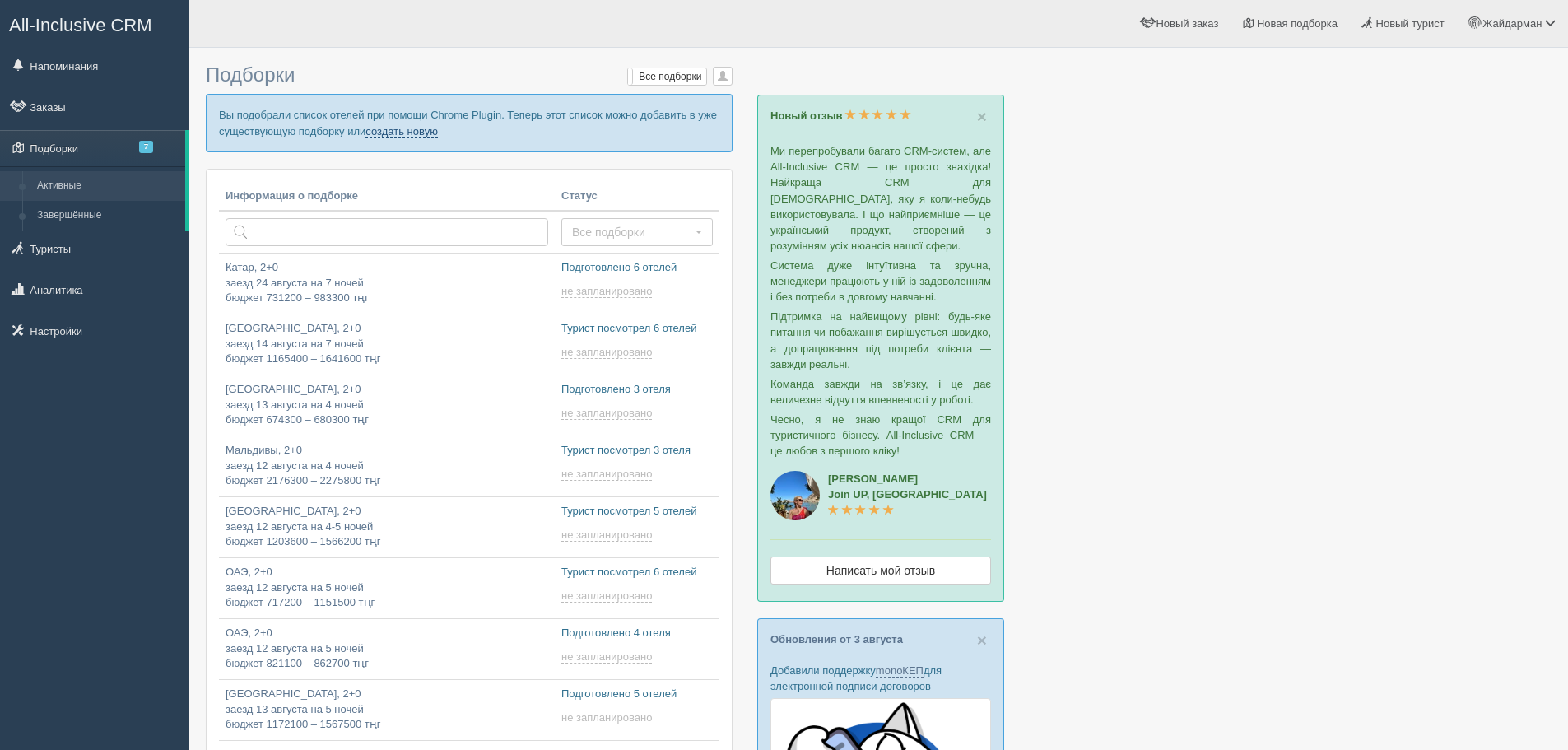
click at [408, 132] on link "создать новую" at bounding box center [401, 132] width 72 height 13
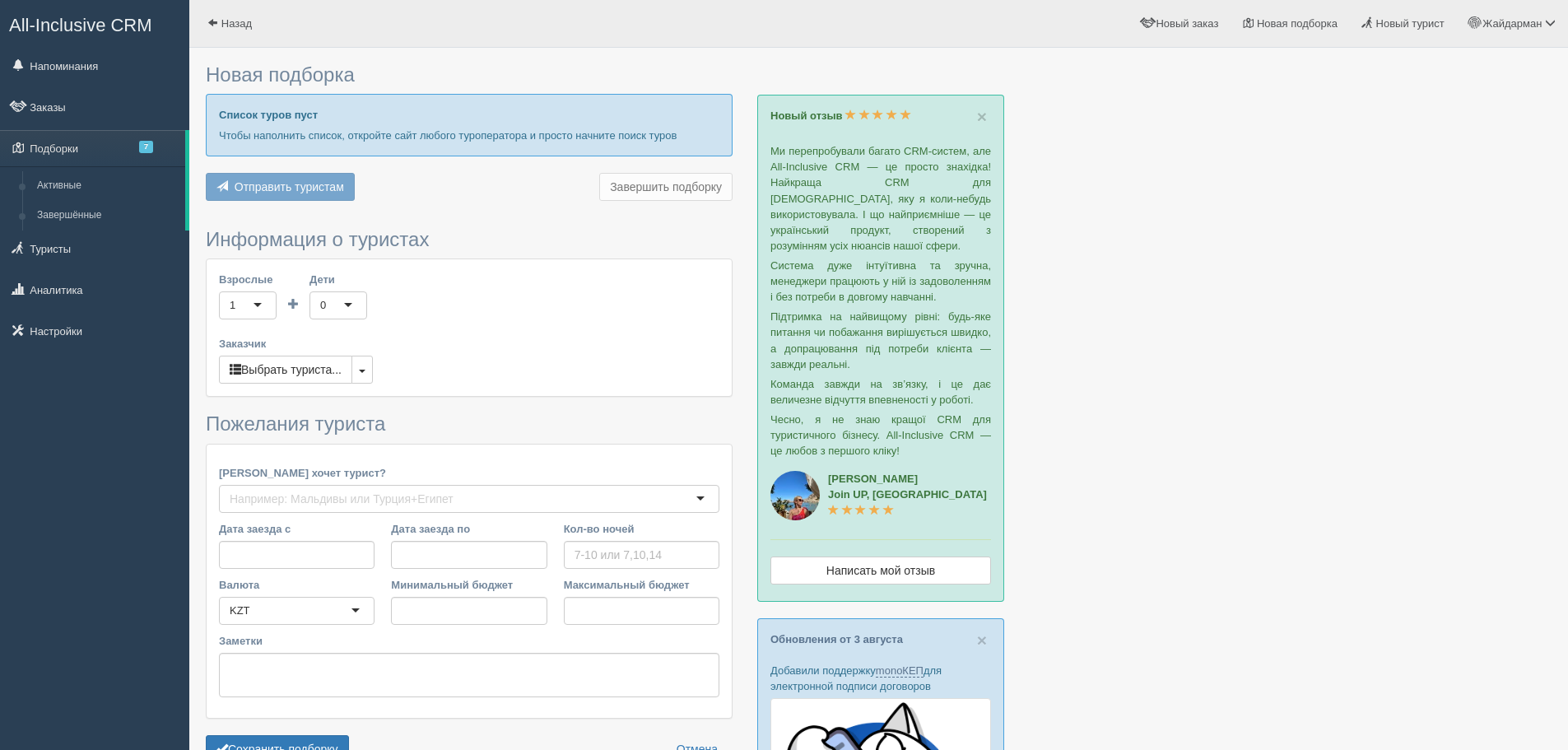
type input "7"
type input "2268000"
type input "3008000"
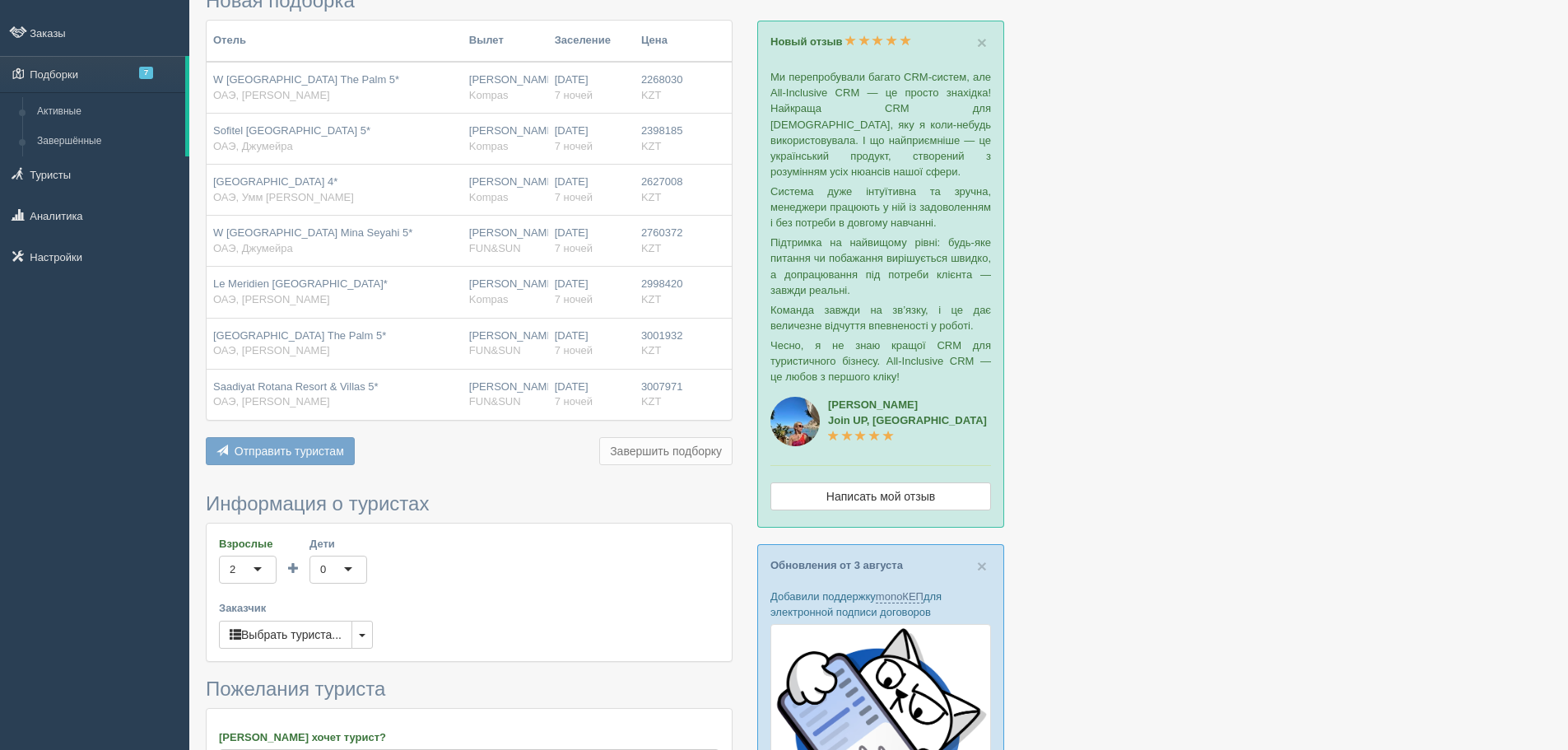
scroll to position [411, 0]
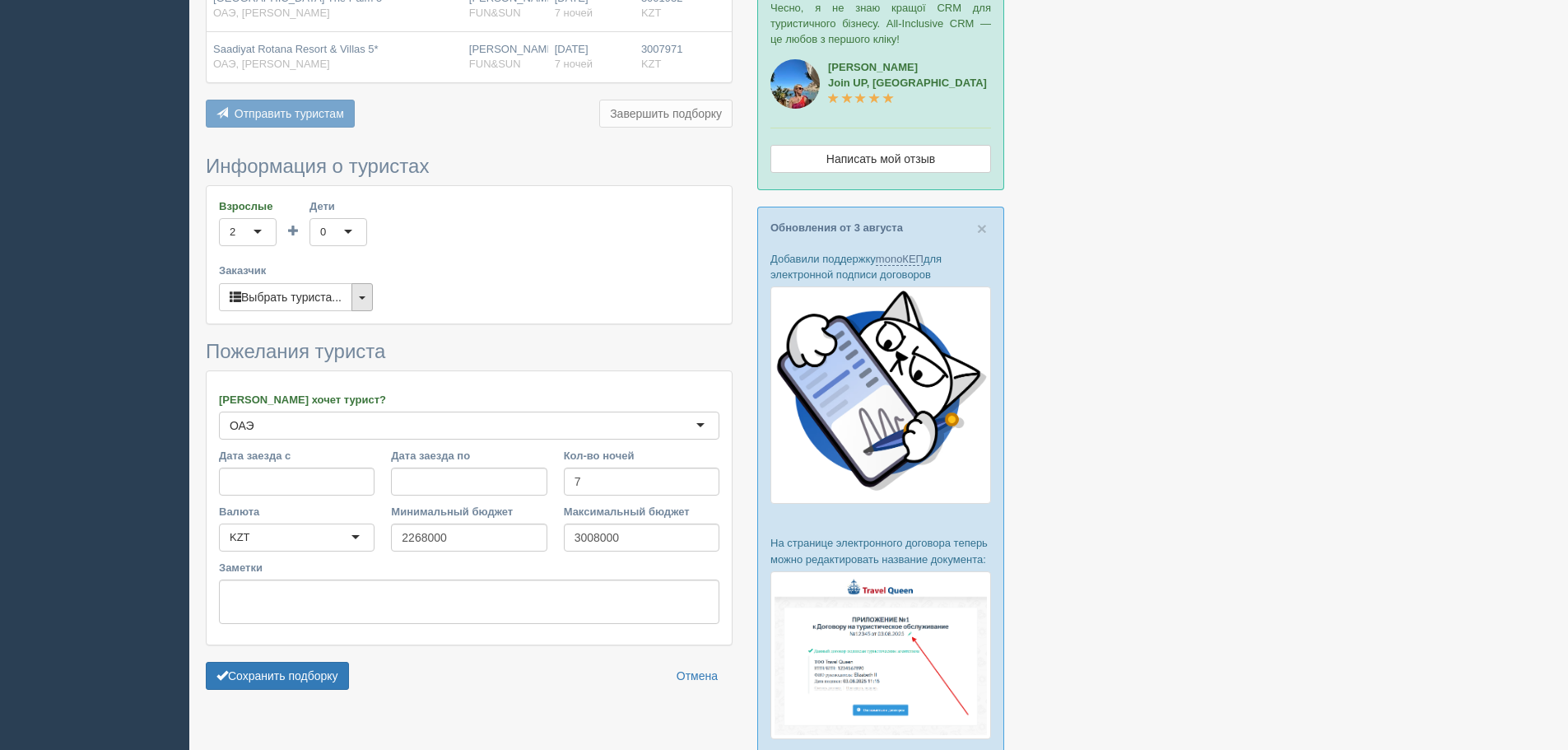
click at [357, 311] on button "button" at bounding box center [362, 297] width 22 height 28
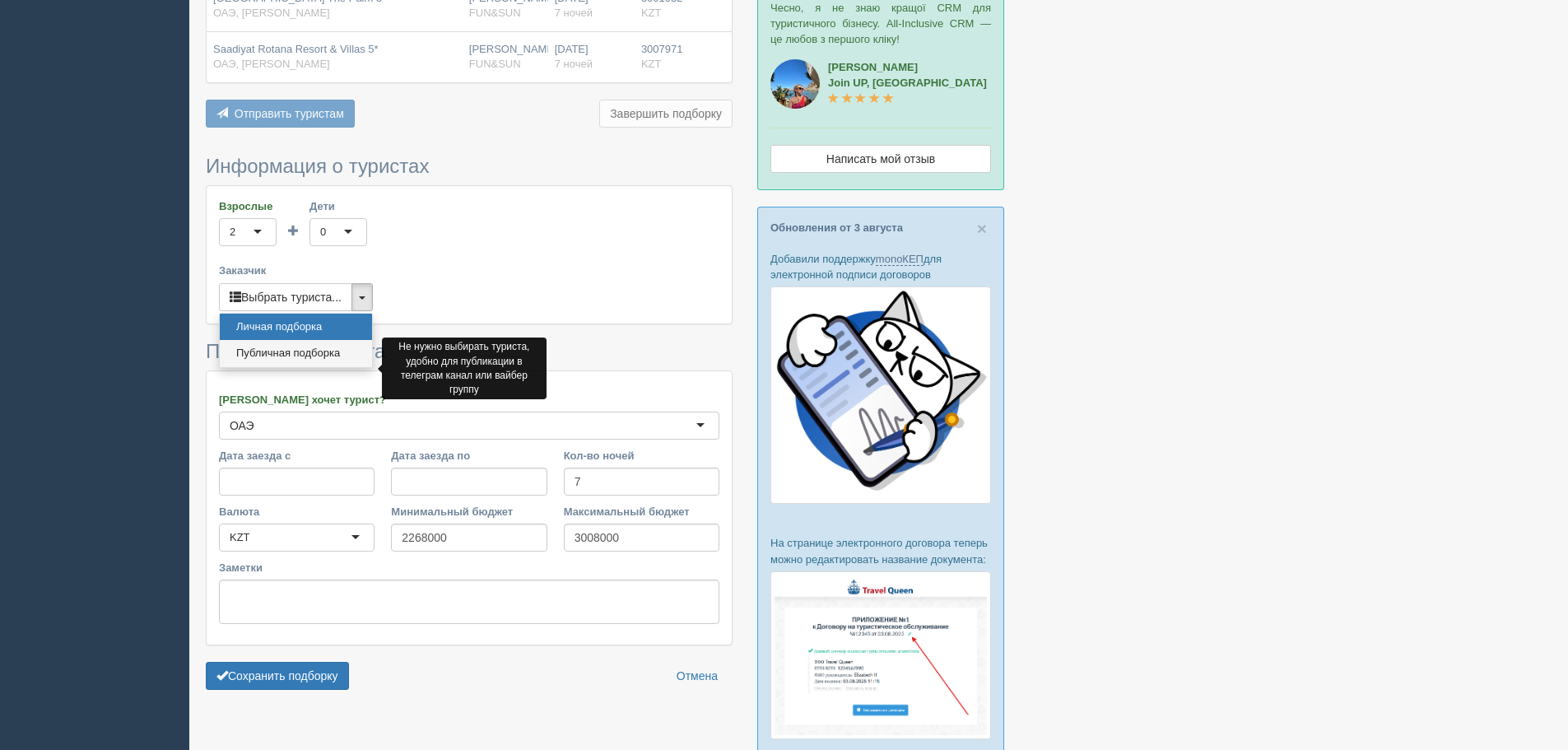
click at [325, 367] on link "Публичная подборка" at bounding box center [296, 354] width 153 height 27
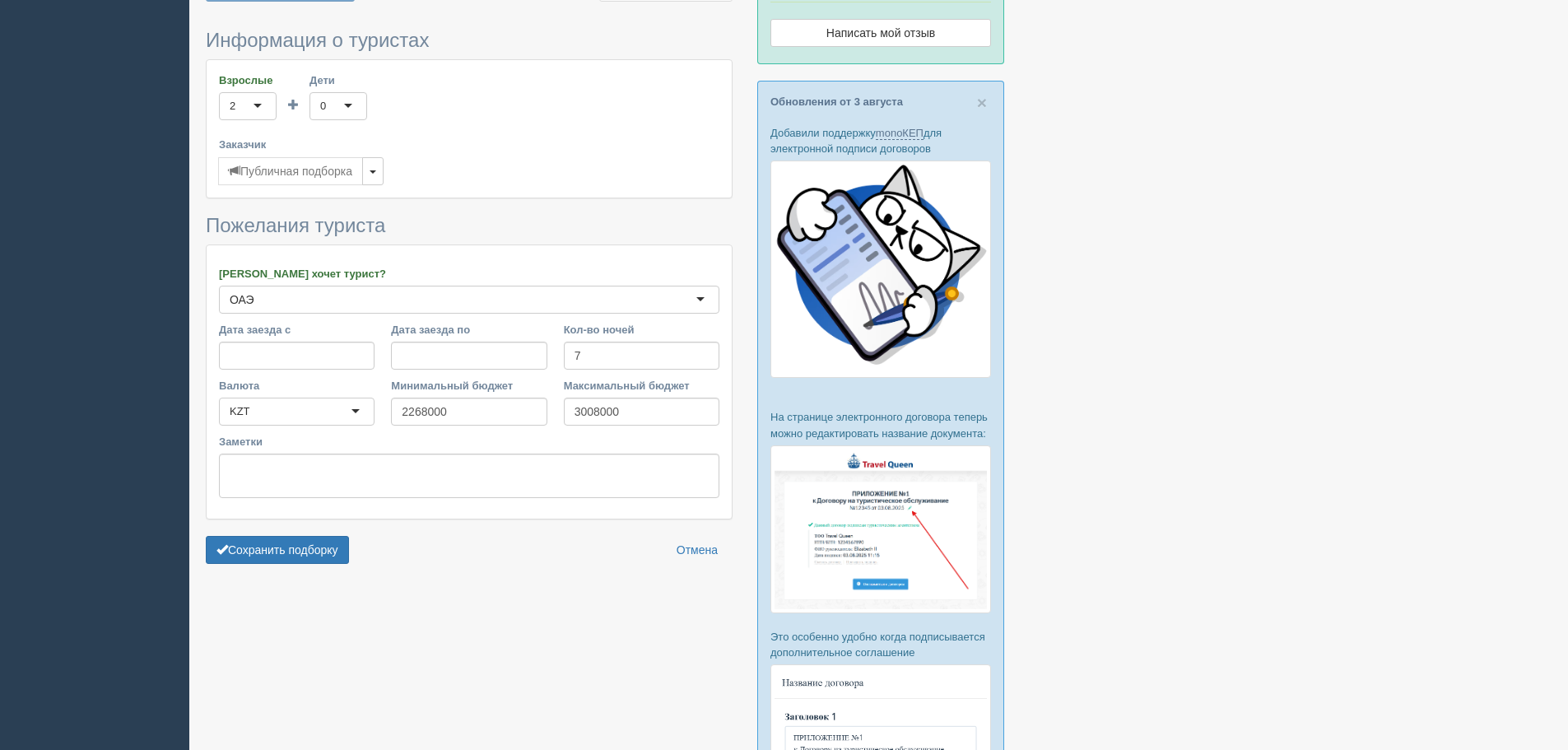
scroll to position [577, 0]
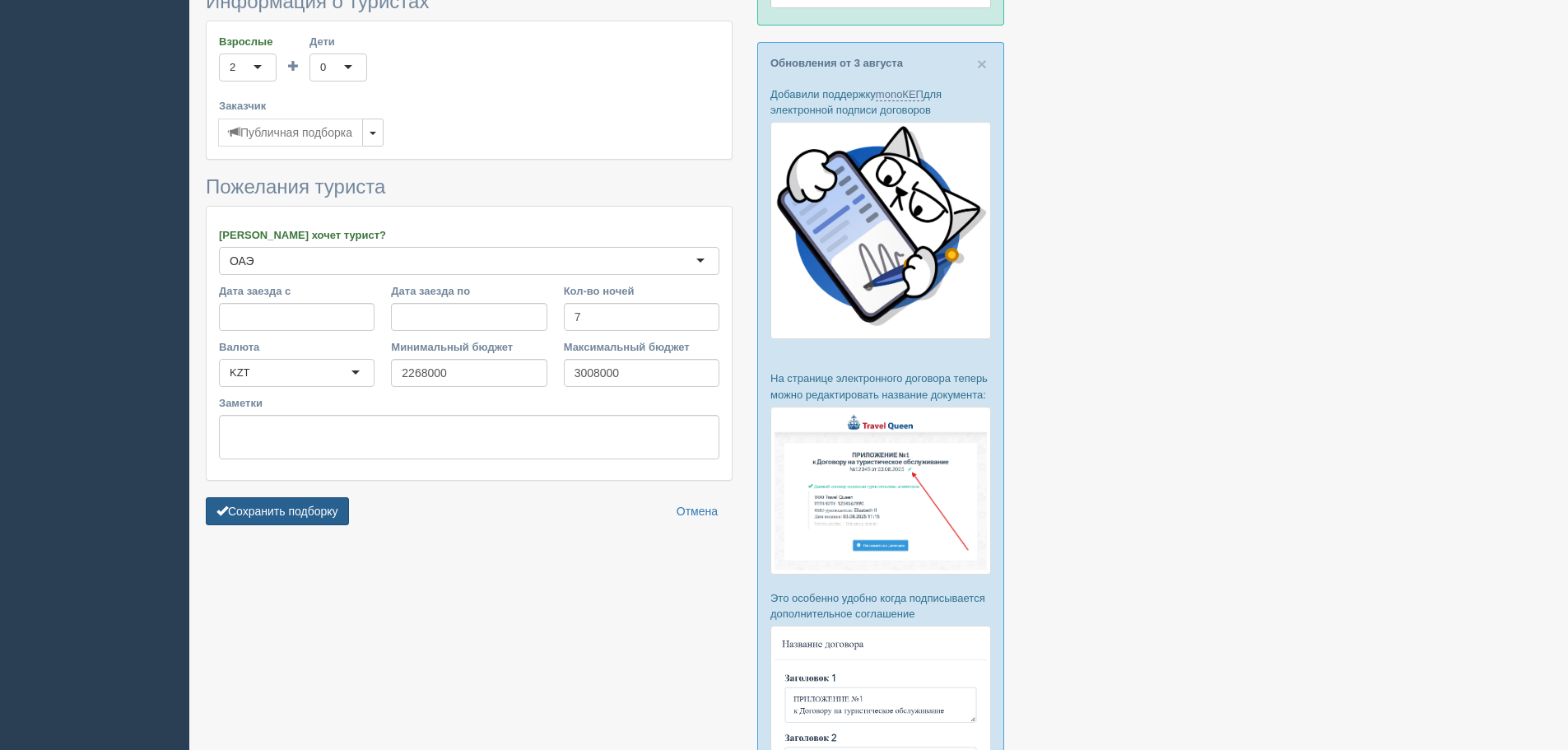
click at [300, 524] on button "Сохранить подборку" at bounding box center [277, 510] width 143 height 28
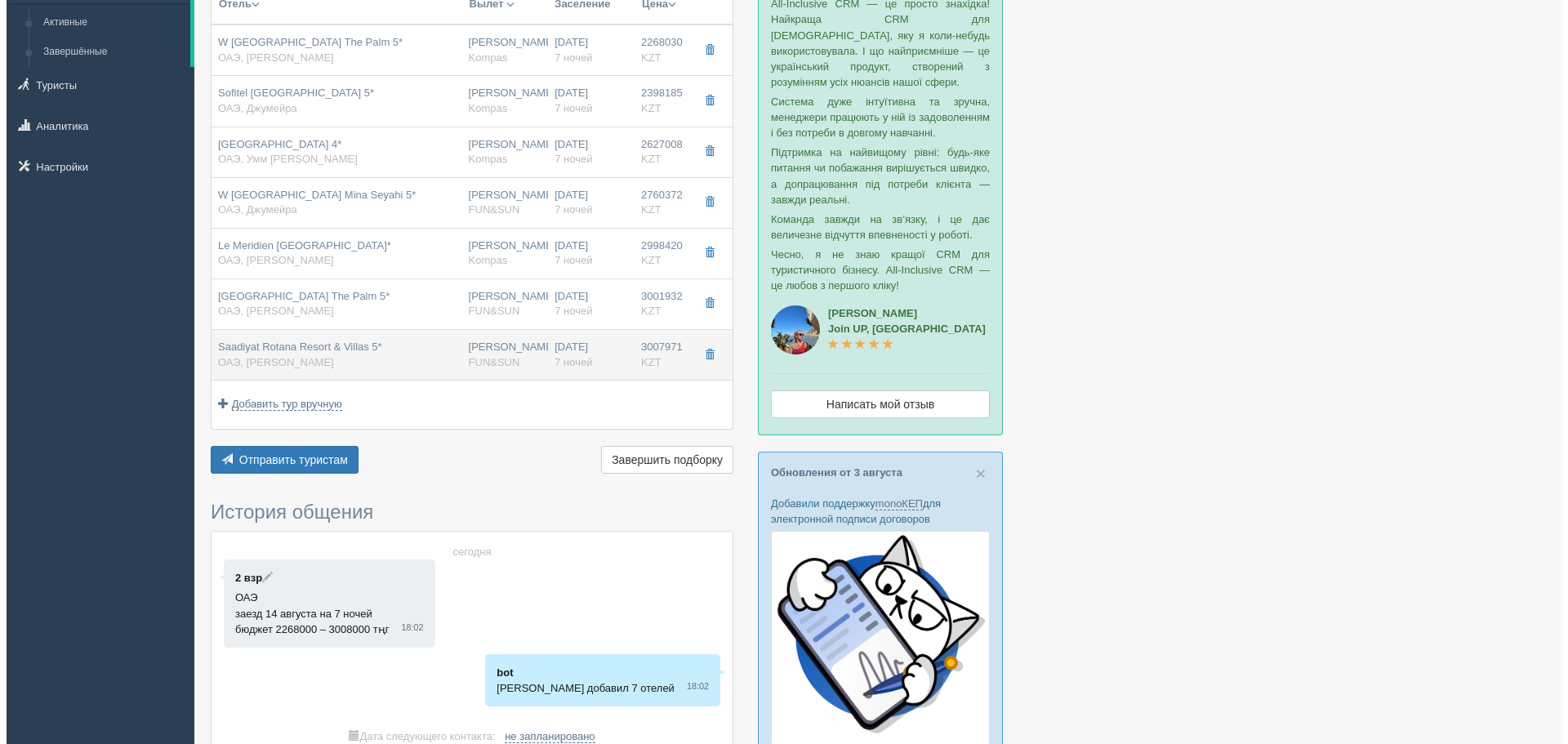
scroll to position [163, 0]
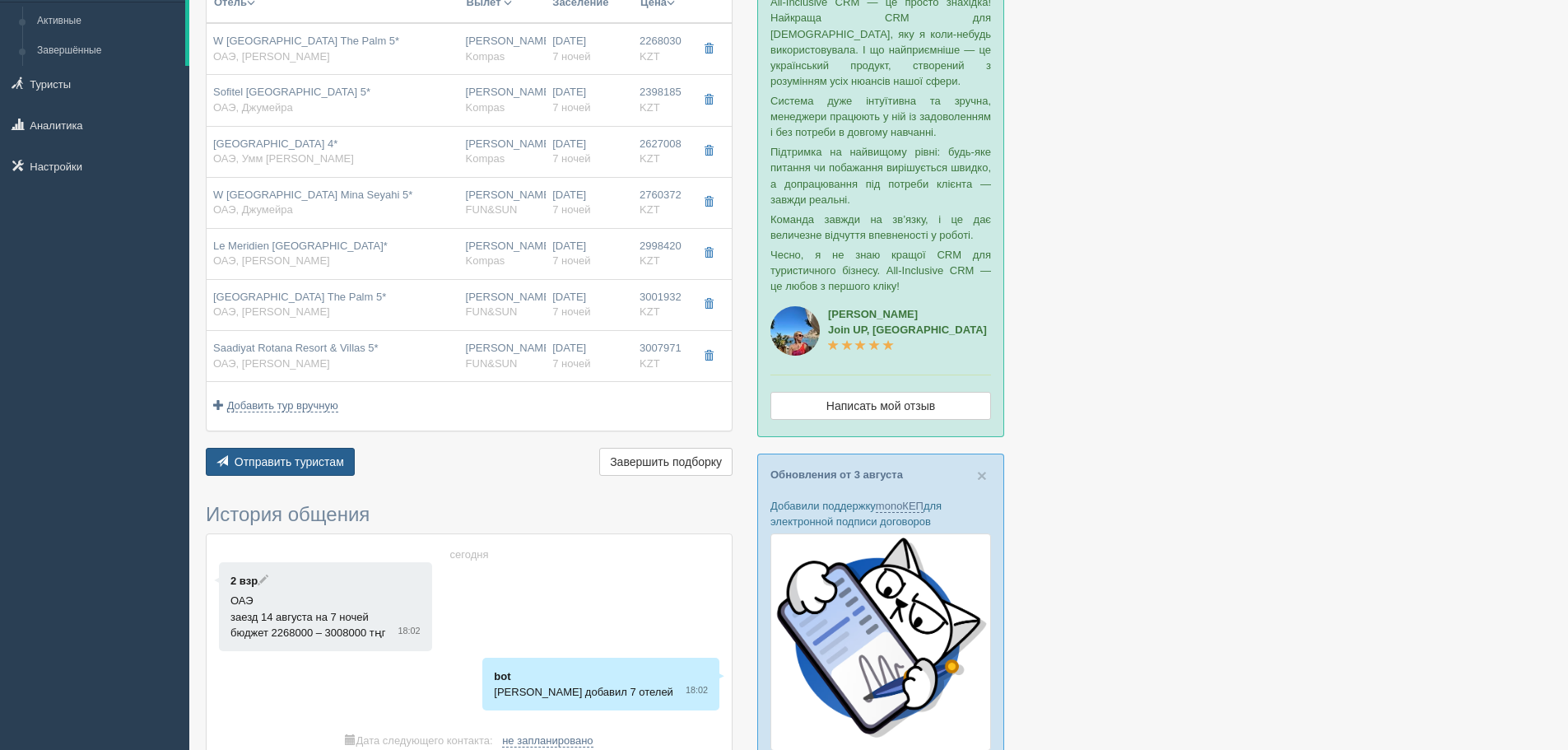
click at [304, 468] on span "Отправить туристам" at bounding box center [289, 462] width 110 height 13
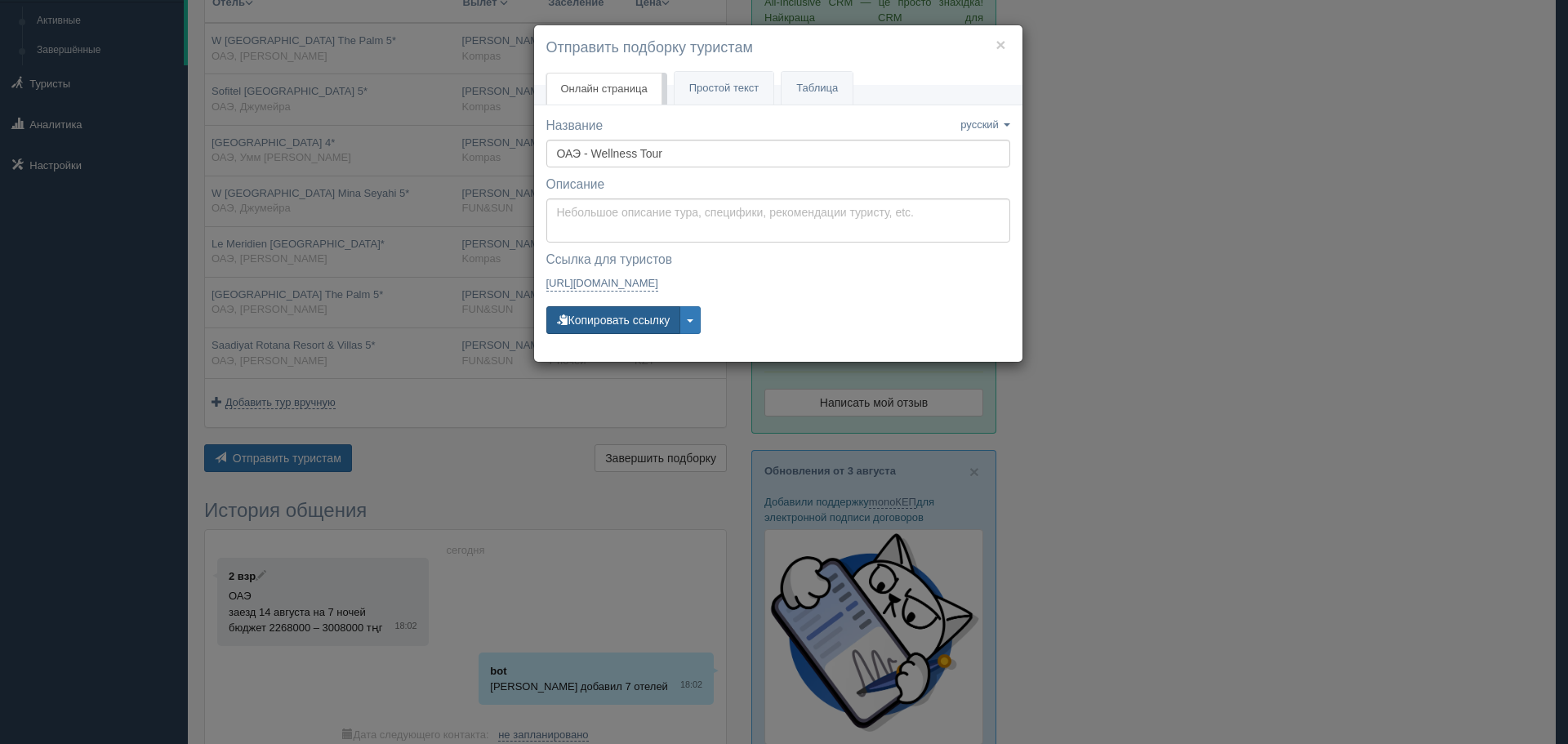
click at [622, 317] on button "Копировать ссылку" at bounding box center [614, 319] width 135 height 27
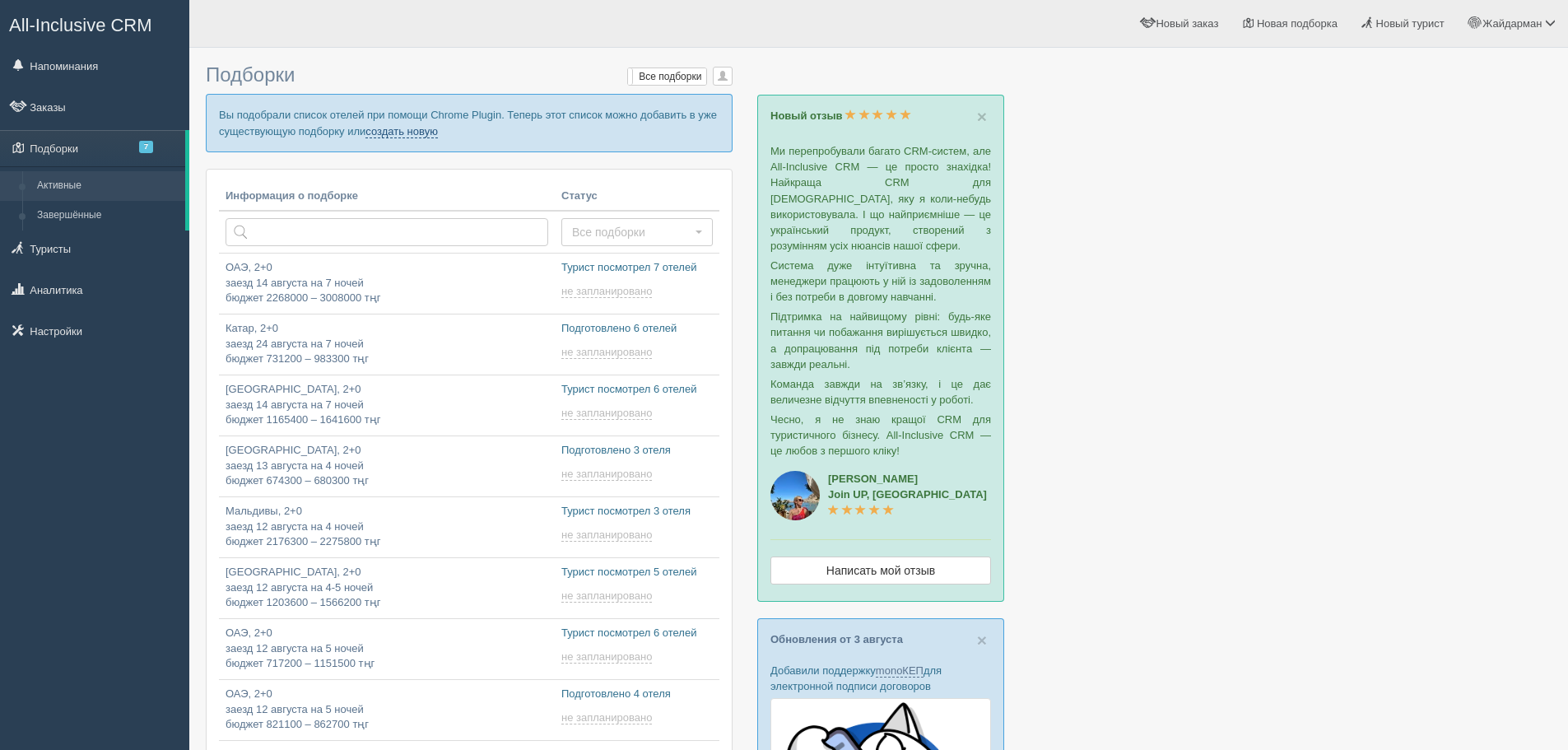
click at [430, 130] on link "создать новую" at bounding box center [401, 132] width 72 height 13
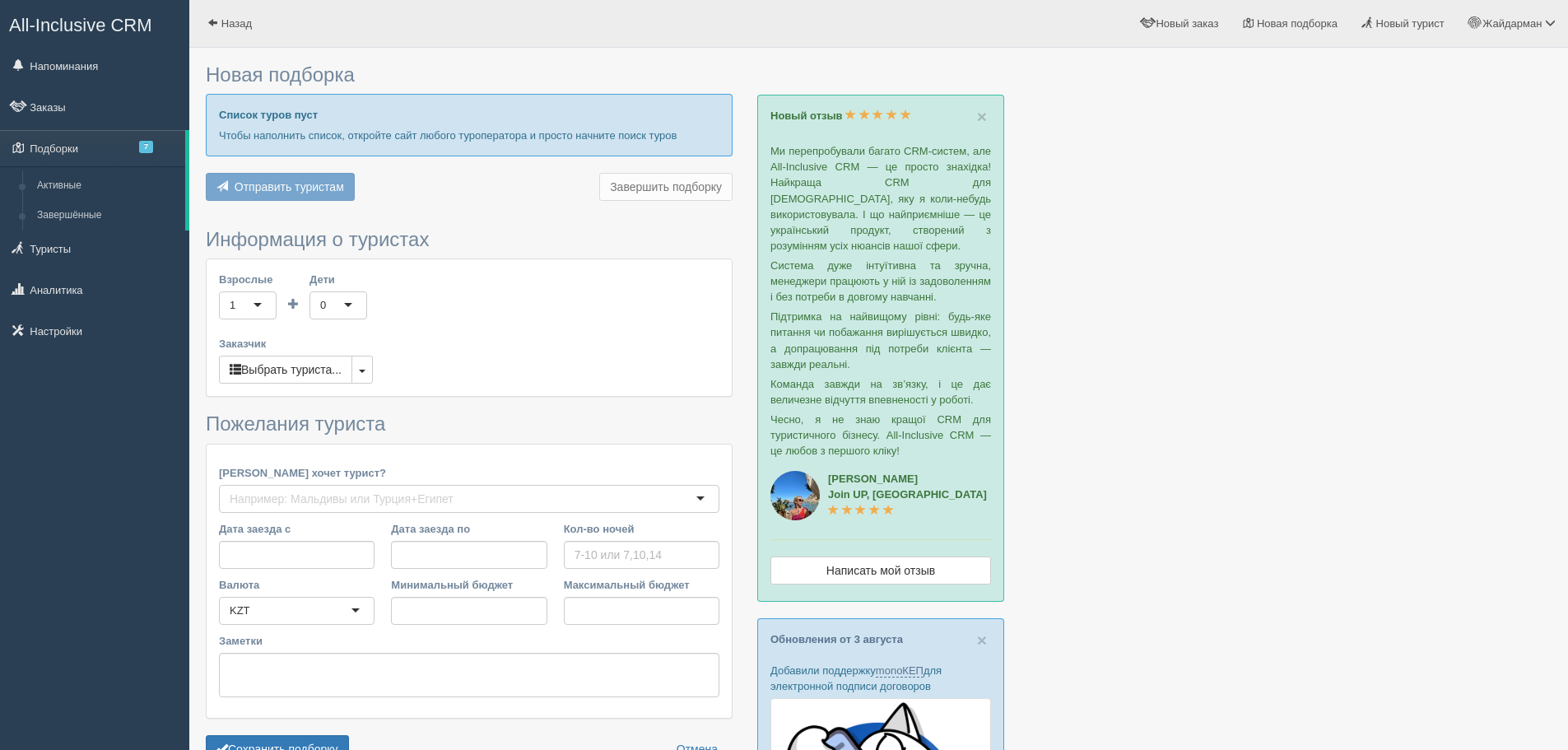
type input "6-7"
type input "1966400"
type input "3001300"
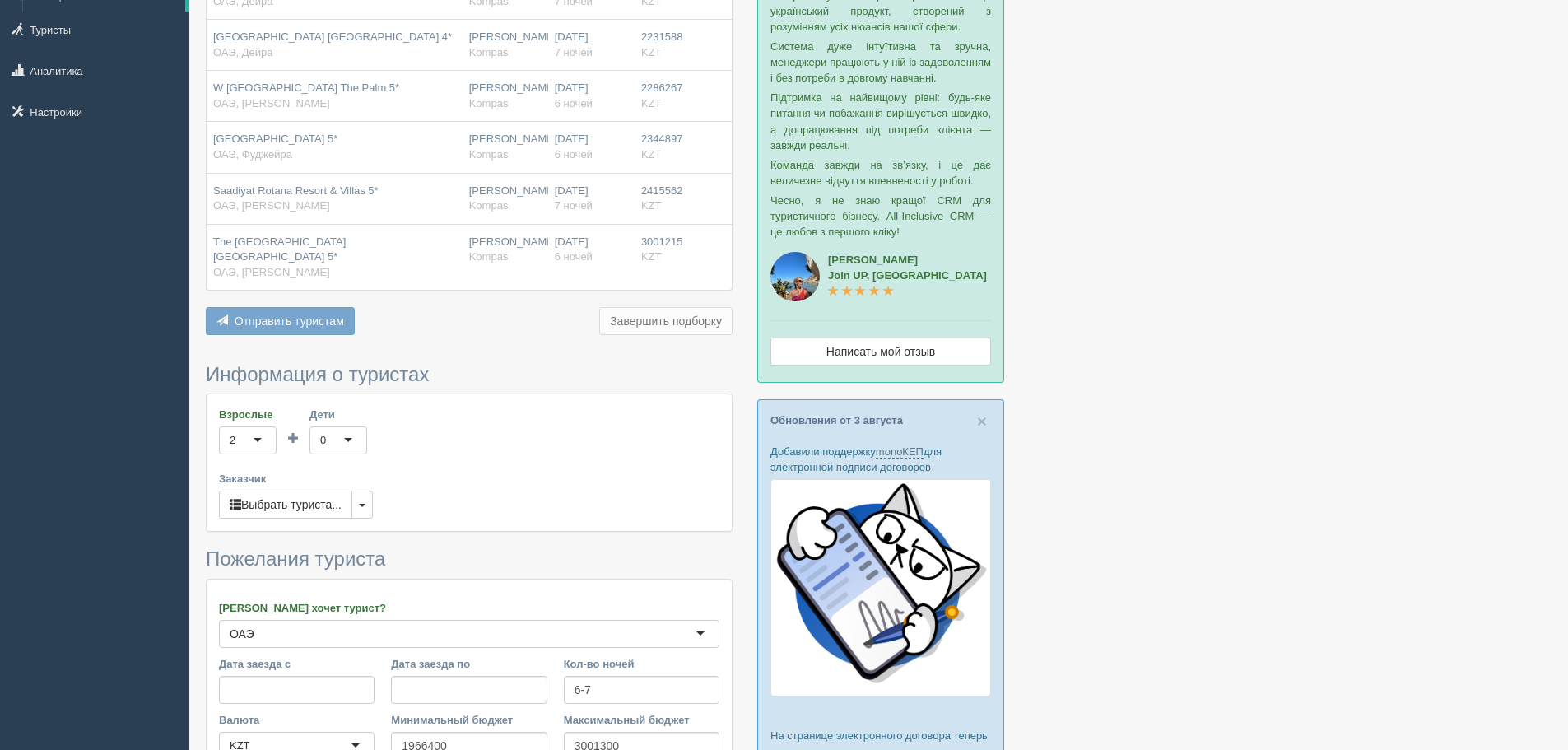
scroll to position [247, 0]
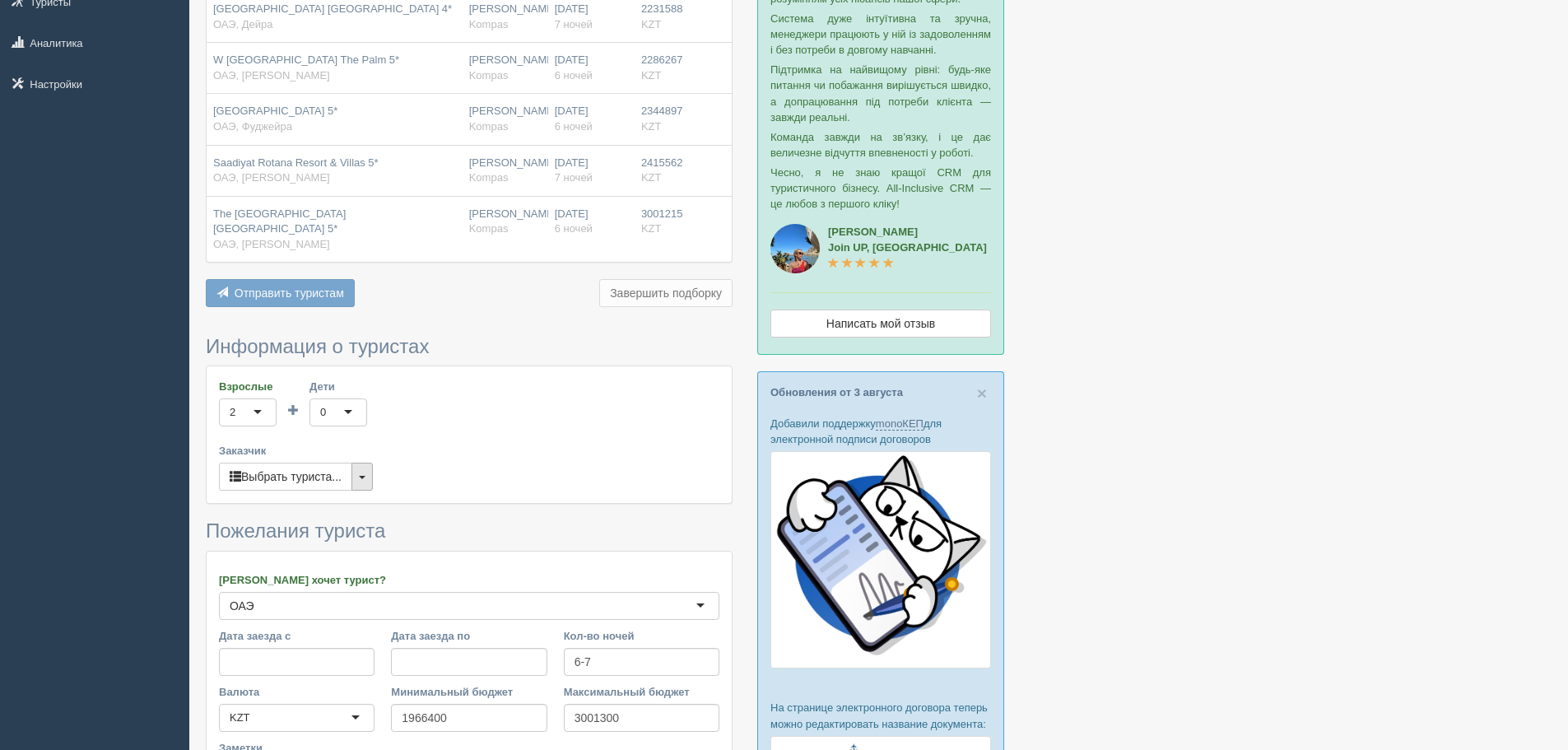
click at [370, 475] on button "button" at bounding box center [362, 476] width 22 height 28
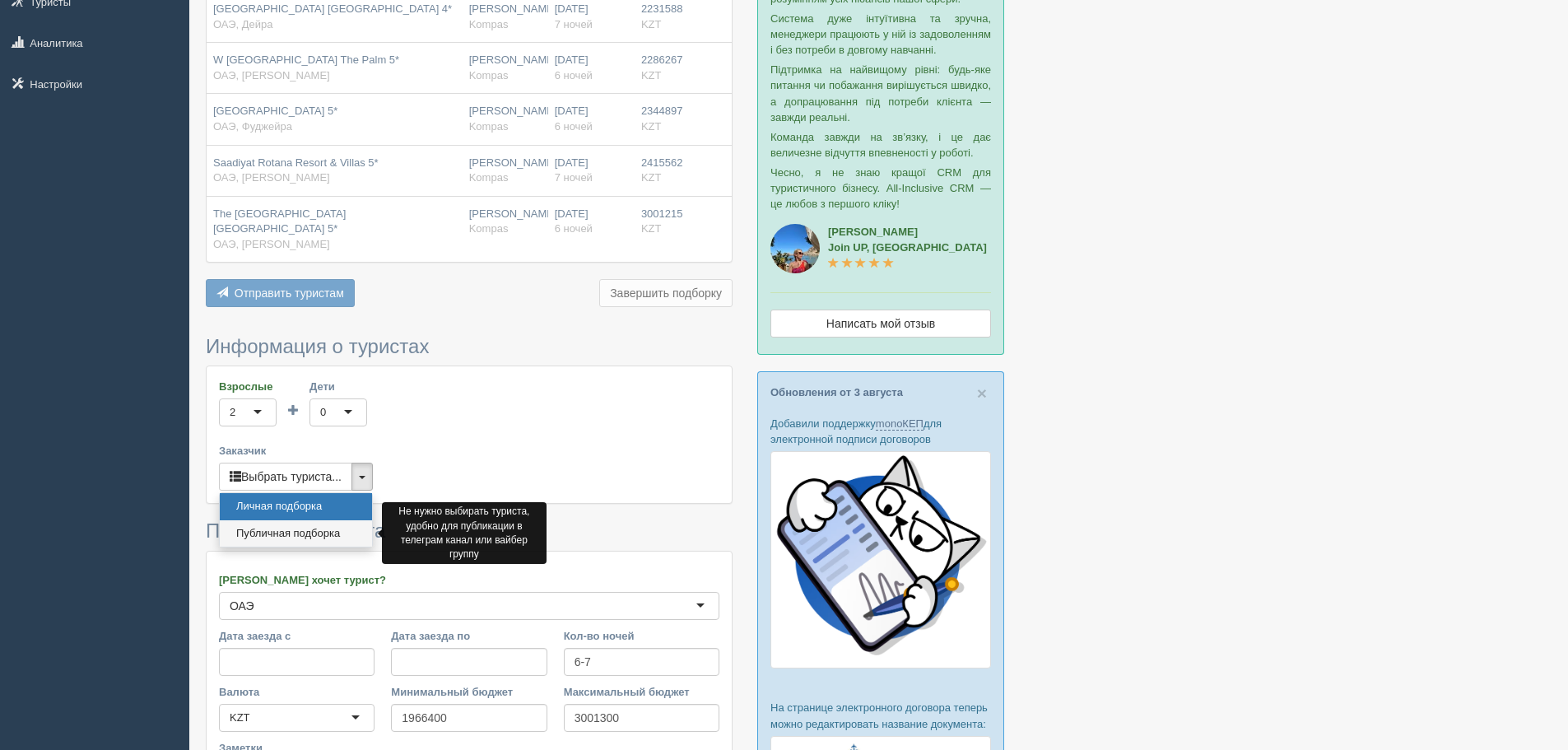
click at [351, 523] on link "Публичная подборка" at bounding box center [296, 534] width 153 height 27
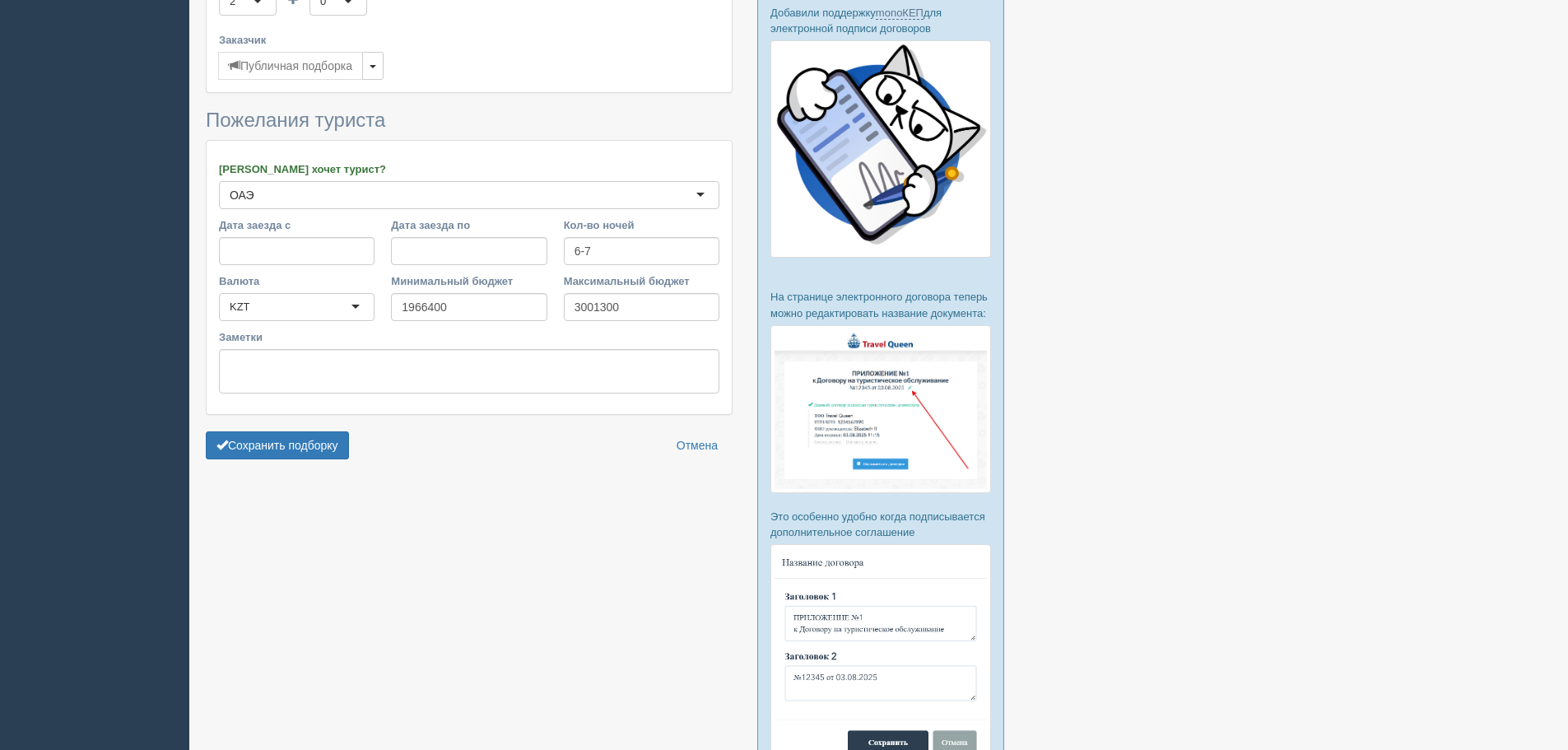
scroll to position [659, 0]
click at [312, 442] on button "Сохранить подборку" at bounding box center [277, 444] width 143 height 28
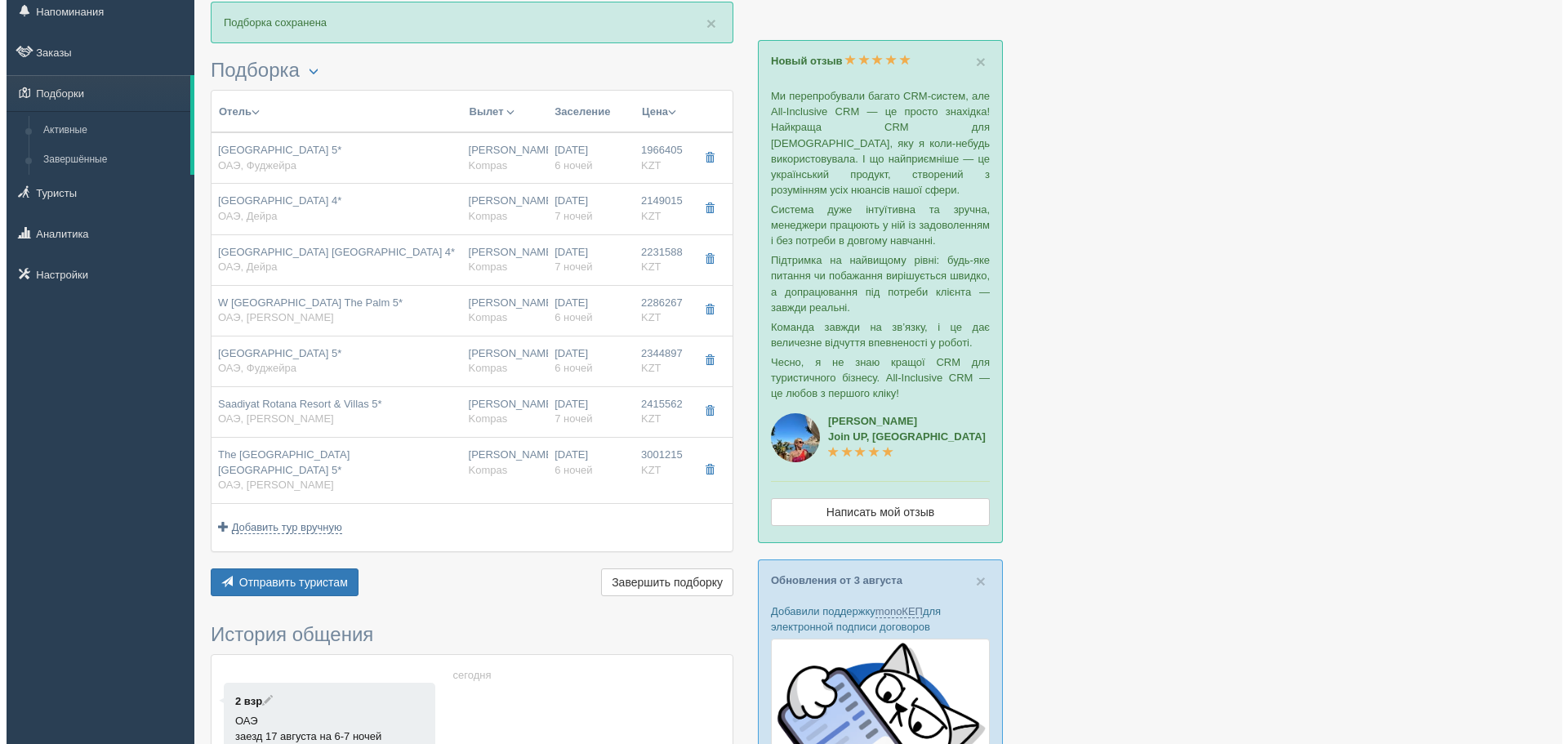
scroll to position [163, 0]
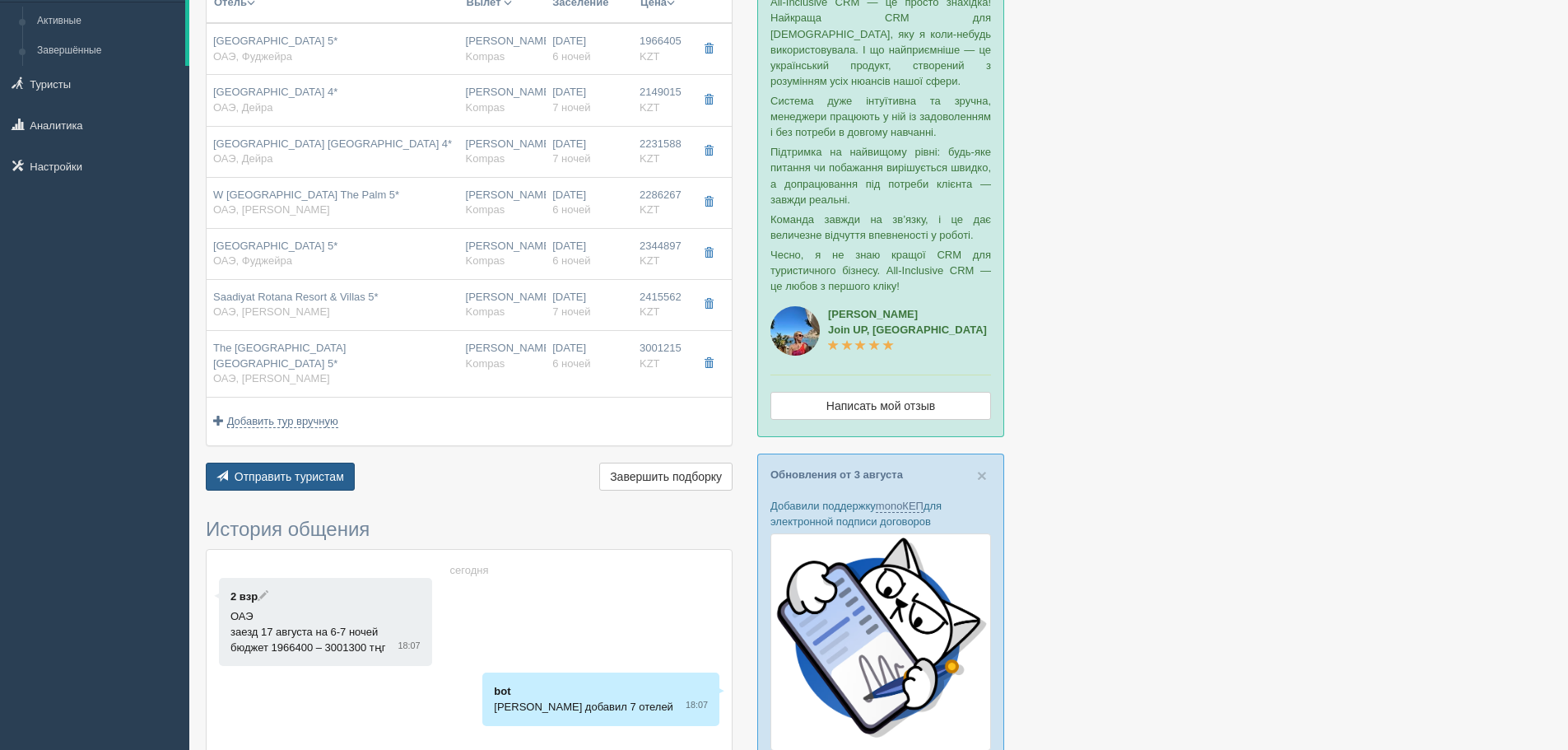
click at [306, 477] on span "Отправить туристам" at bounding box center [289, 477] width 110 height 13
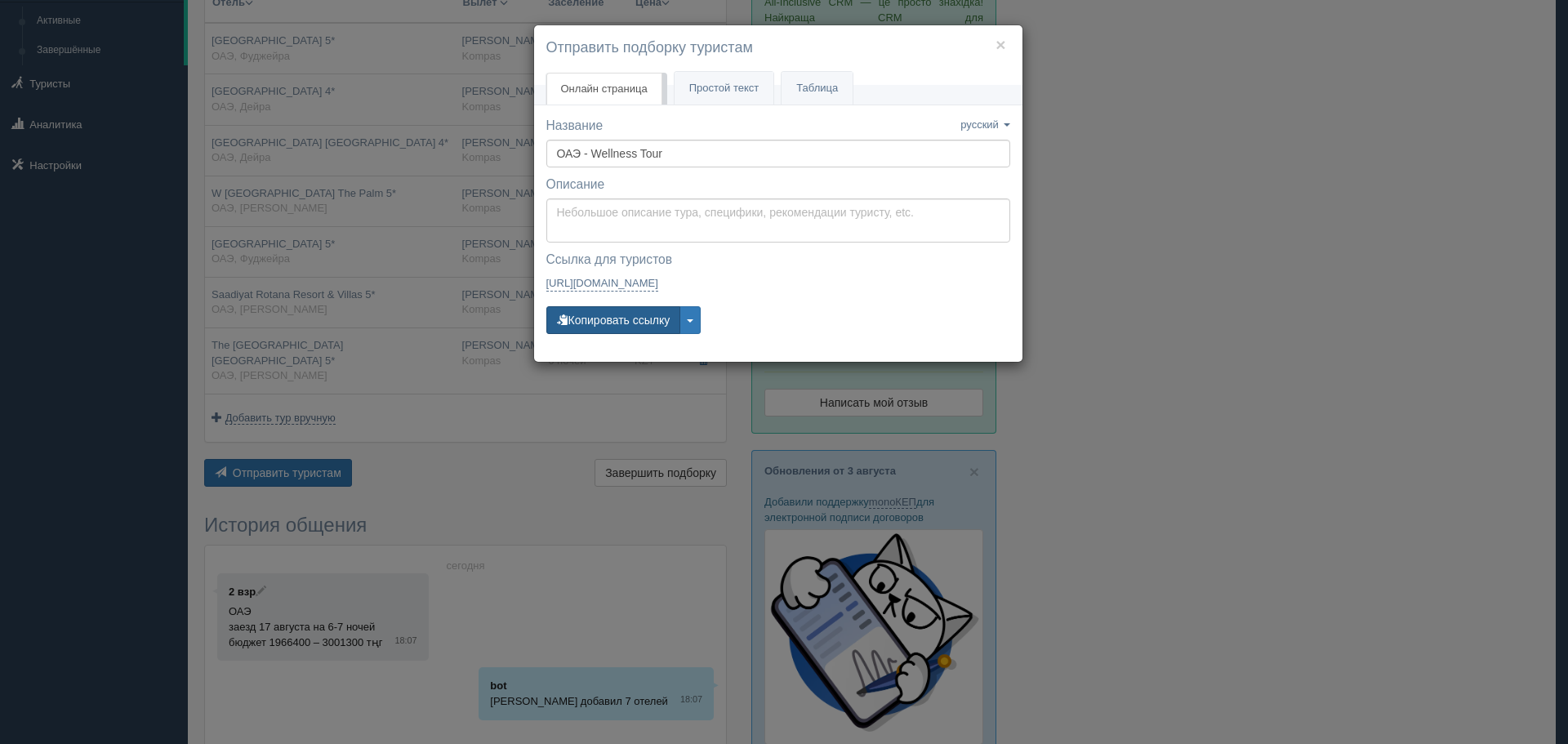
click at [614, 323] on button "Копировать ссылку" at bounding box center [614, 319] width 135 height 27
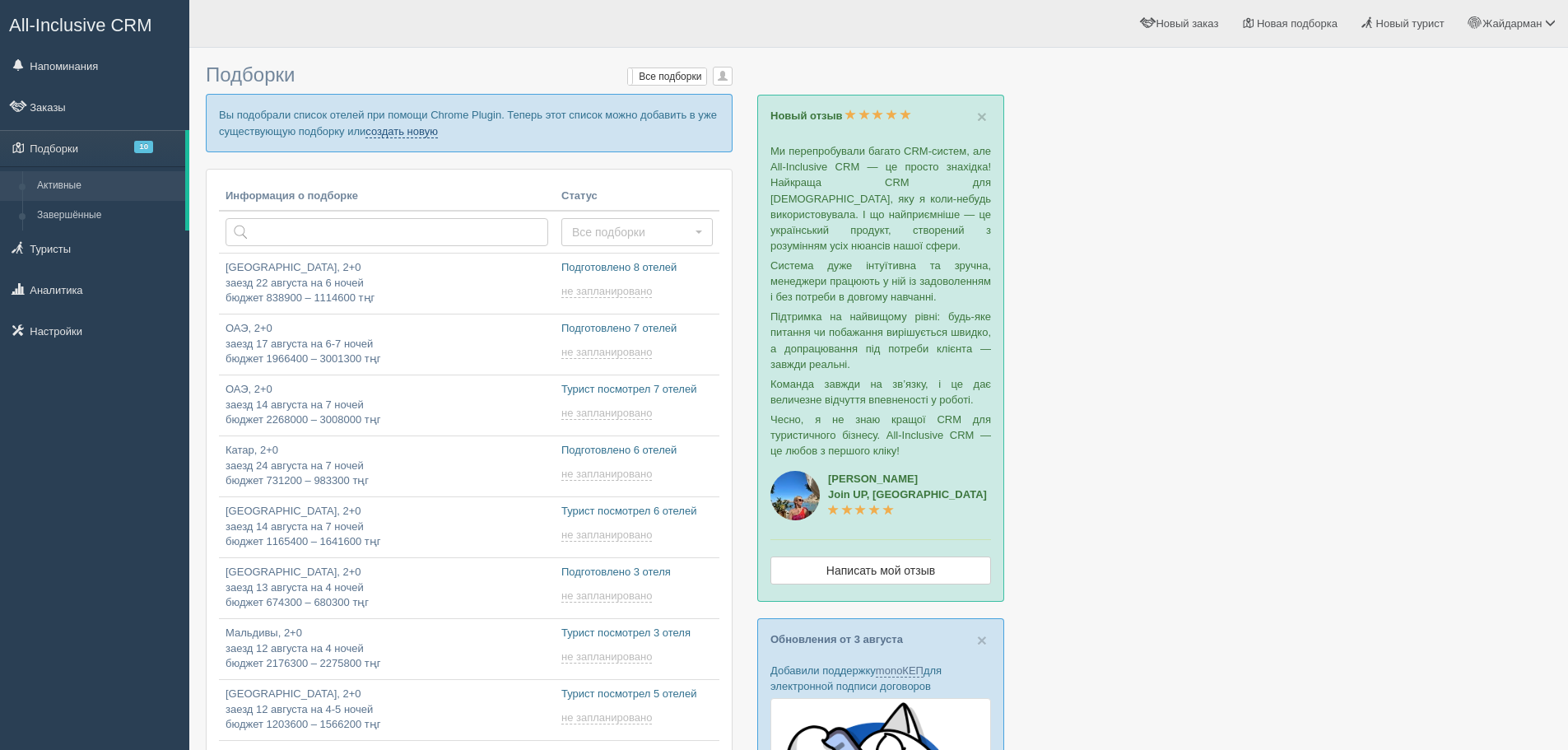
click at [413, 132] on link "создать новую" at bounding box center [401, 132] width 72 height 13
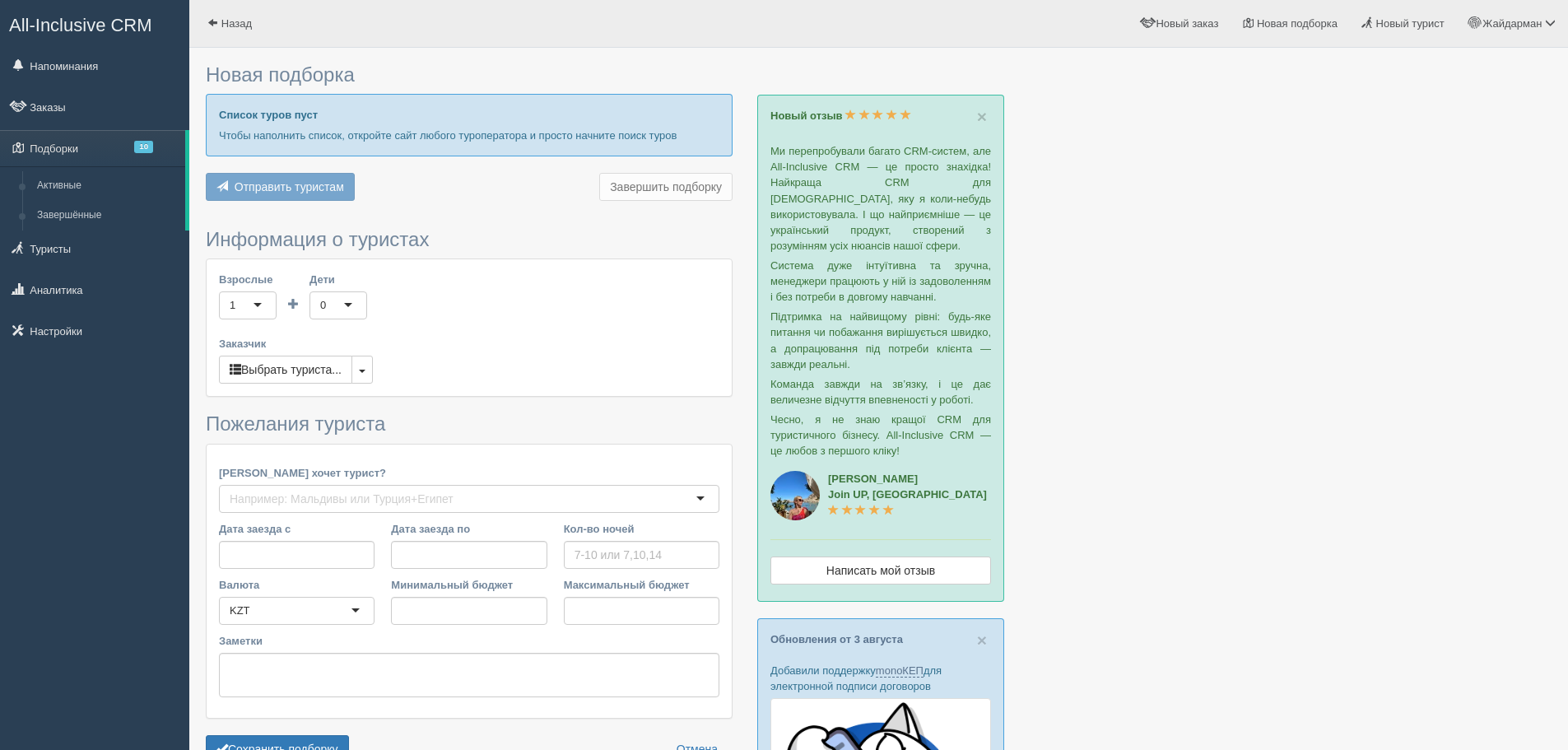
type input "6"
type input "937200"
type input "1262400"
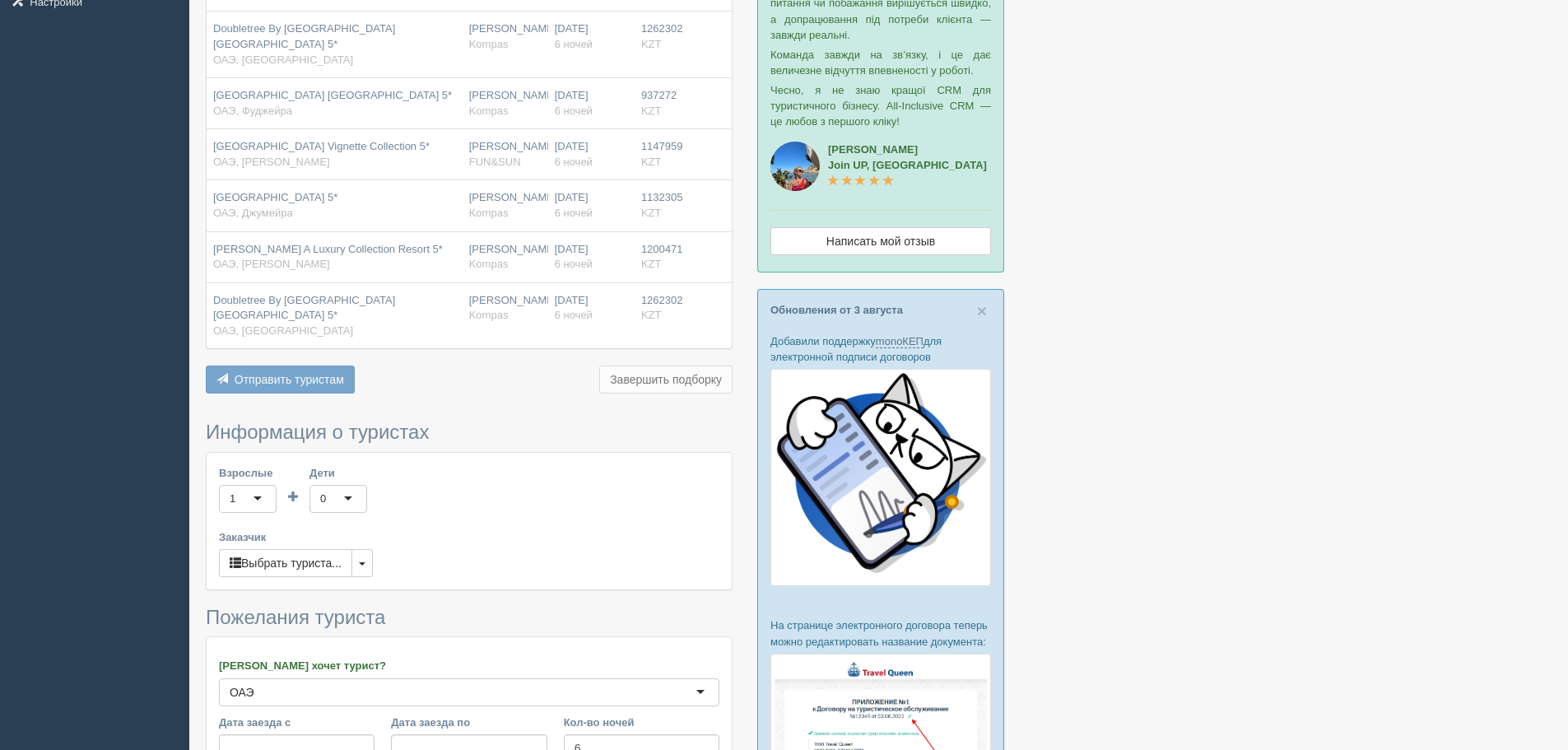
scroll to position [411, 0]
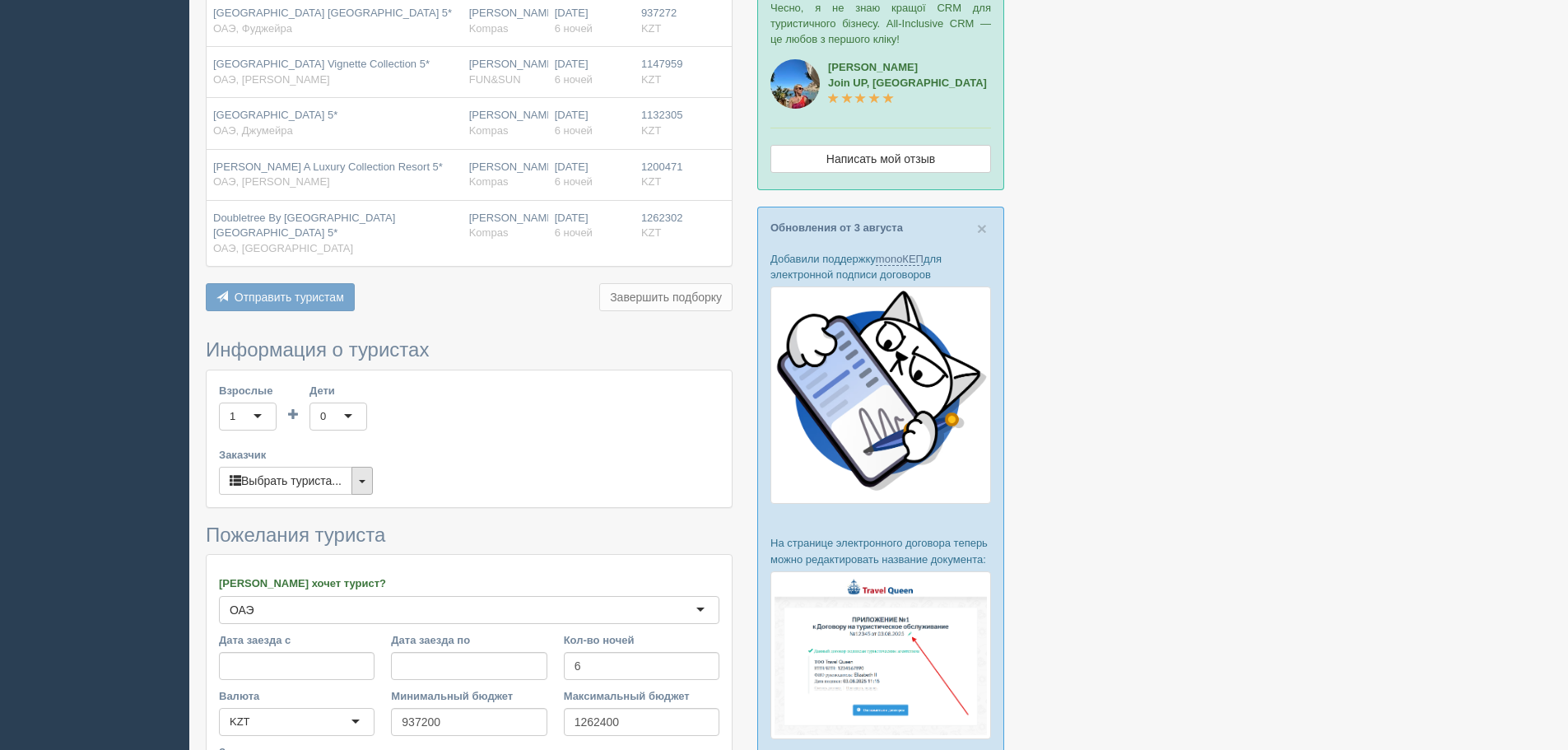
click at [365, 494] on button "button" at bounding box center [362, 480] width 22 height 28
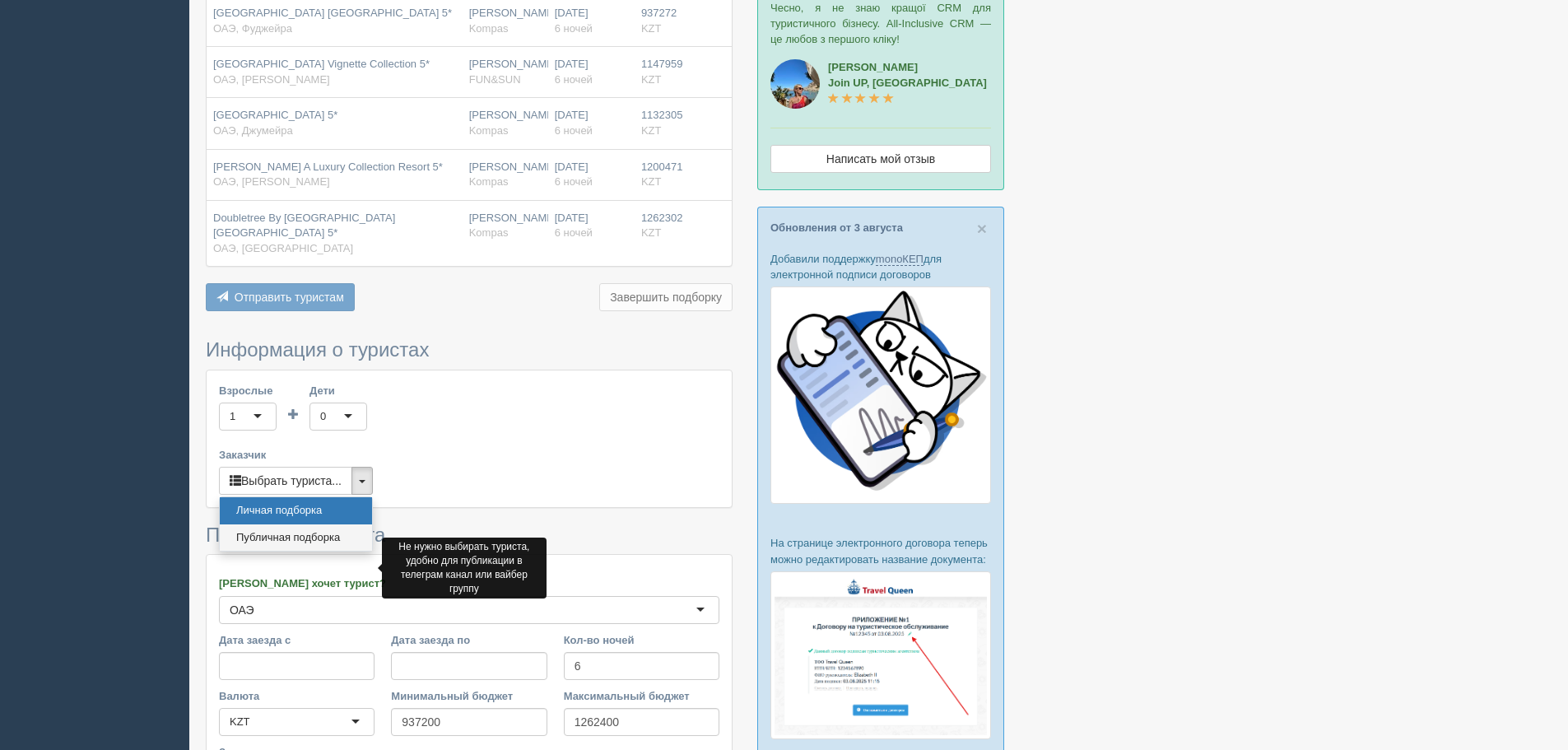
click at [346, 551] on link "Публичная подборка" at bounding box center [296, 538] width 153 height 27
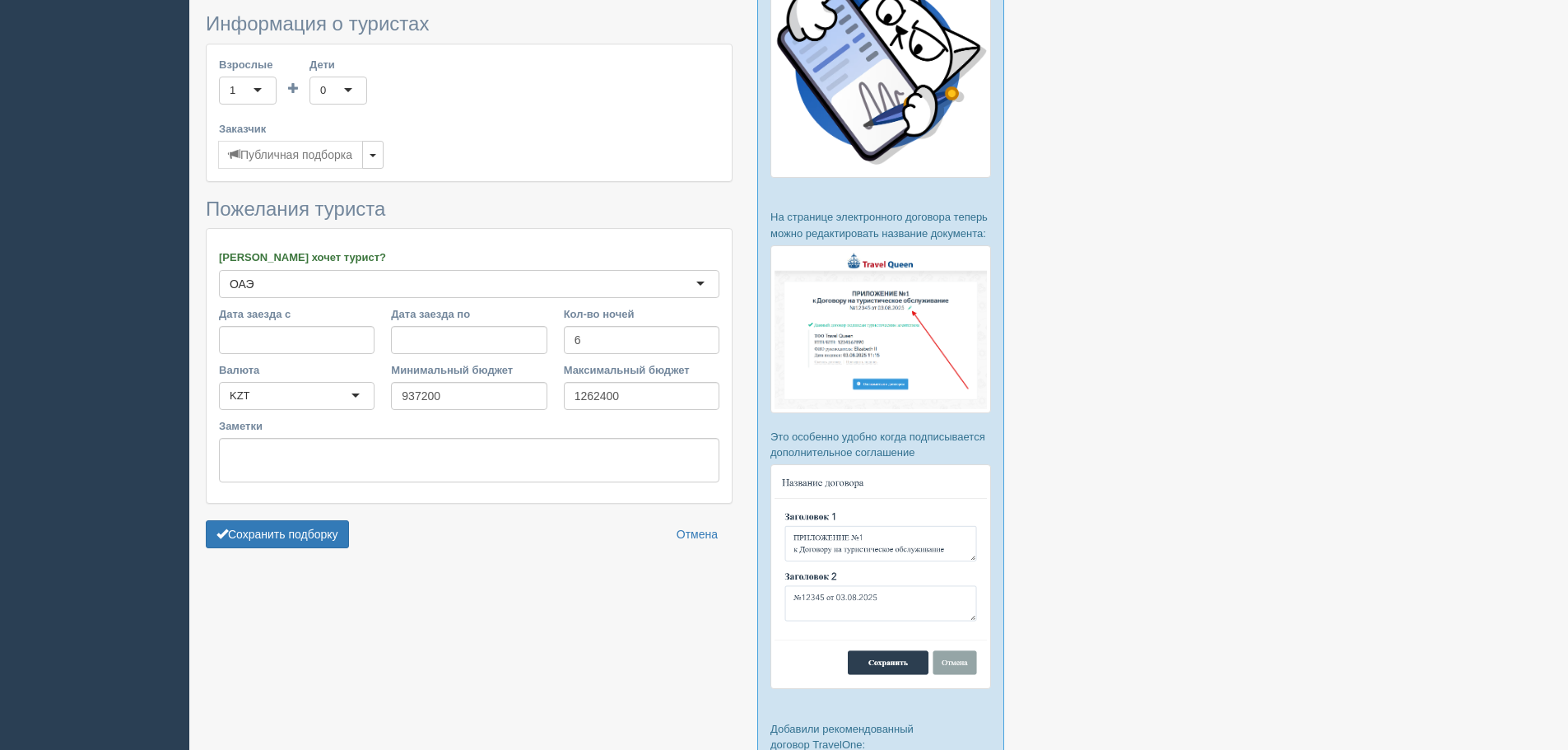
scroll to position [741, 0]
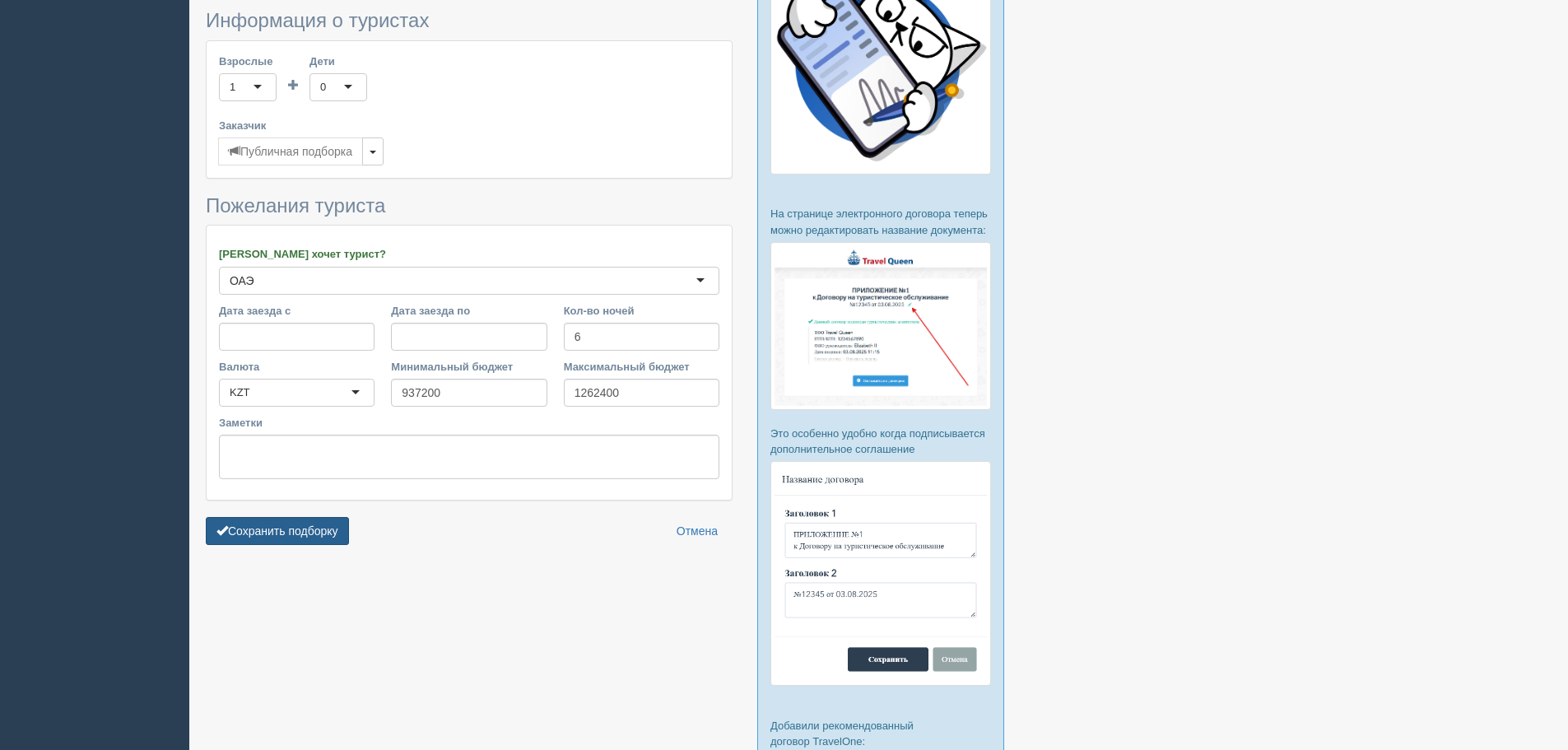
click at [310, 545] on button "Сохранить подборку" at bounding box center [277, 530] width 143 height 28
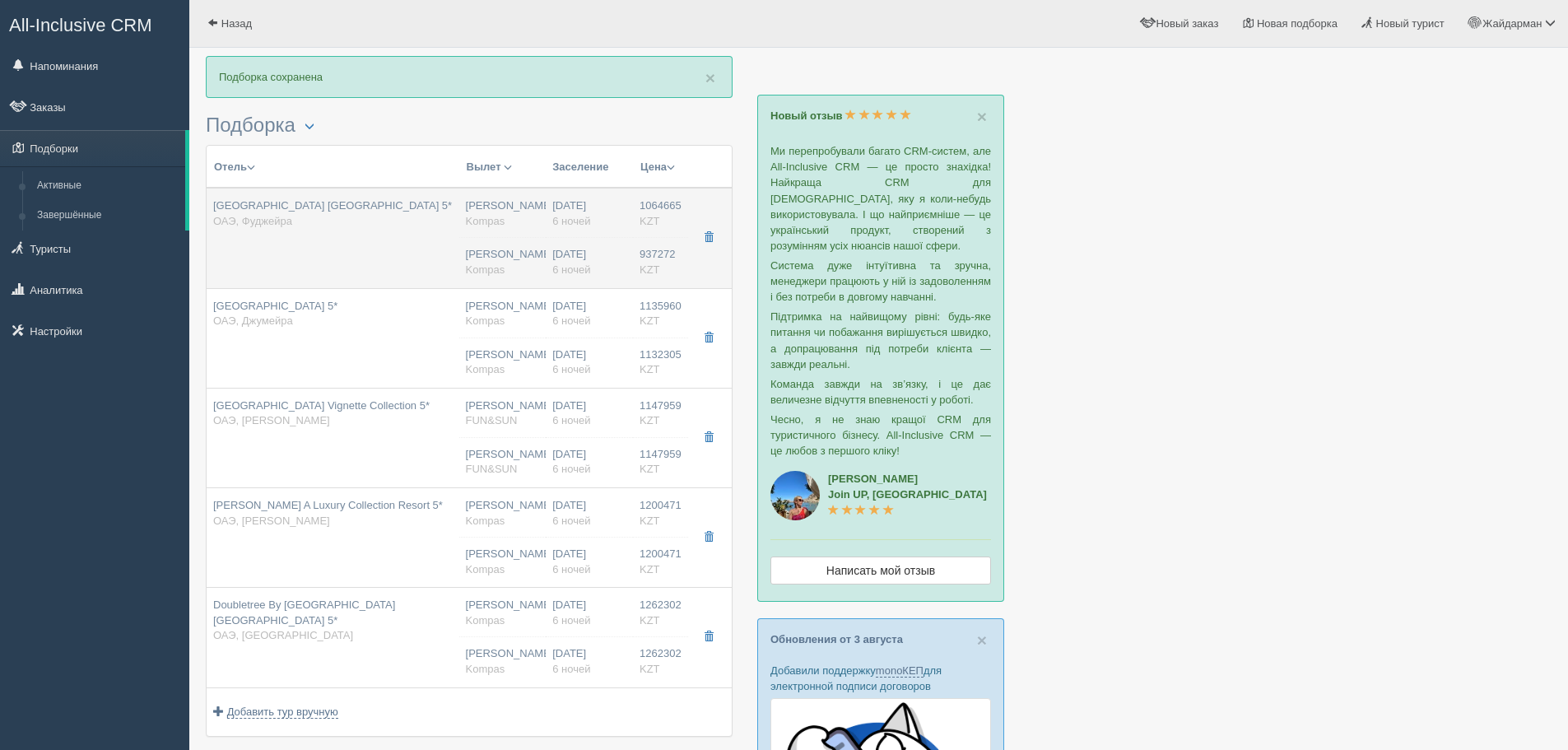
click at [456, 229] on td "Palace Beach Resort Fujairah 5* ОАЭ, Фуджейра" at bounding box center [334, 238] width 253 height 101
type input "Palace Beach Resort Fujairah 5*"
type input "https://www.booking.com/hotel/ae/palace-beach-resort-fujairah.ru.html?activeTab…"
type input "ОАЭ"
type input "Фуджейра"
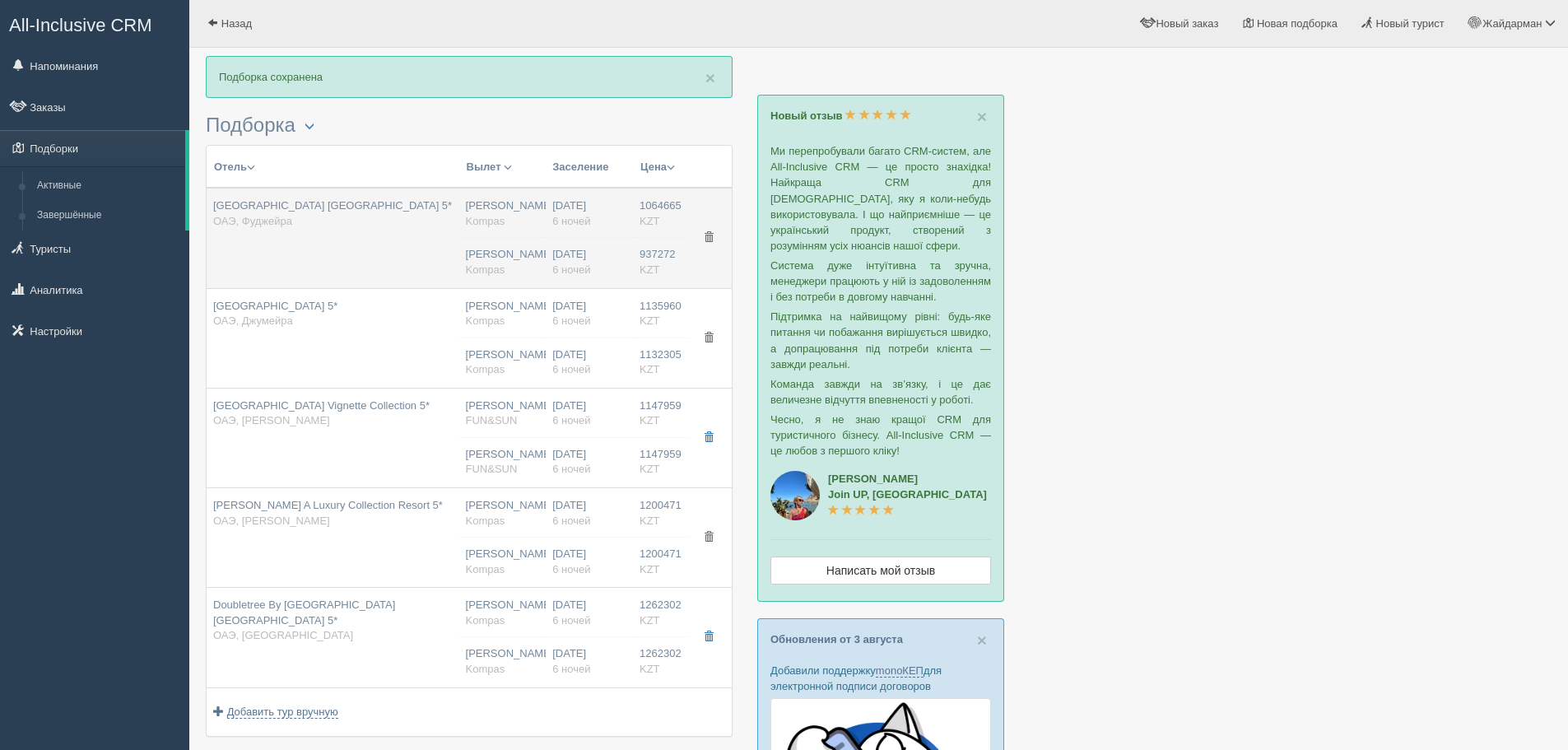
type input "1064665.00"
type input "[PERSON_NAME]"
type input "Дубай DXB"
type input "04:20"
type input "08:20"
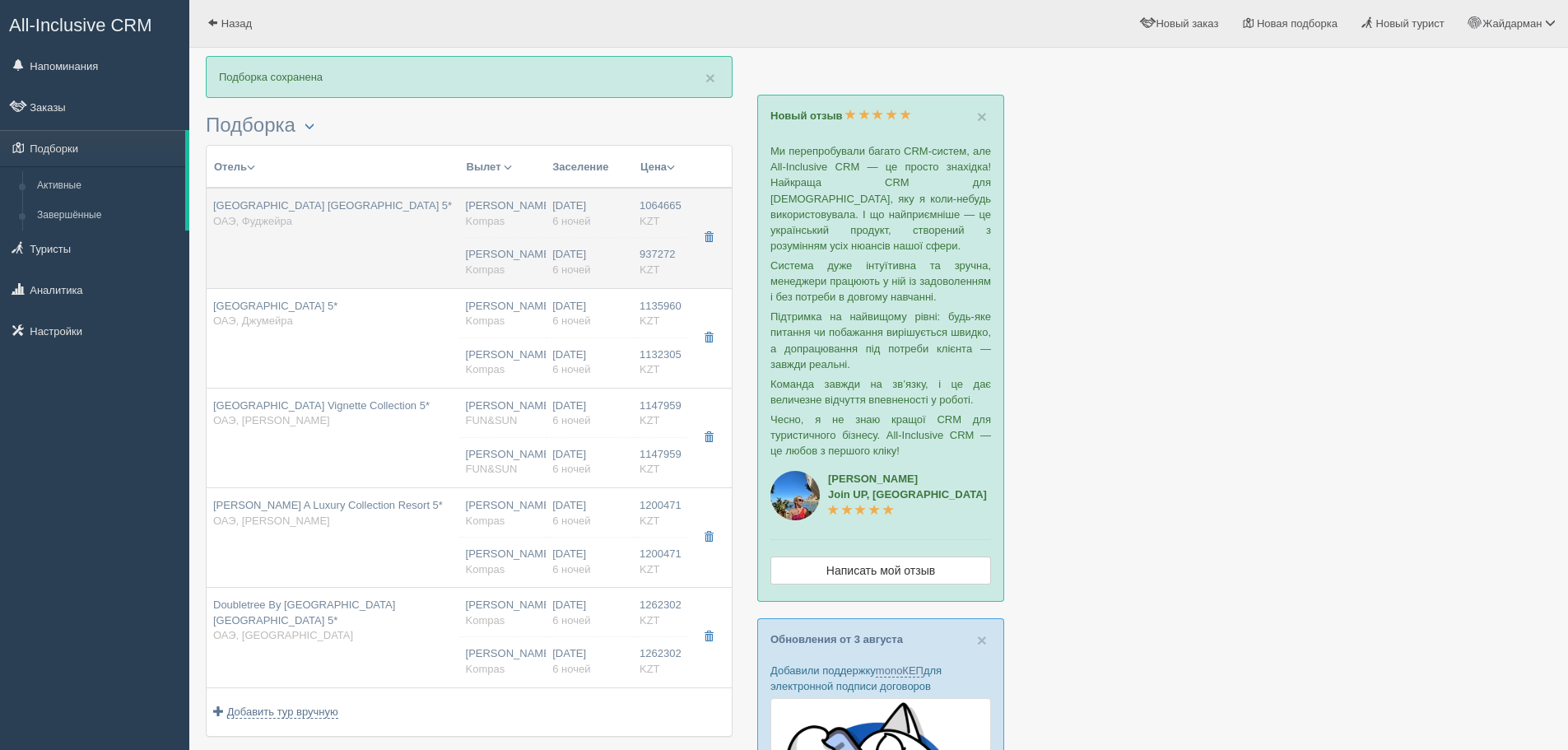
type input "Flydubai"
type input "21:45"
type input "03:20"
type input "6"
type input "deluxe city view"
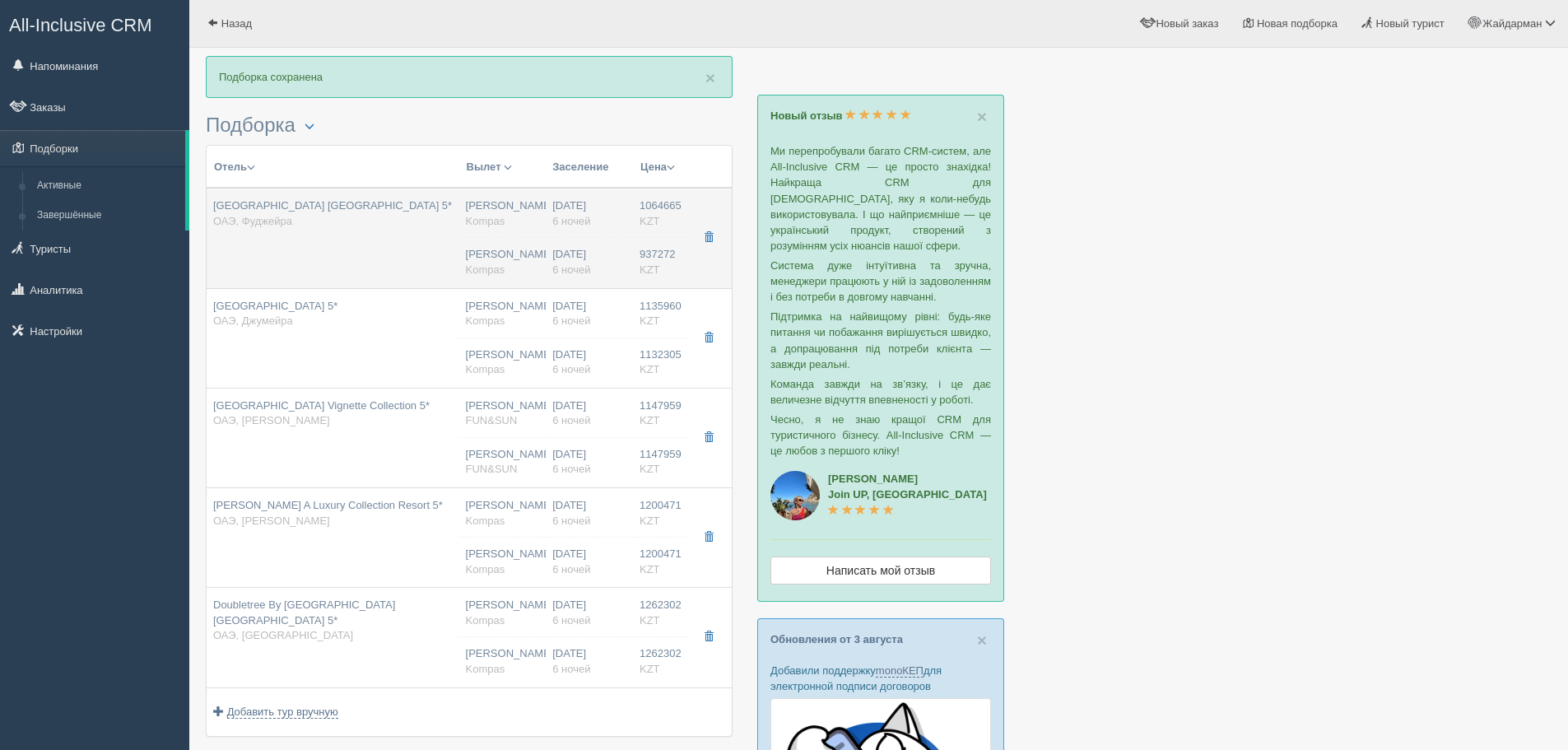
type input "FB - Полный Пансион"
type input "Kompas"
type input "https://tourvisor.ru/countries#!/hotel=palace-fujairah-beach-resort"
type input "937272.00"
type input "[PERSON_NAME]"
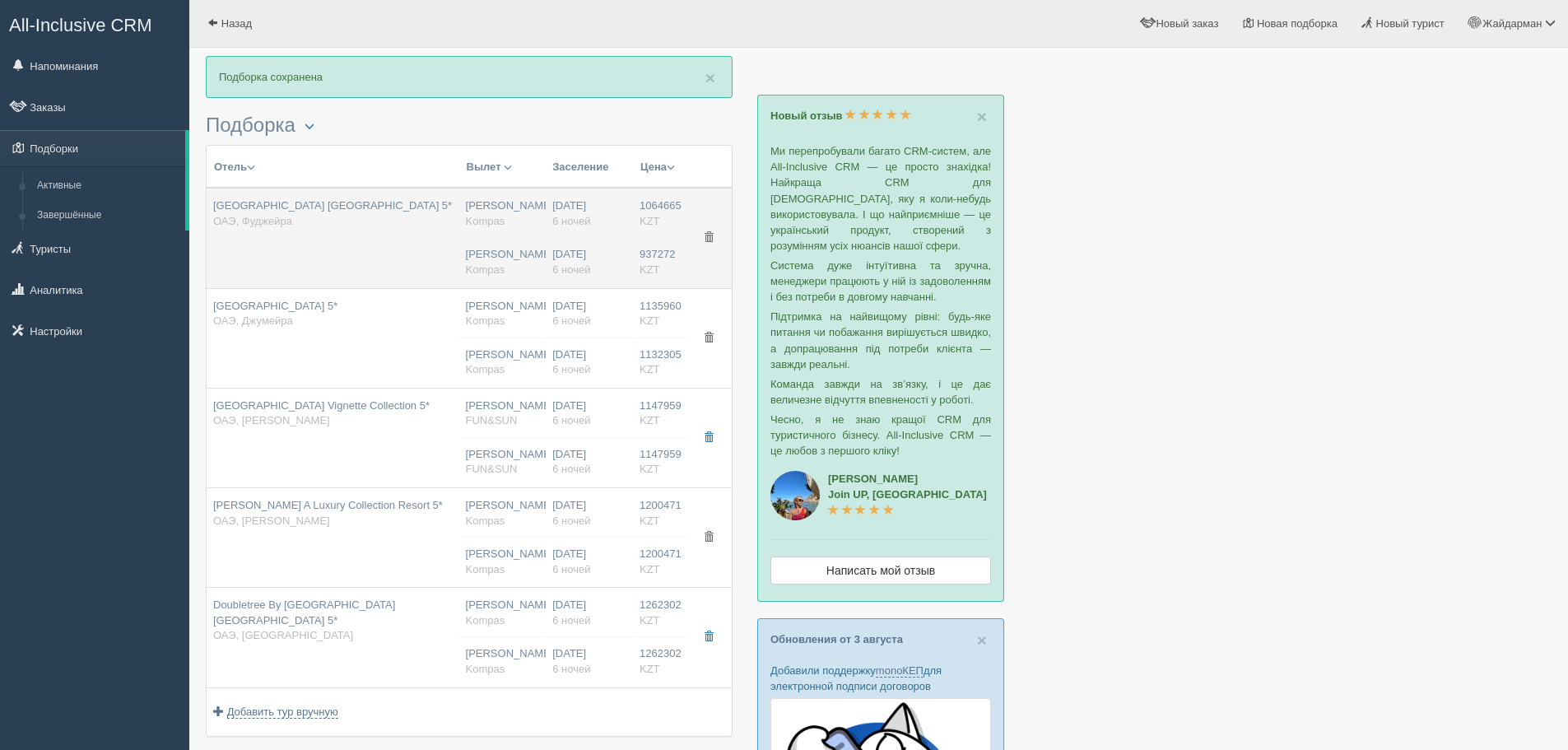
type input "Дубай DXB"
type input "04:20"
type input "08:20"
type input "Flydubai"
type input "21:45"
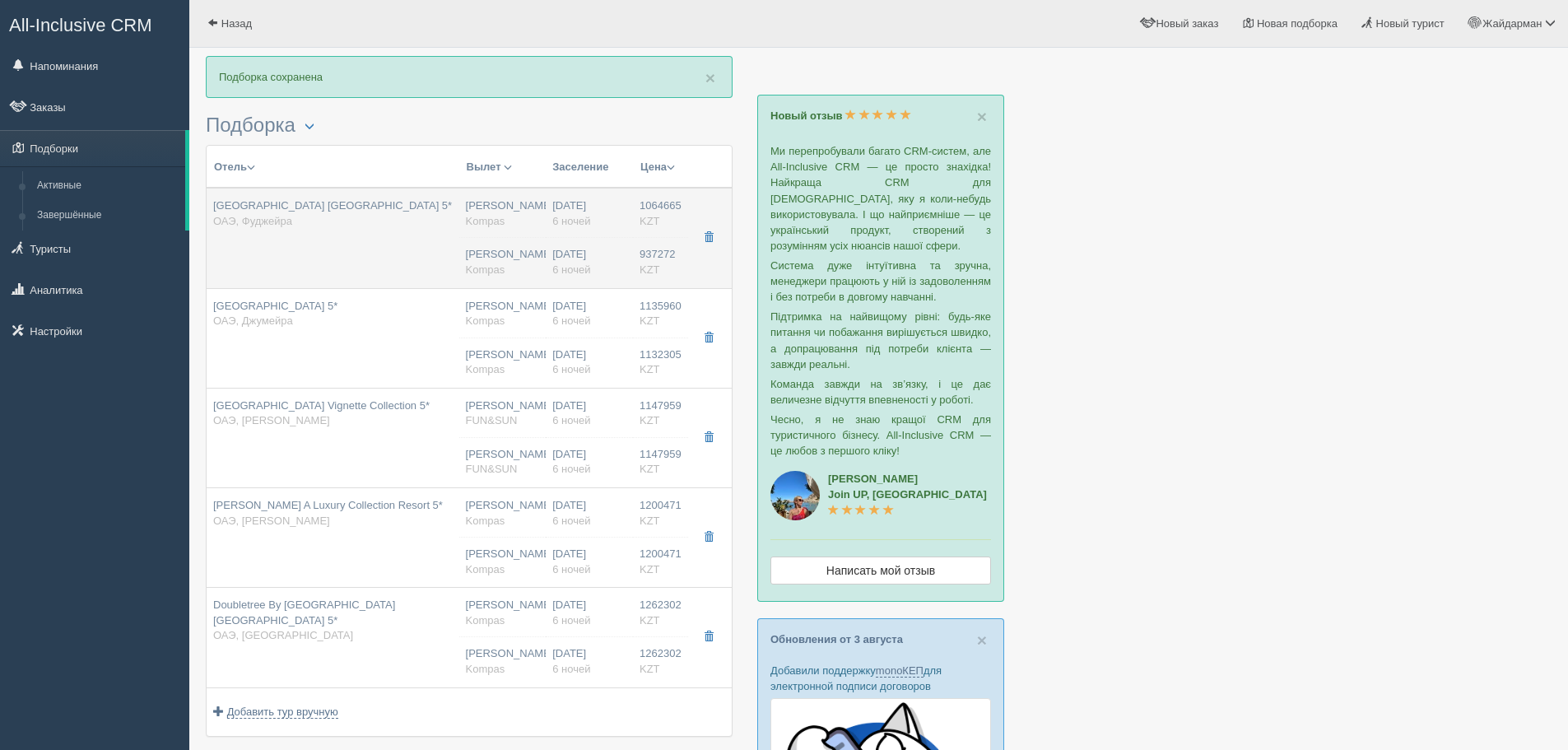
type input "03:20"
type input "6"
type input "deluxe city view"
type input "FB - Полный Пансион"
type input "Kompas"
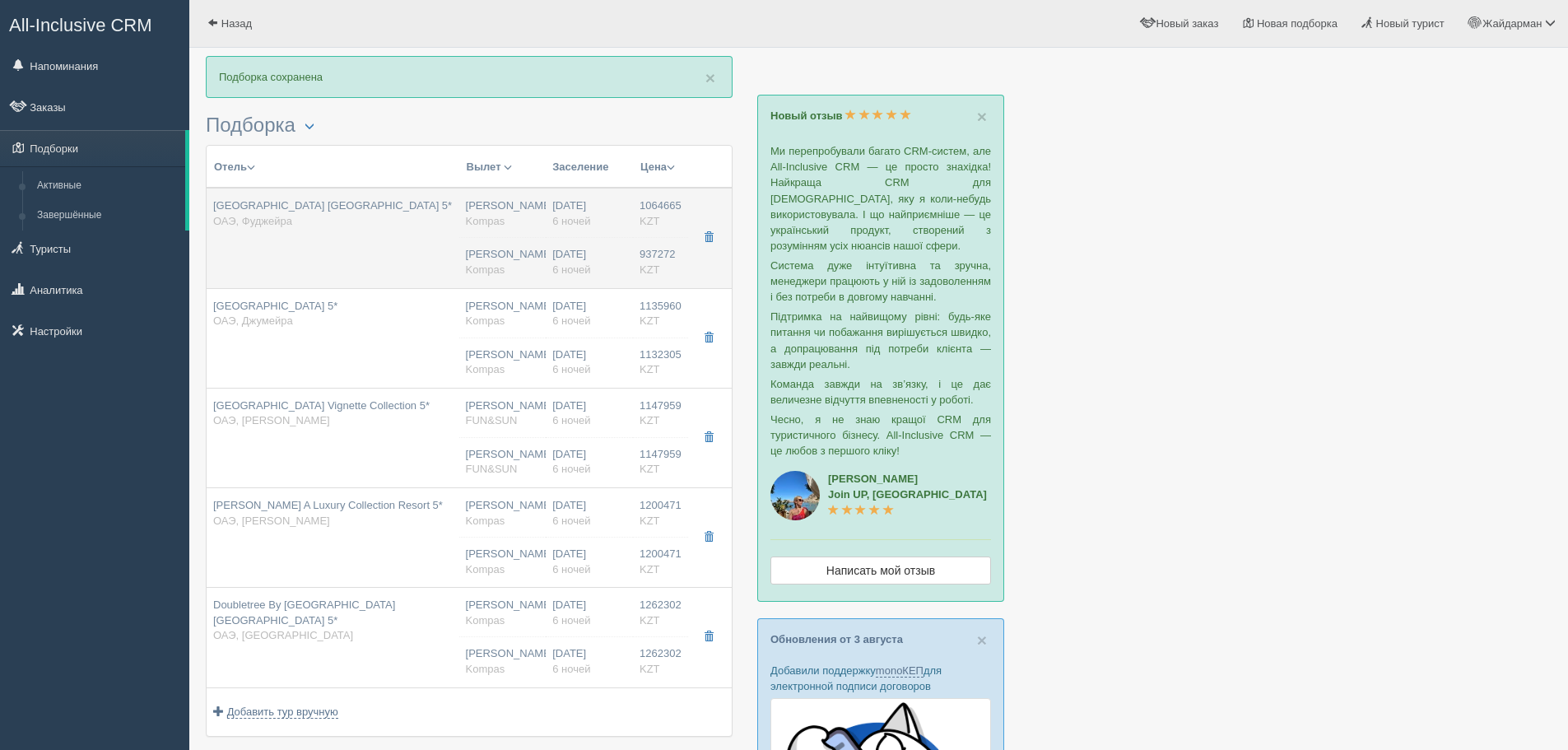
type input "https://tourvisor.ru/countries#!/hotel=palace-fujairah-beach-resort"
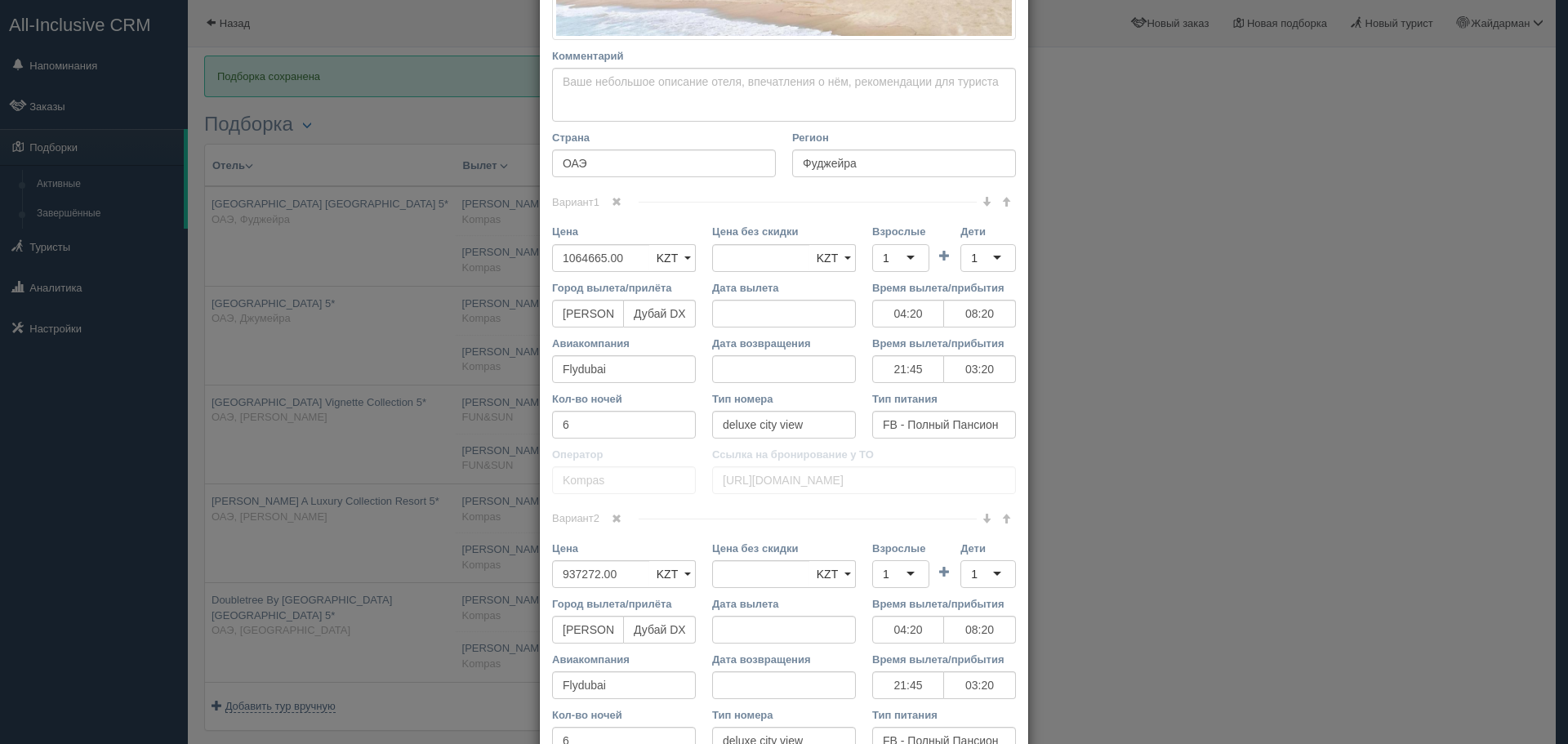
scroll to position [572, 0]
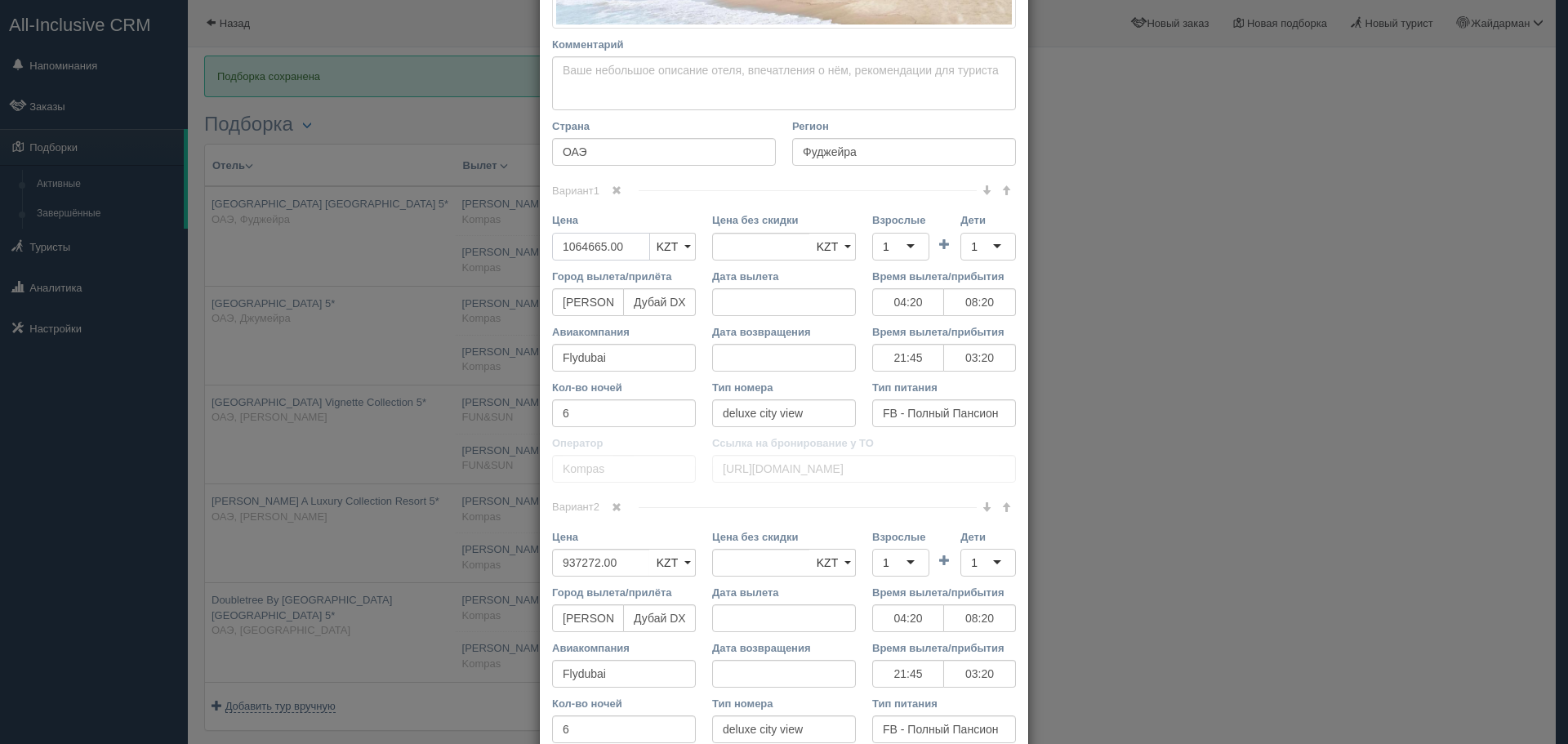
drag, startPoint x: 613, startPoint y: 247, endPoint x: 786, endPoint y: 264, distance: 173.8
click at [401, 241] on div "× Редактировать тур Название отеля Palace Beach Resort Fujairah 5* Ссылка на от…" at bounding box center [784, 372] width 1568 height 744
type input "2"
type input "1064665.00"
type input "2001937"
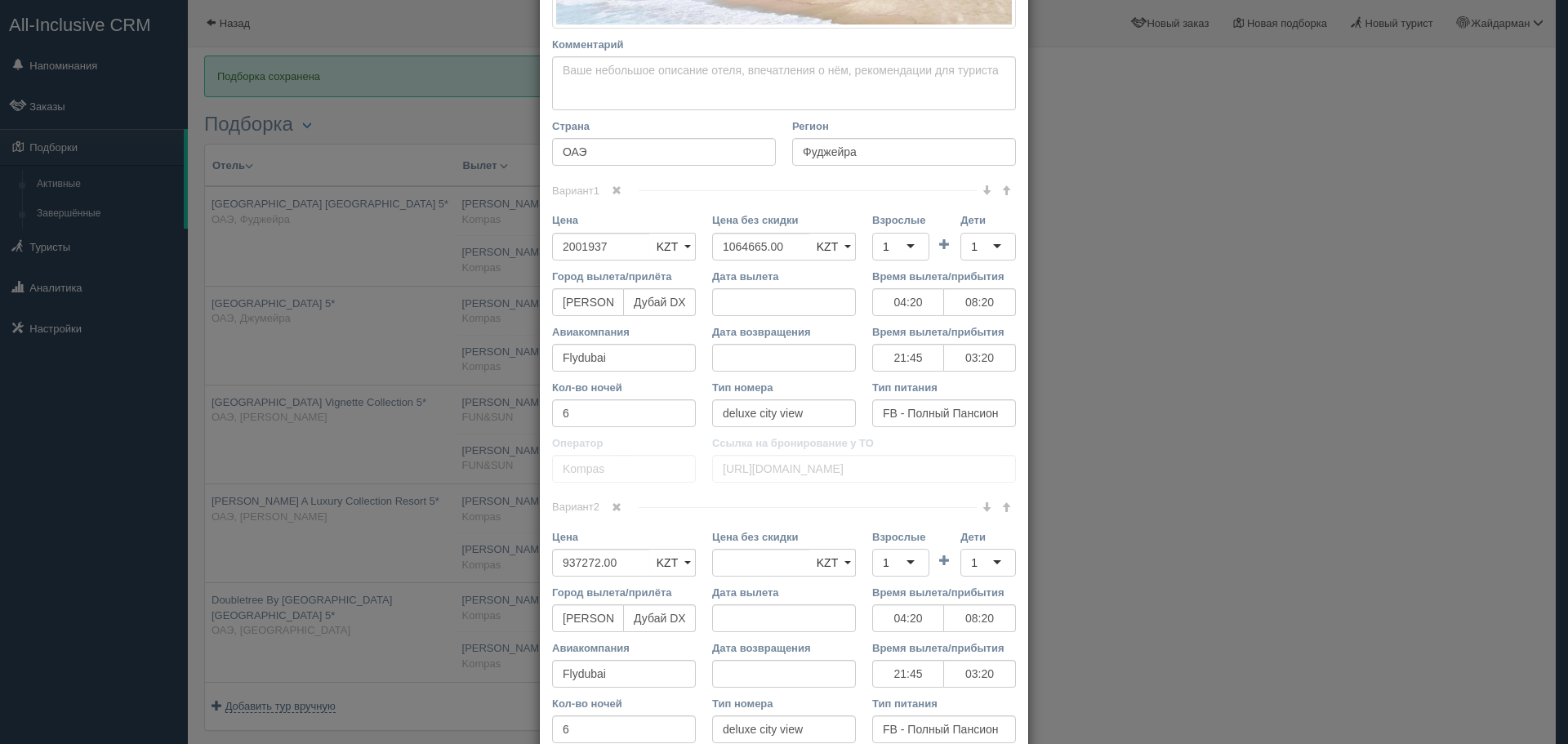
click at [906, 249] on div "1" at bounding box center [900, 246] width 57 height 27
click at [986, 246] on div "1" at bounding box center [988, 246] width 56 height 27
click at [617, 506] on span at bounding box center [617, 507] width 10 height 10
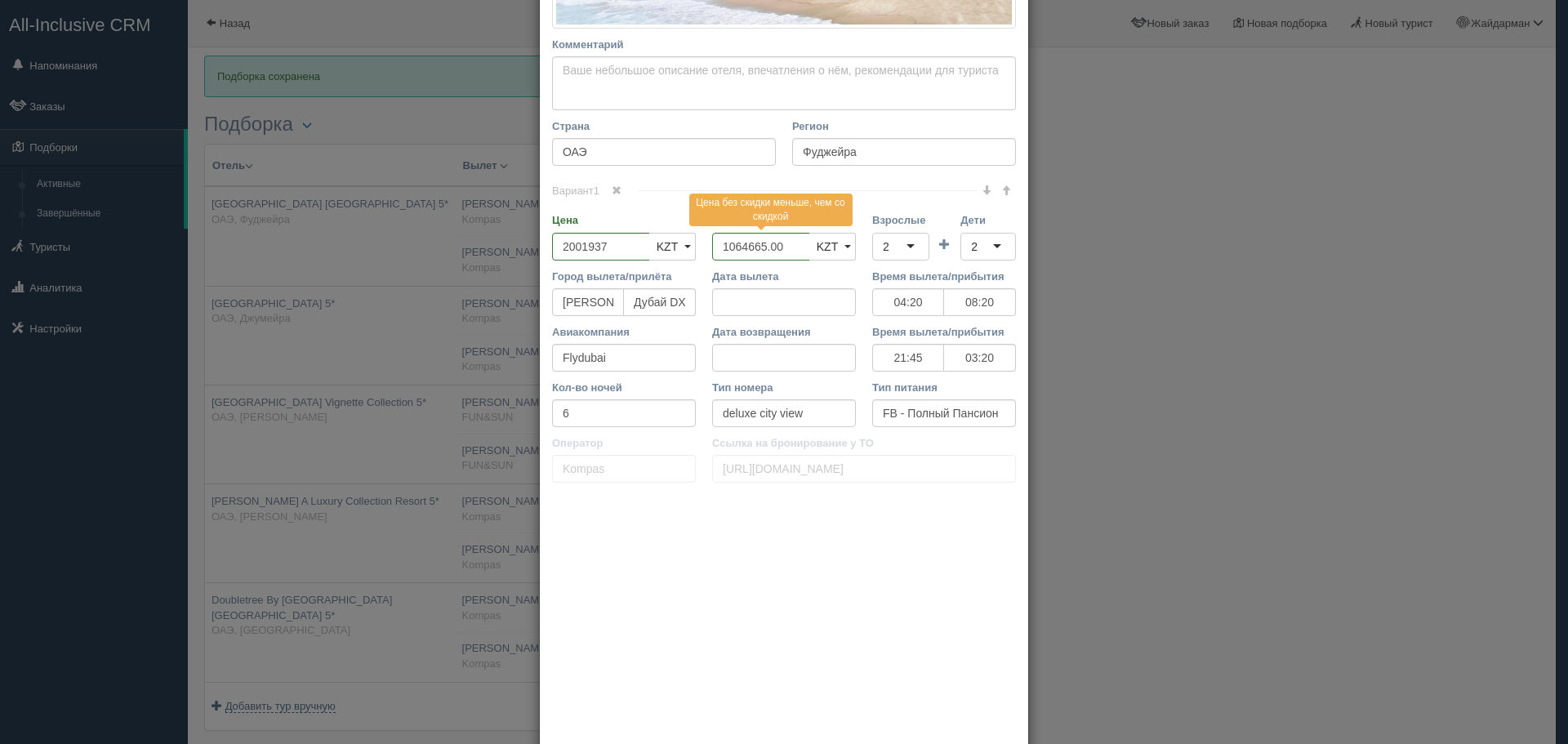
scroll to position [444, 0]
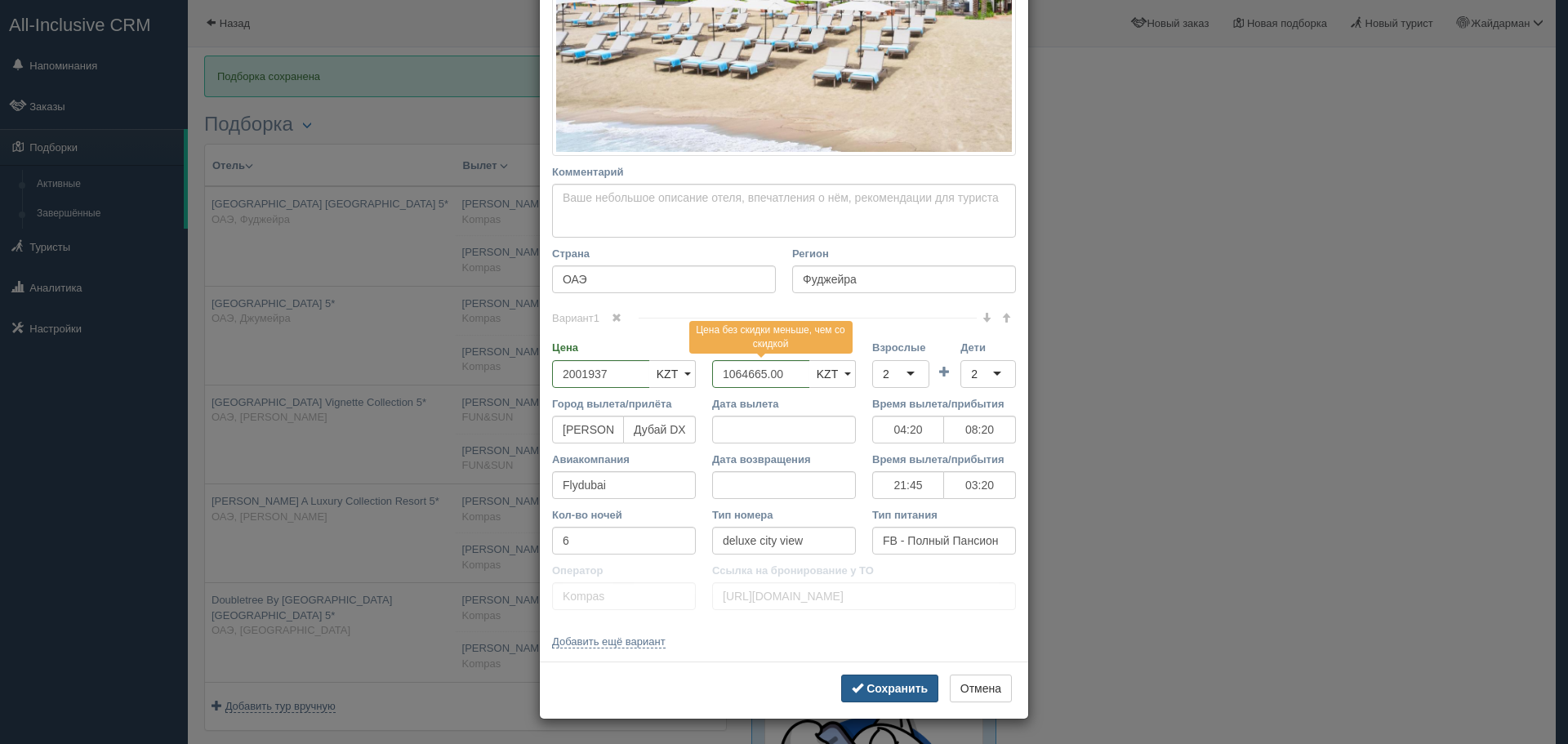
click at [879, 678] on button "Сохранить" at bounding box center [890, 687] width 97 height 27
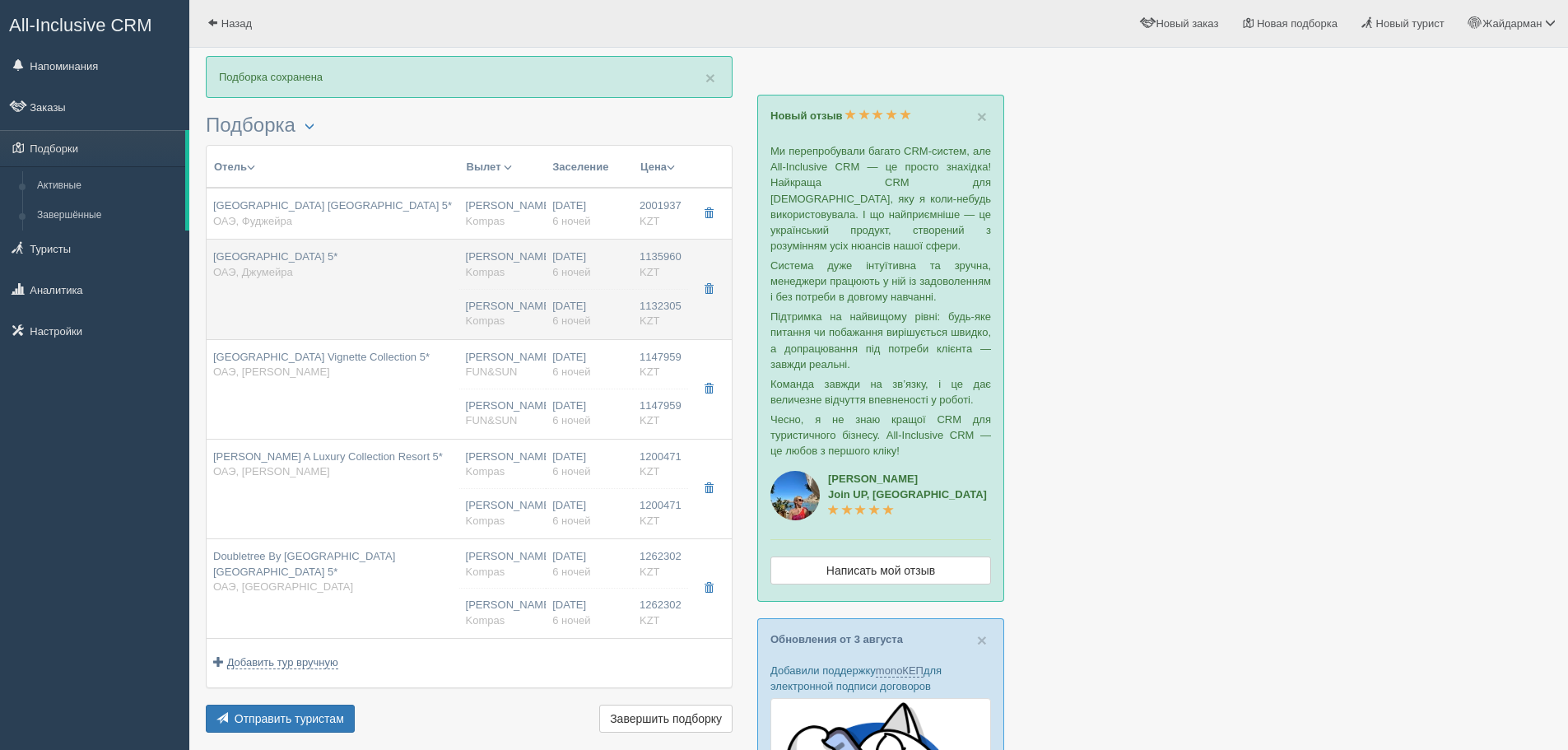
click at [390, 288] on td "Ja Ocean View Hotel 5* ОАЭ, Джумейра" at bounding box center [334, 289] width 253 height 100
type input "Ja Ocean View Hotel 5*"
type input "https://www.booking.com/hotel/ae/ocean-view.ru.html?activeTab=photosGallery"
type input "Джумейра"
type input "1135960.00"
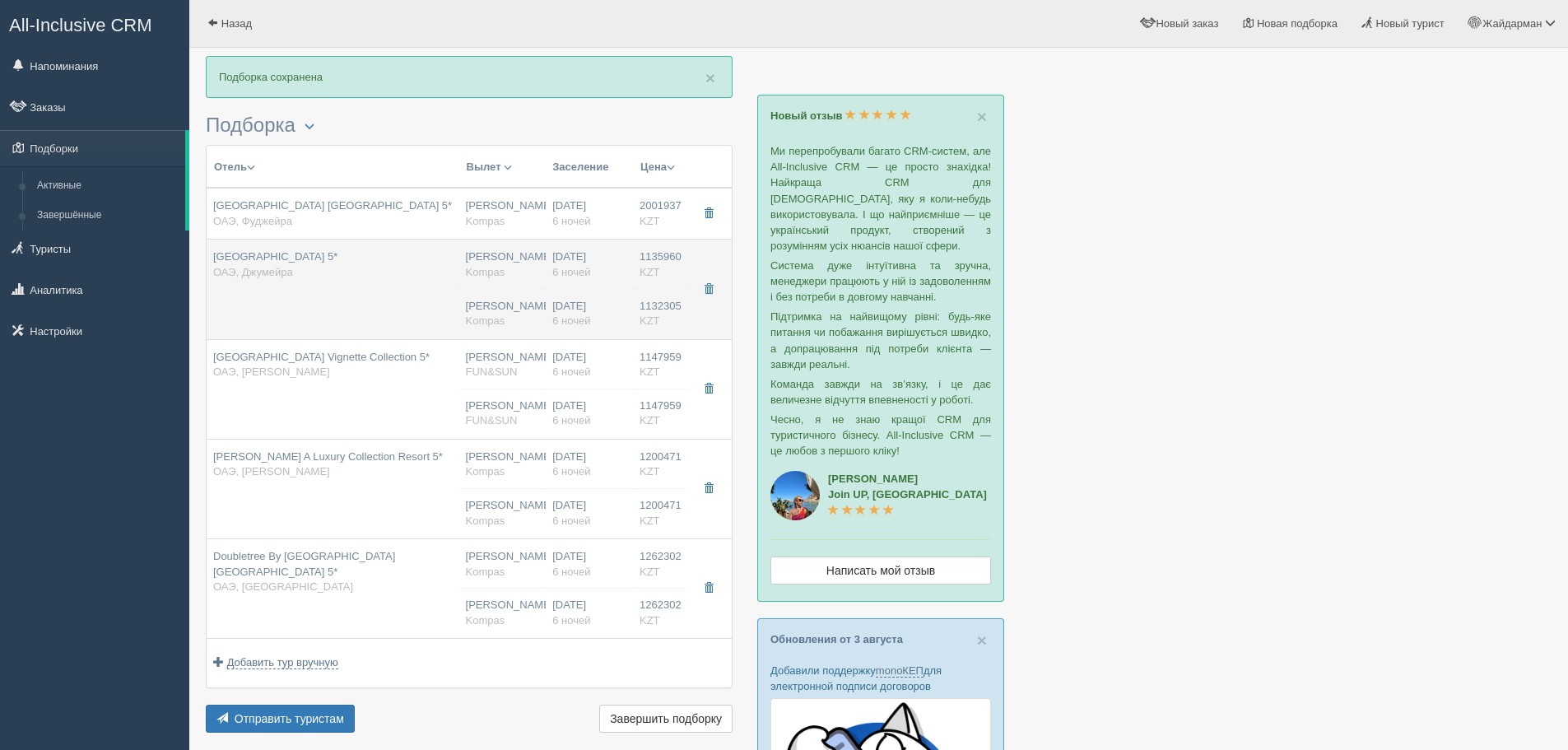
type input "04:20"
type input "08:20"
type input "21:45"
type input "03:20"
type input "dubai eye sea view"
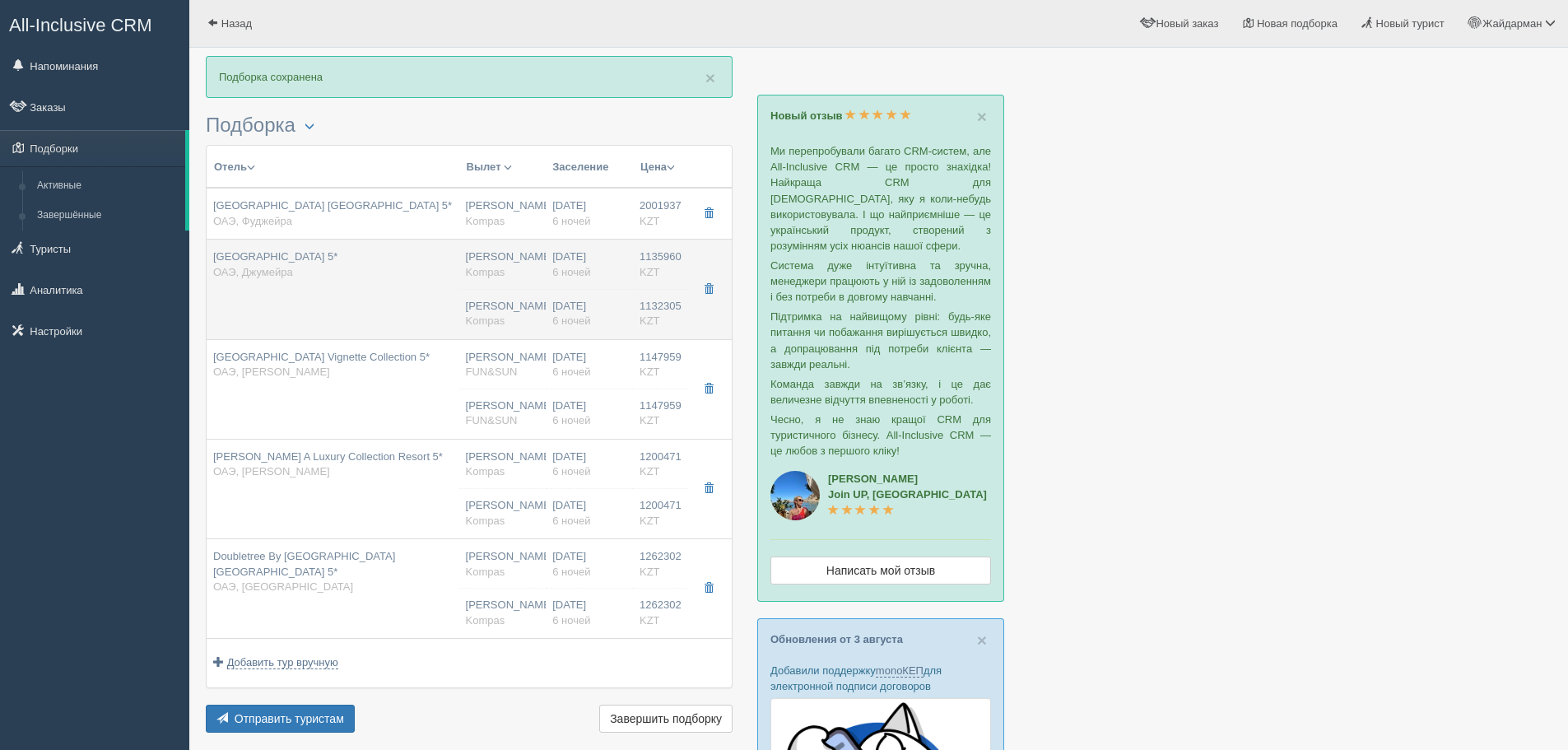
type input "https://tourvisor.ru/countries#!/hotel=ocean-view-hotel"
type input "1132305.00"
type input "Нурсултан Назарбаев NQZ"
type input "Дубай DXB"
type input "04:20"
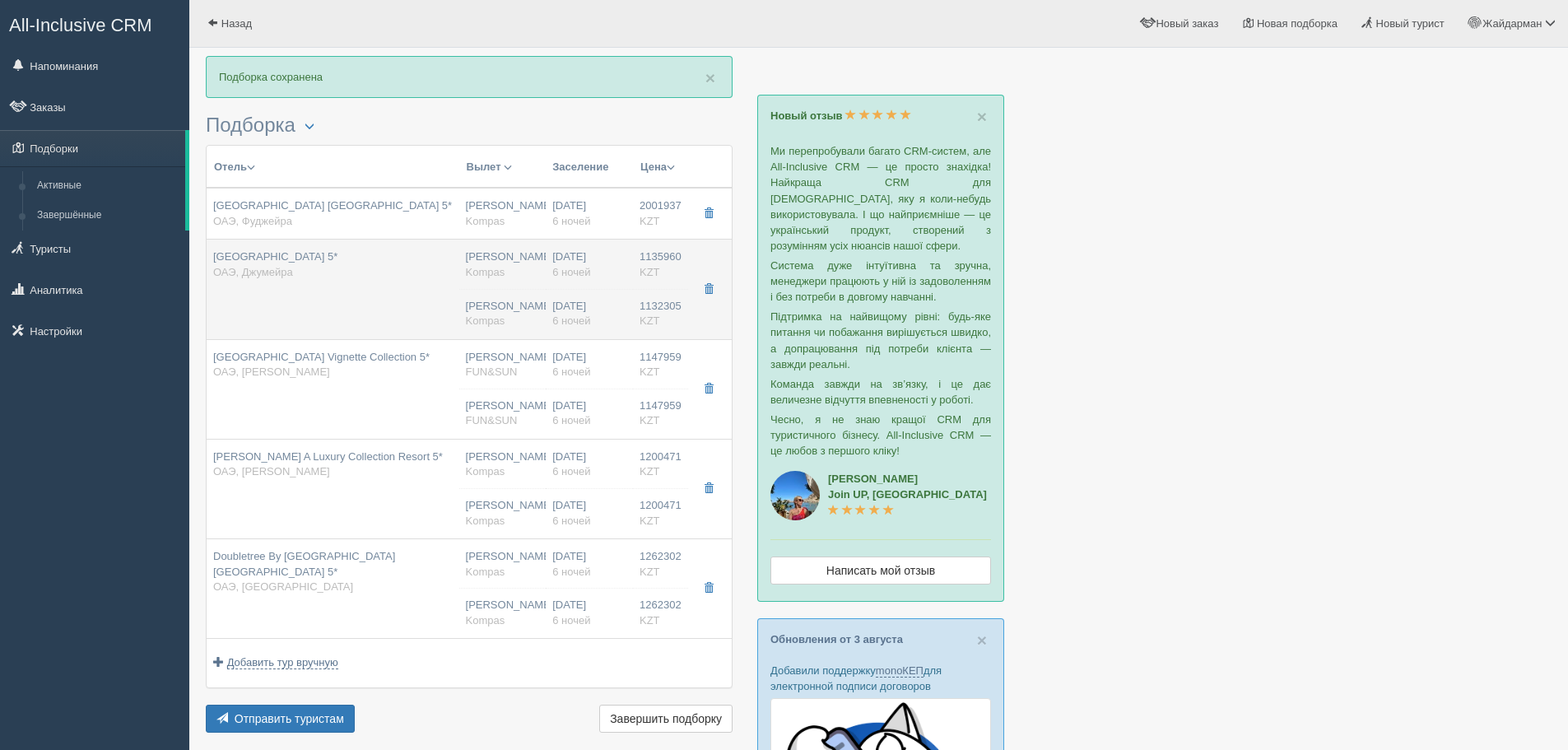
type input "08:20"
type input "Flydubai"
type input "21:45"
type input "03:20"
type input "6"
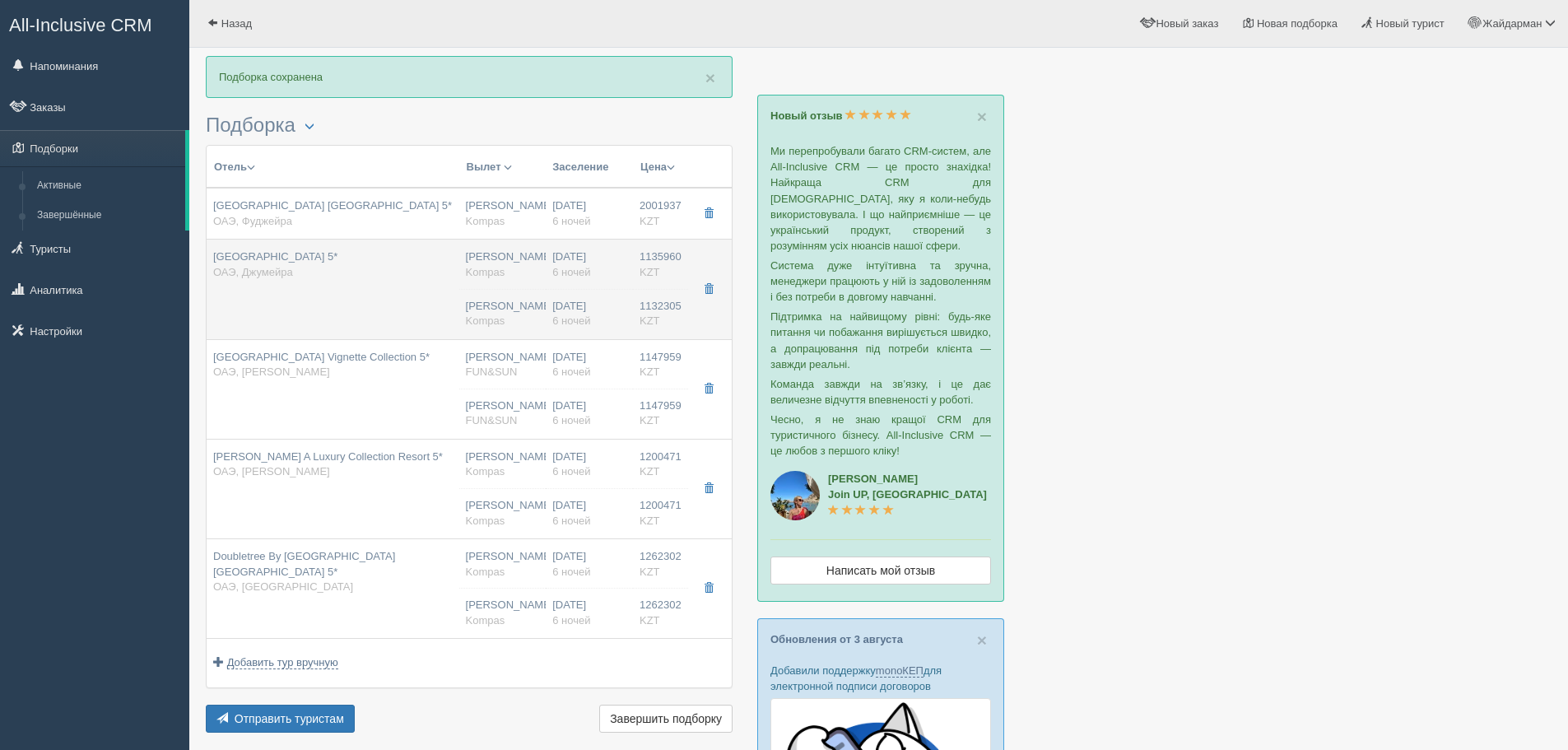
type input "dubai eye sea view"
type input "FB - Полный Пансион"
type input "Kompas"
type input "https://tourvisor.ru/countries#!/hotel=ocean-view-hotel"
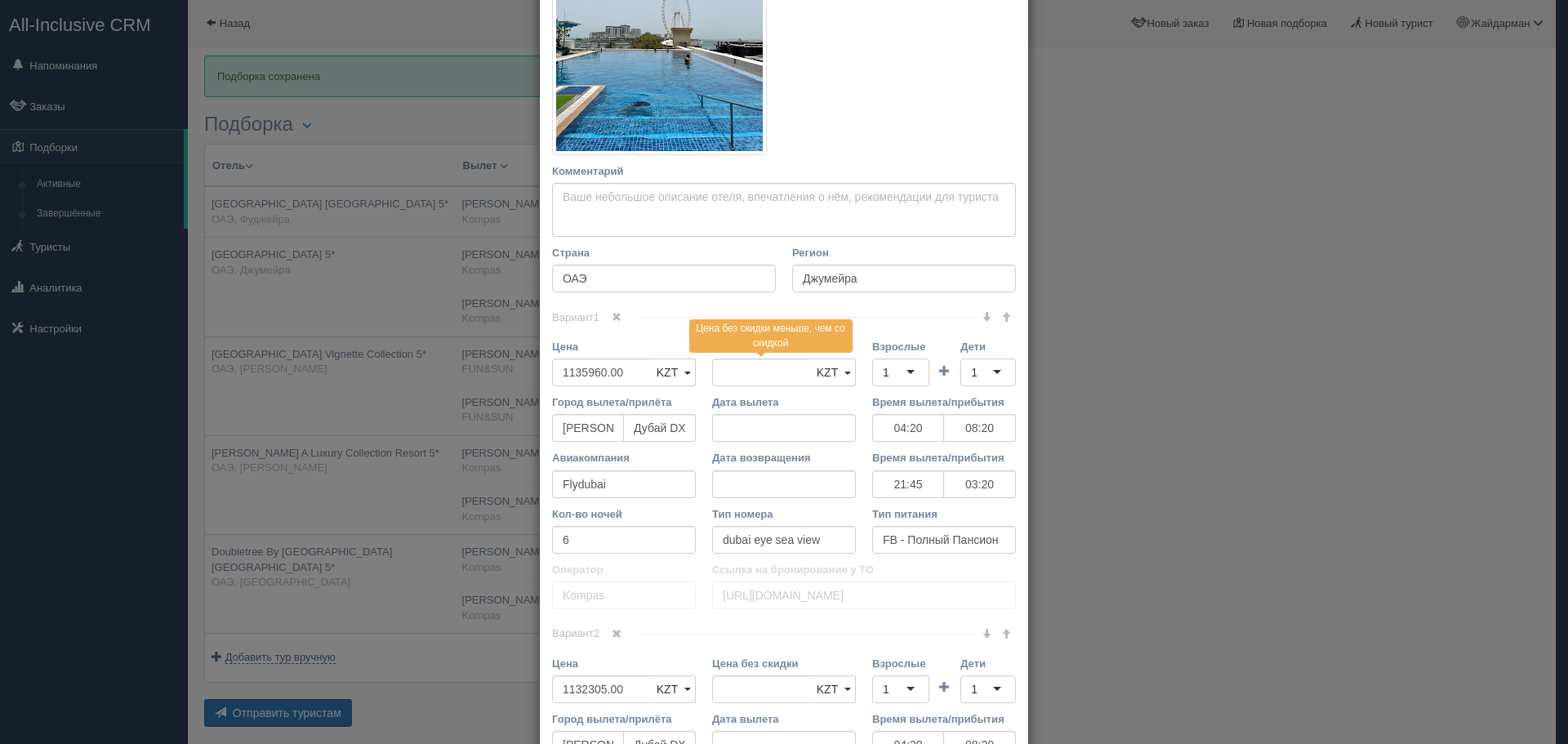
scroll to position [408, 0]
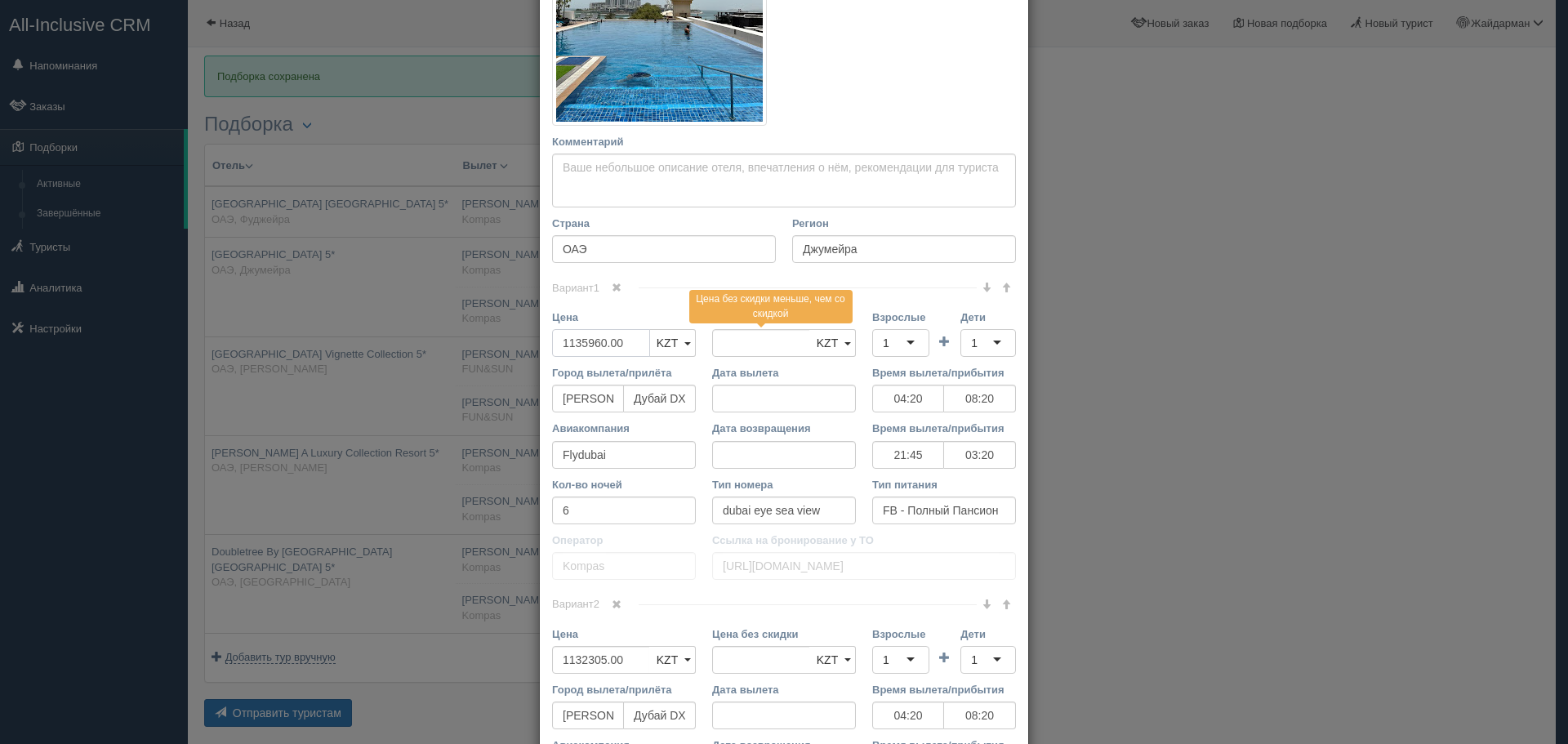
drag, startPoint x: 625, startPoint y: 333, endPoint x: 511, endPoint y: 346, distance: 114.7
click at [511, 346] on div "× Редактировать тур Название отеля Ja Ocean View Hotel 5* Ссылка на отель для т…" at bounding box center [784, 372] width 1568 height 744
type input "2"
type input "1135960.00"
type input "2271920"
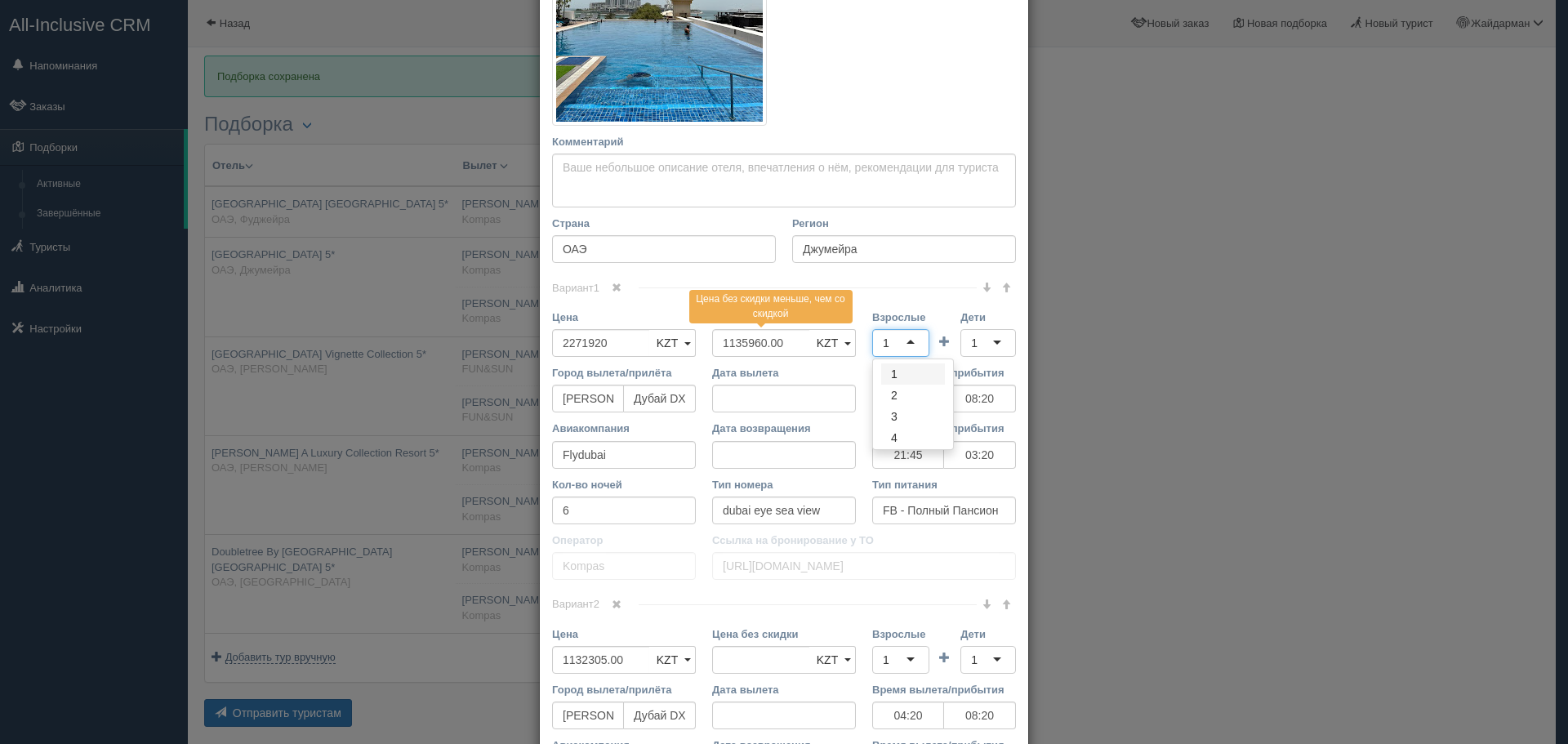
click at [883, 342] on div "1" at bounding box center [886, 343] width 7 height 17
click at [993, 345] on div "1" at bounding box center [988, 342] width 56 height 27
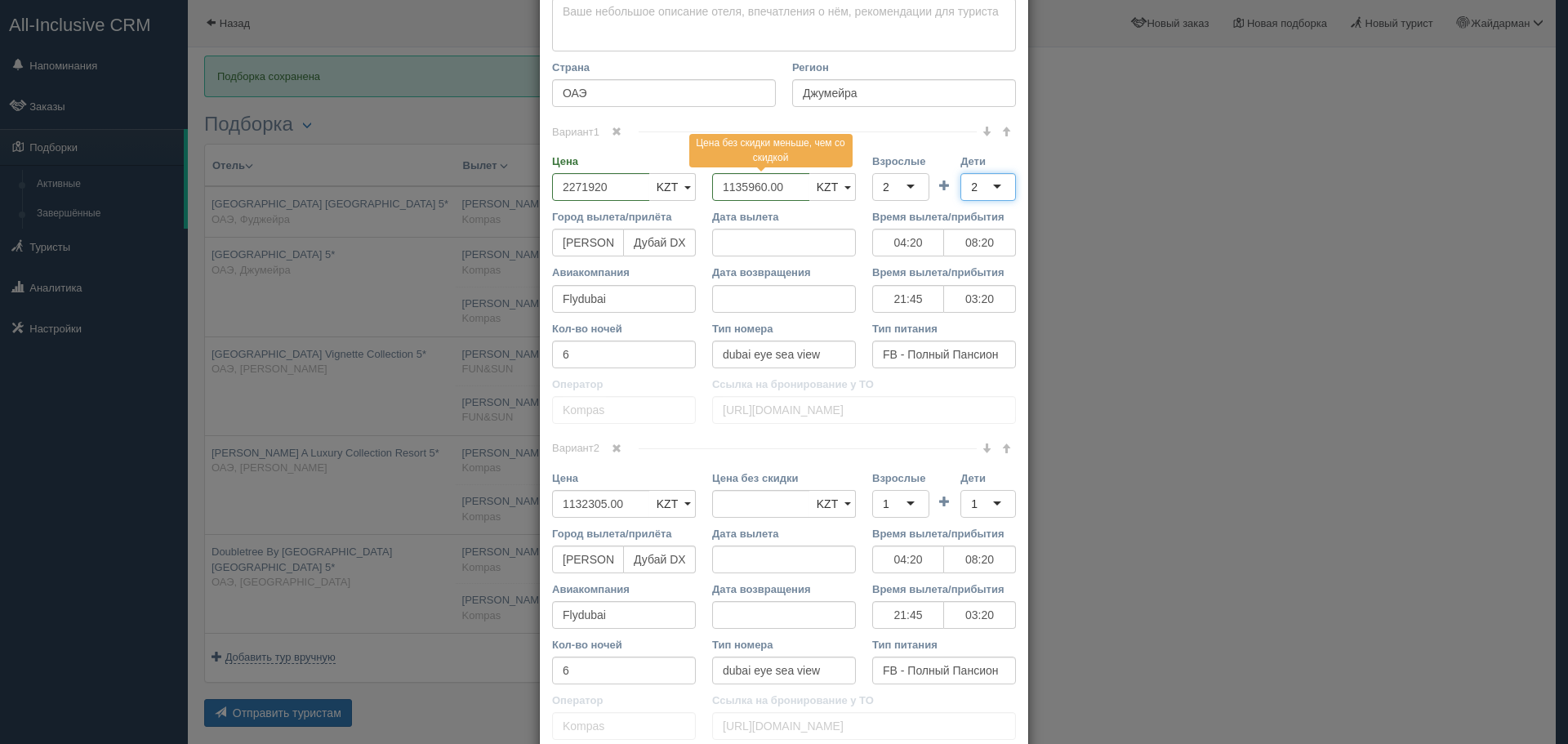
scroll to position [572, 0]
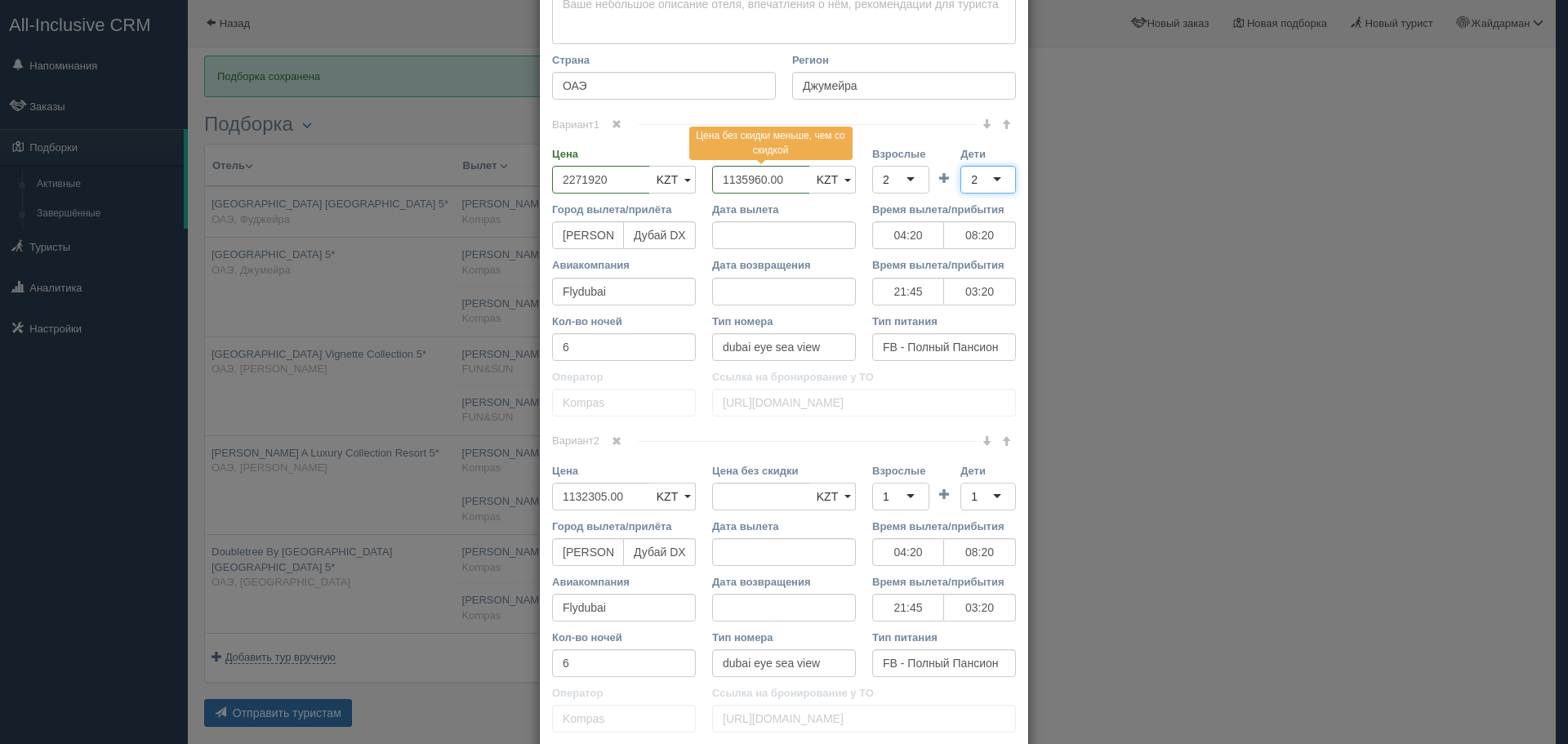
drag, startPoint x: 616, startPoint y: 441, endPoint x: 640, endPoint y: 466, distance: 34.7
click at [616, 441] on span at bounding box center [617, 441] width 10 height 10
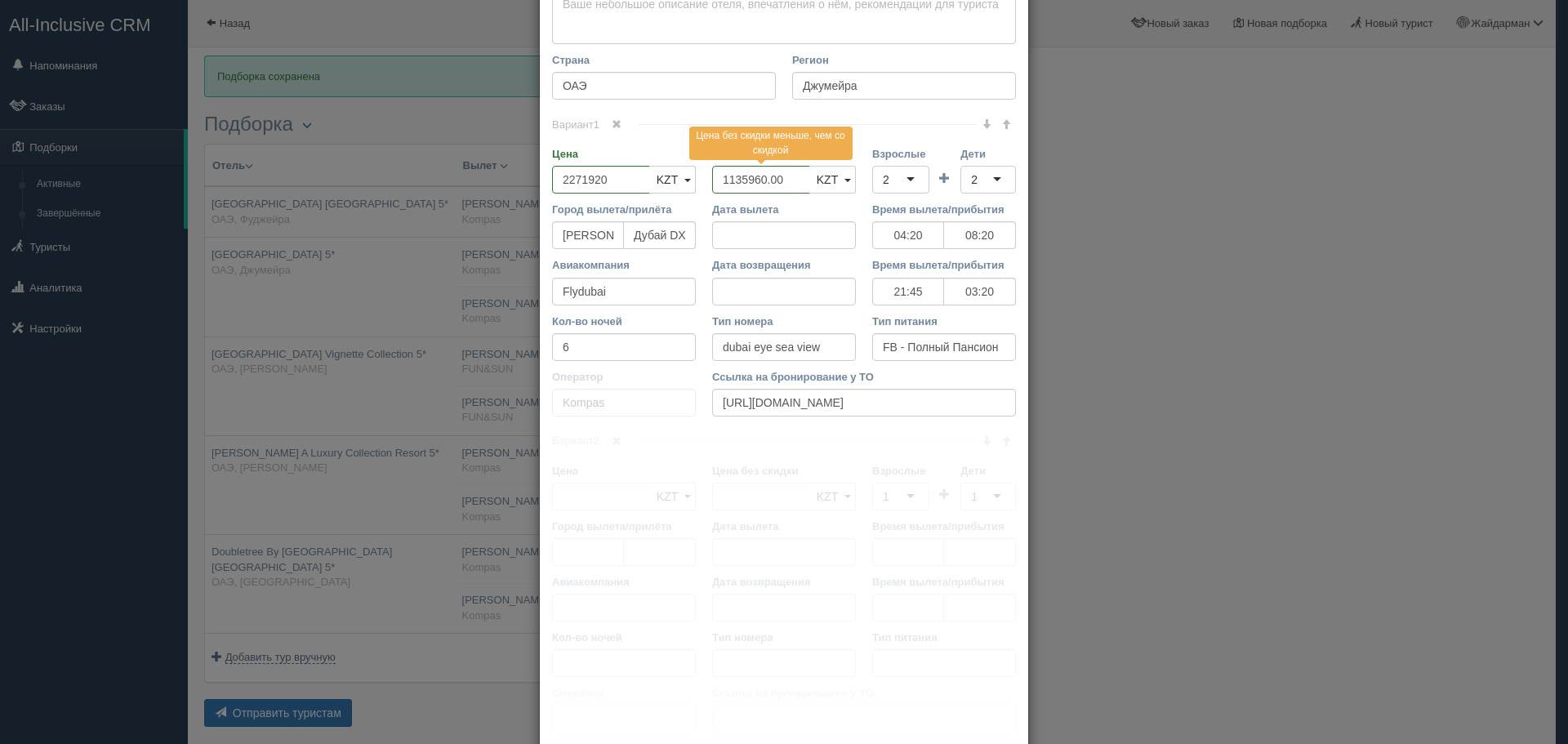
scroll to position [378, 0]
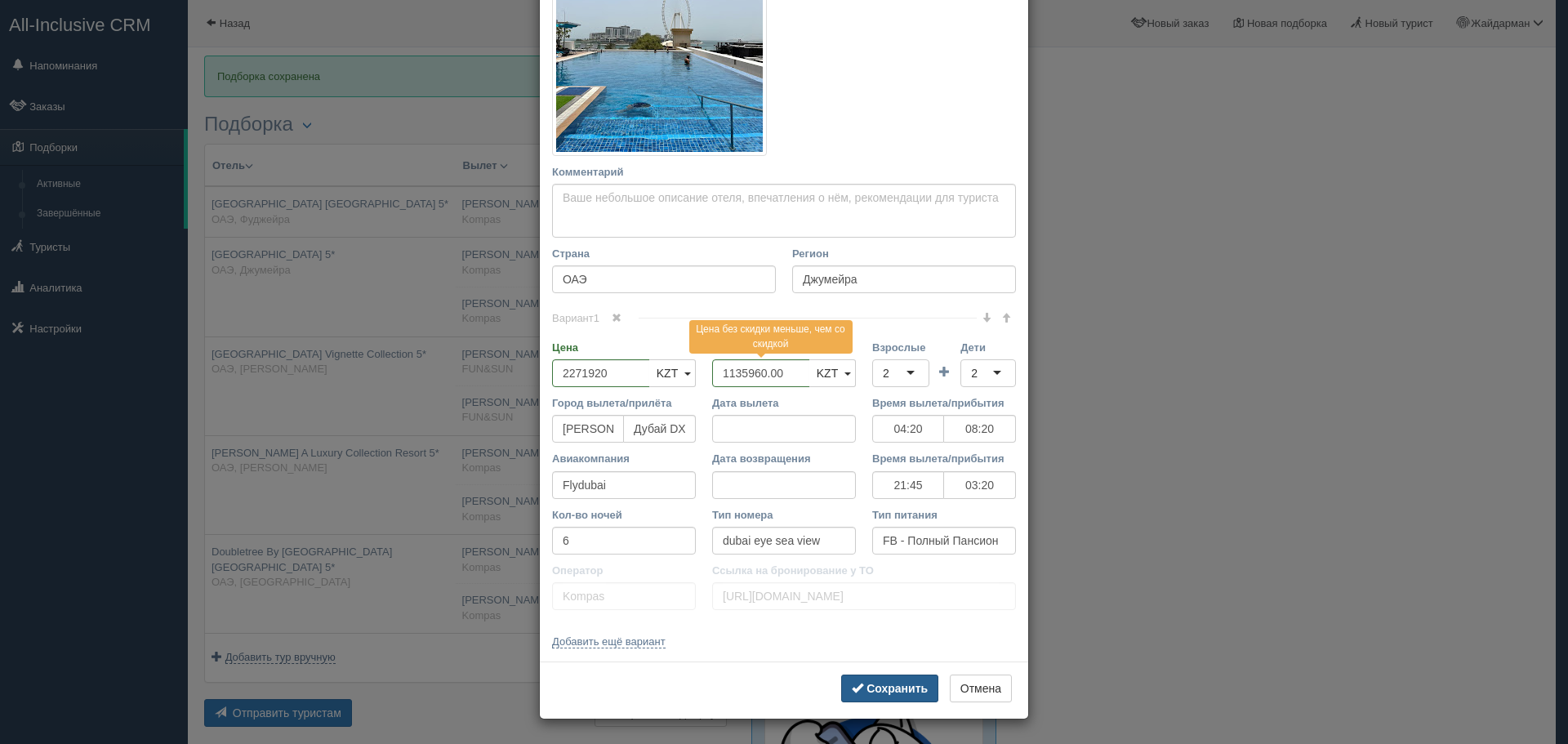
click at [876, 686] on b "Сохранить" at bounding box center [897, 688] width 62 height 13
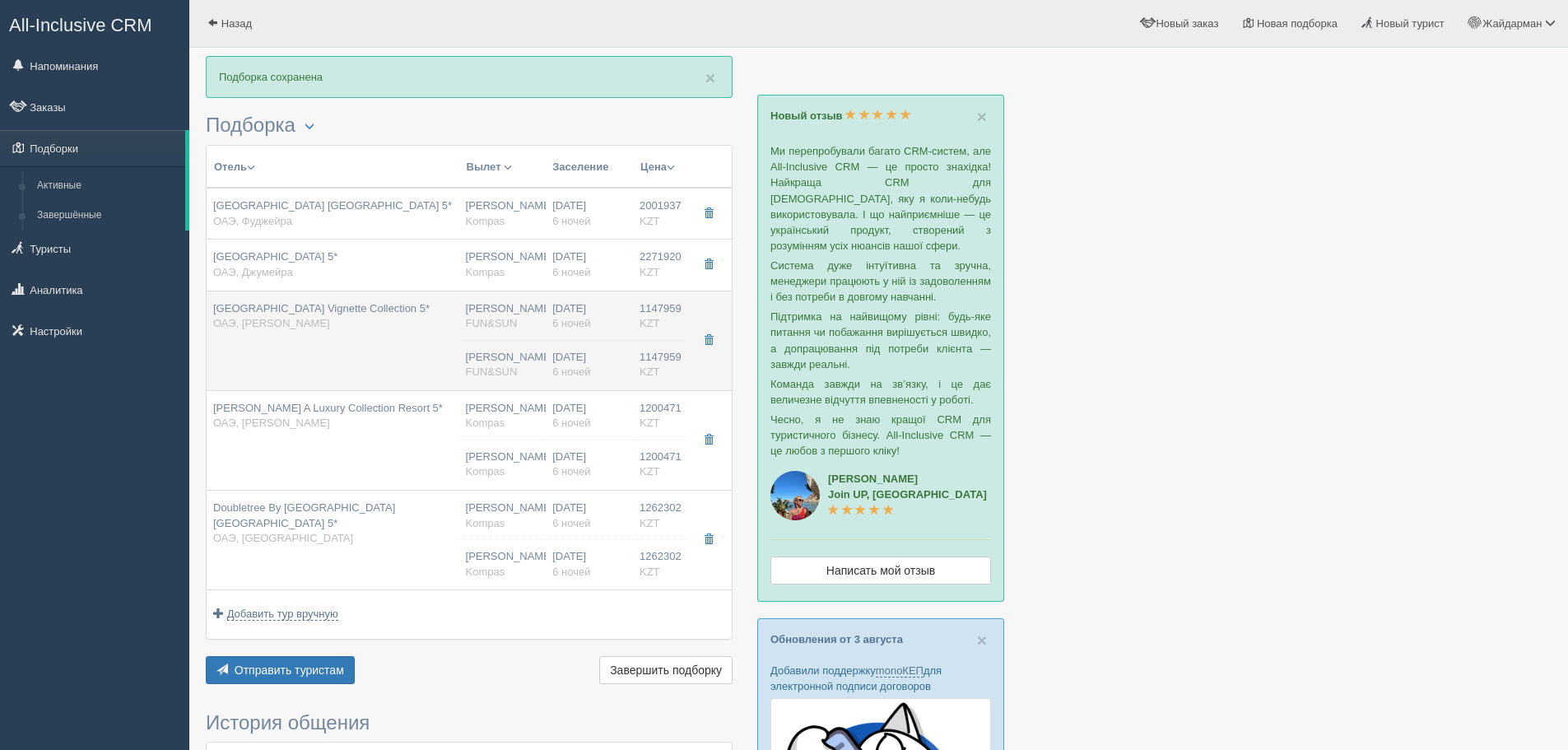
click at [428, 350] on td "Th8 Palm Dubai Beach Resort Vignette Collection 5* ОАЭ, Палм Джумейра" at bounding box center [334, 340] width 253 height 100
type input "Th8 Palm Dubai Beach Resort Vignette Collection 5*"
type input "Палм Джумейра"
type input "1147959.00"
type input "04:25"
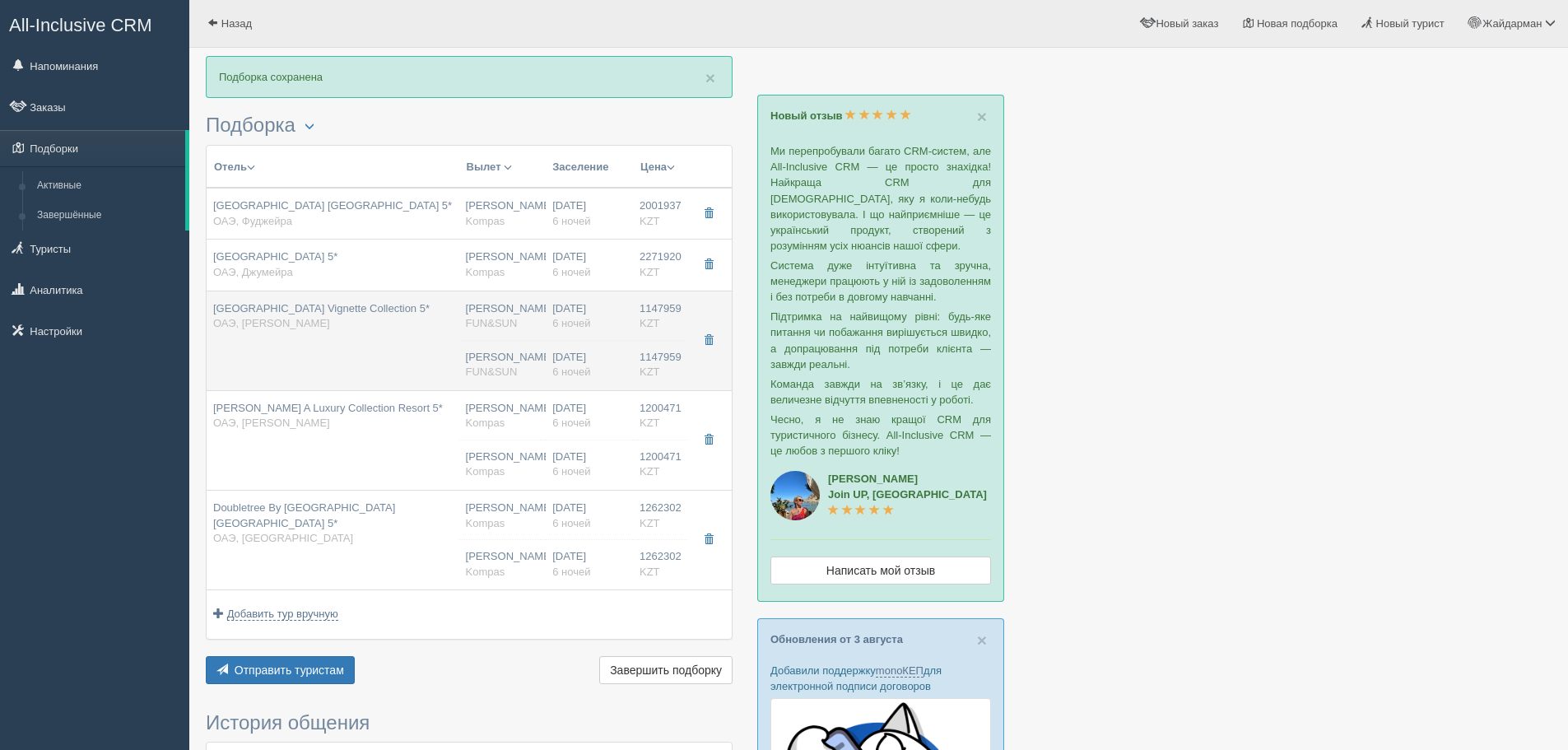
type input "08:15"
type input "21:50"
type input "03:25"
type input "deluxe palm sea view twin"
type input "FUN&SUN"
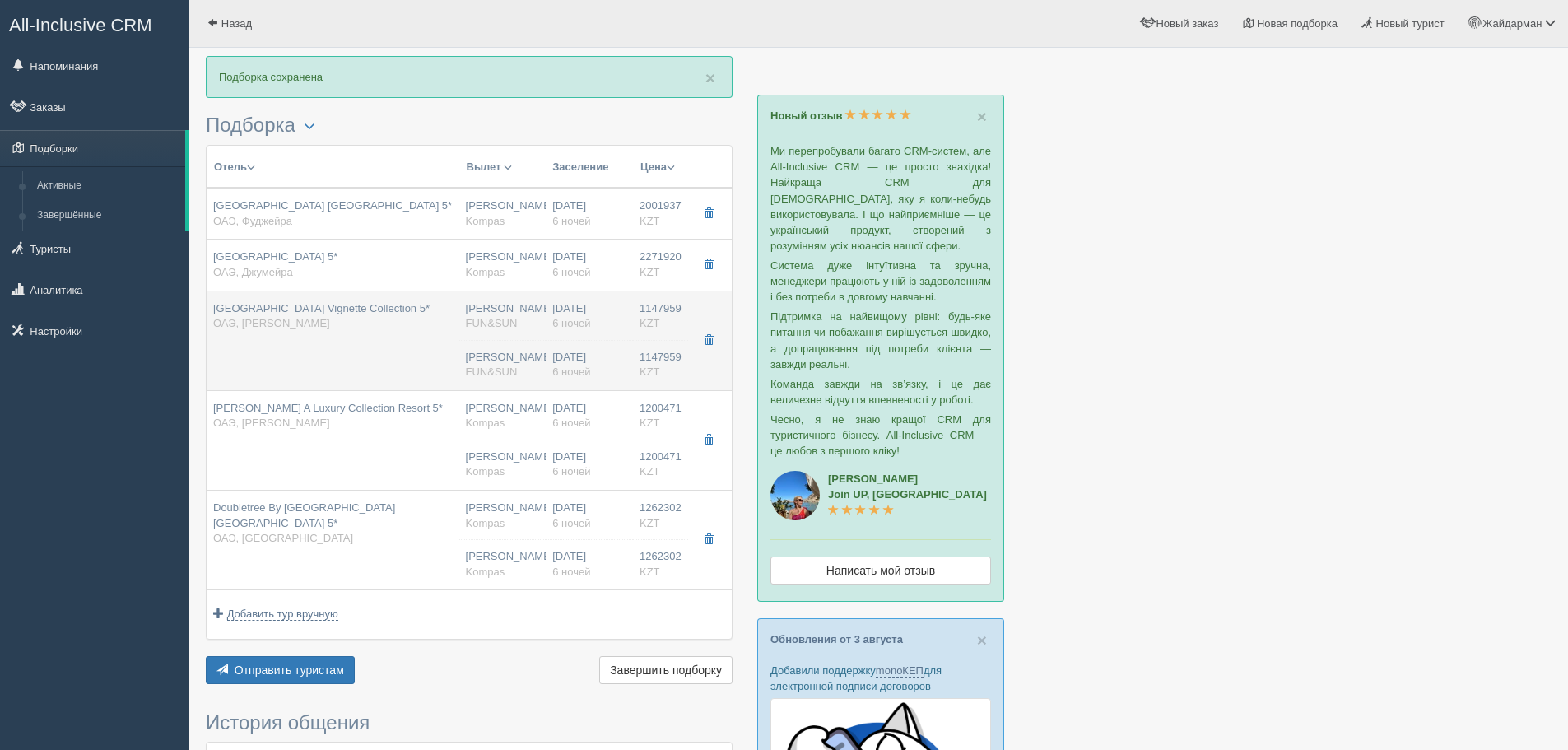
type input "https://tourvisor.ru/countries#!/hotel=th8-palm"
type input "1147959.00"
type input "Нурсултан Назарбаев NQZ"
type input "Дубай DXB"
type input "04:25"
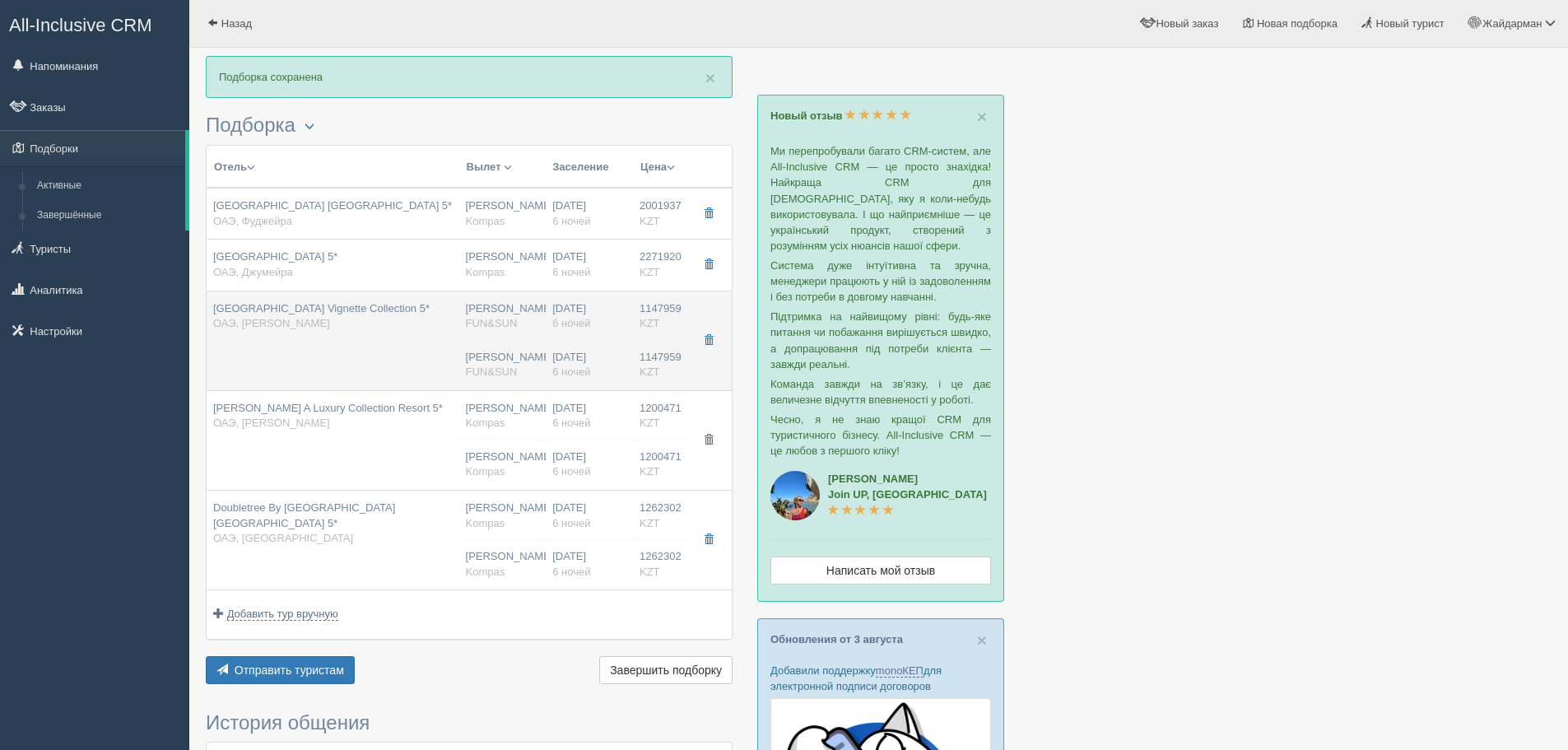
type input "08:15"
type input "Flydubai"
type input "21:50"
type input "03:25"
type input "6"
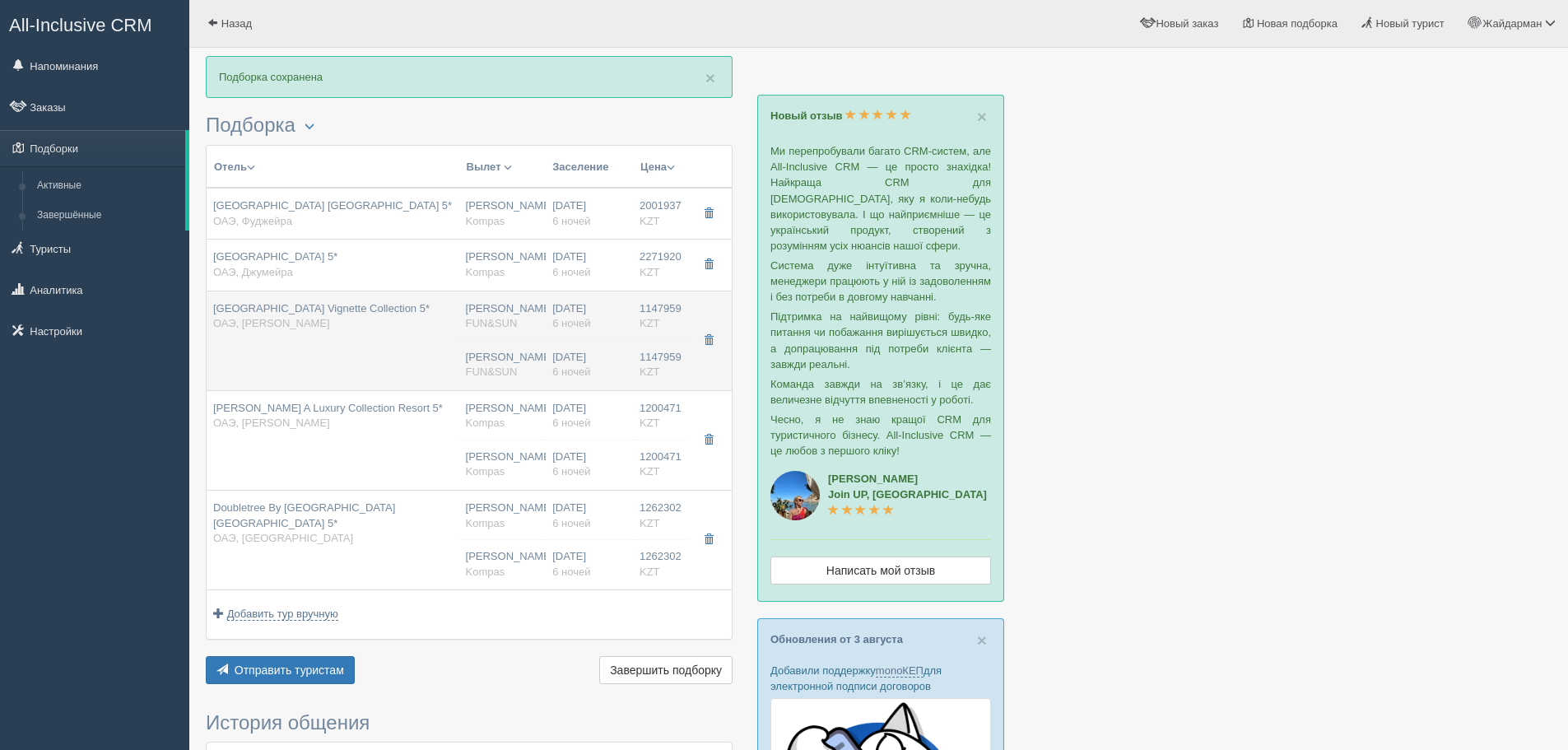
type input "deluxe palm sea view twin"
type input "FB - Полный Пансион"
type input "FUN&SUN"
type input "https://tourvisor.ru/countries#!/hotel=th8-palm"
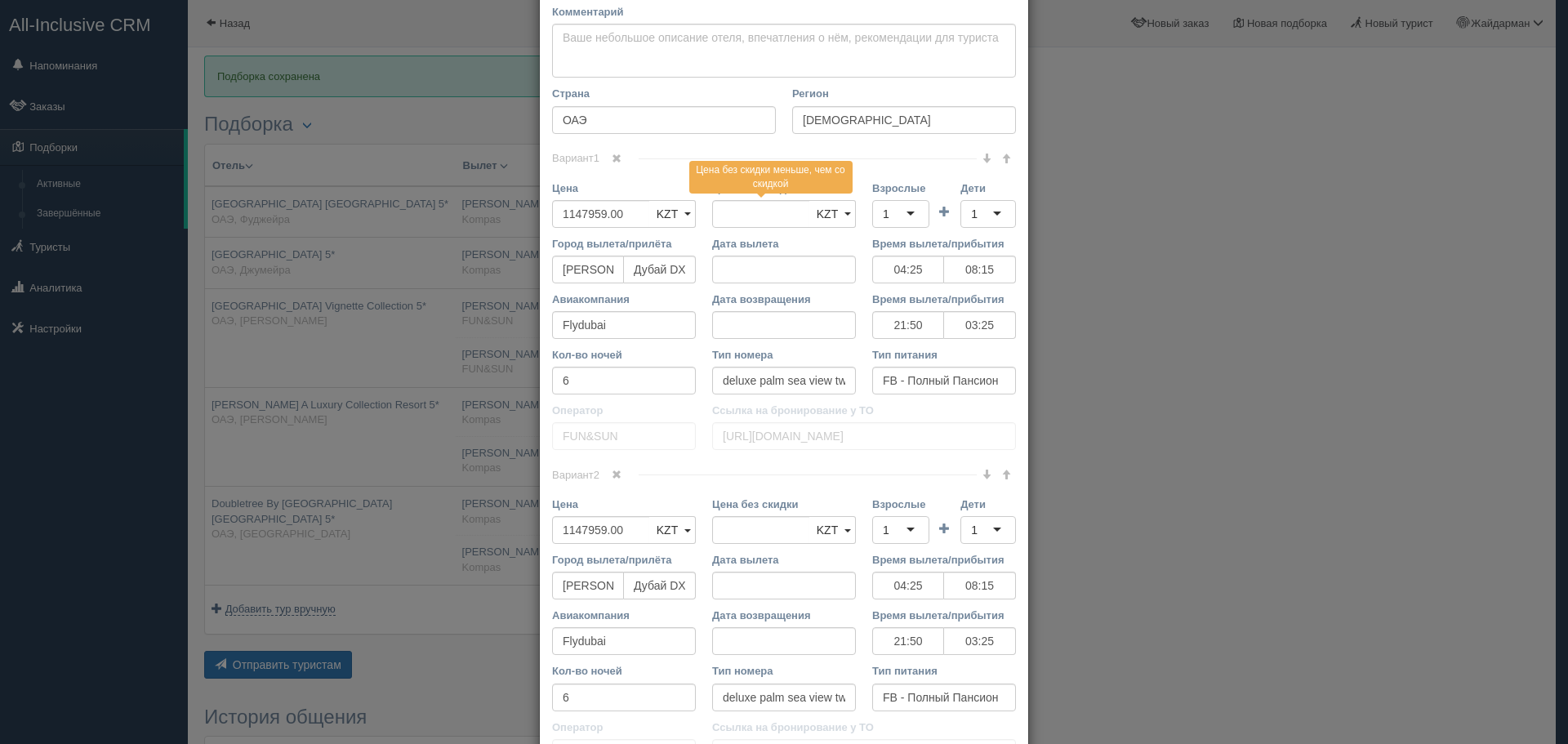
scroll to position [572, 0]
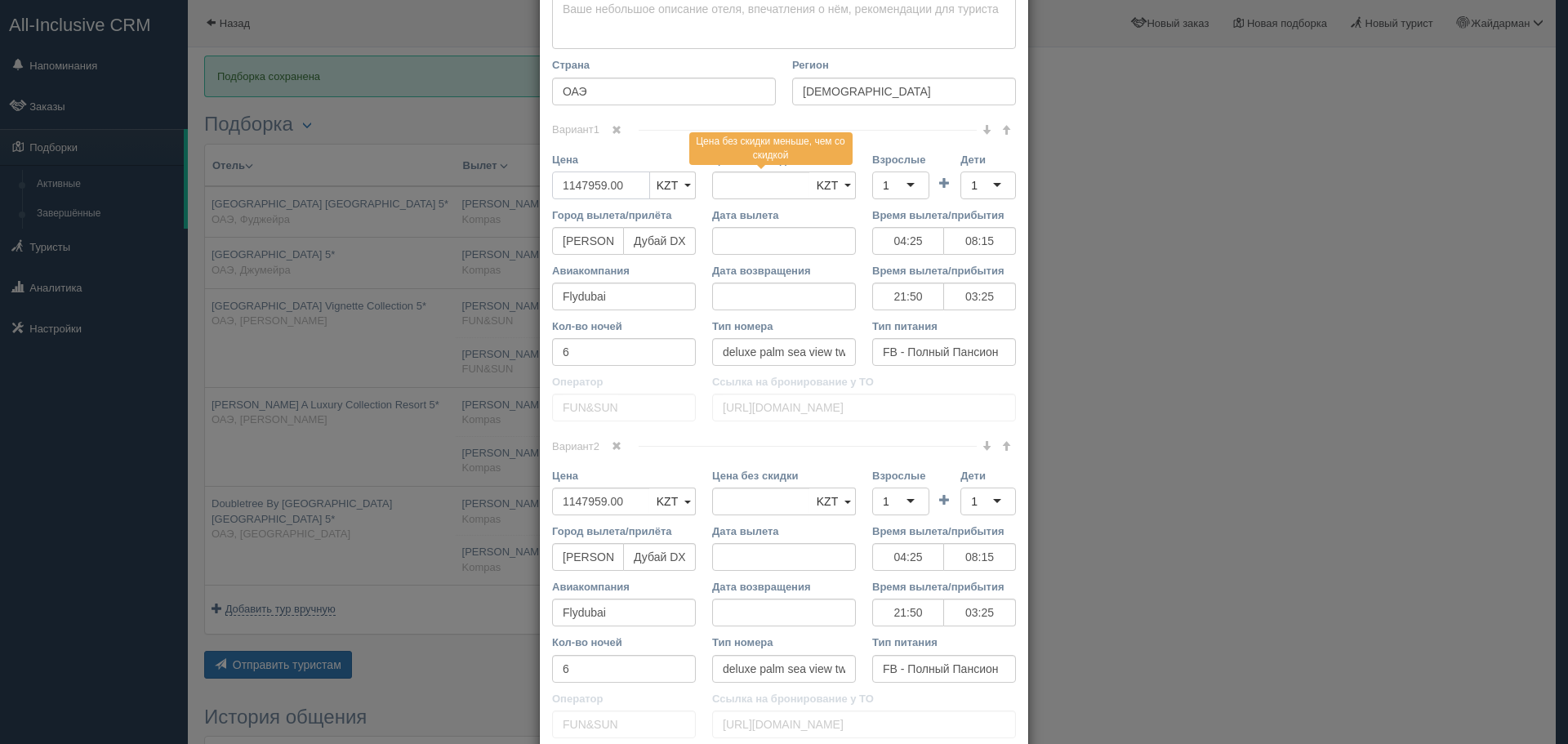
drag, startPoint x: 629, startPoint y: 181, endPoint x: 443, endPoint y: 198, distance: 186.8
click at [443, 198] on div "× Редактировать тур Название отеля Th8 Palm Dubai Beach Resort Vignette Collect…" at bounding box center [784, 372] width 1568 height 744
type input "2"
type input "1147959.00"
type input "2295918"
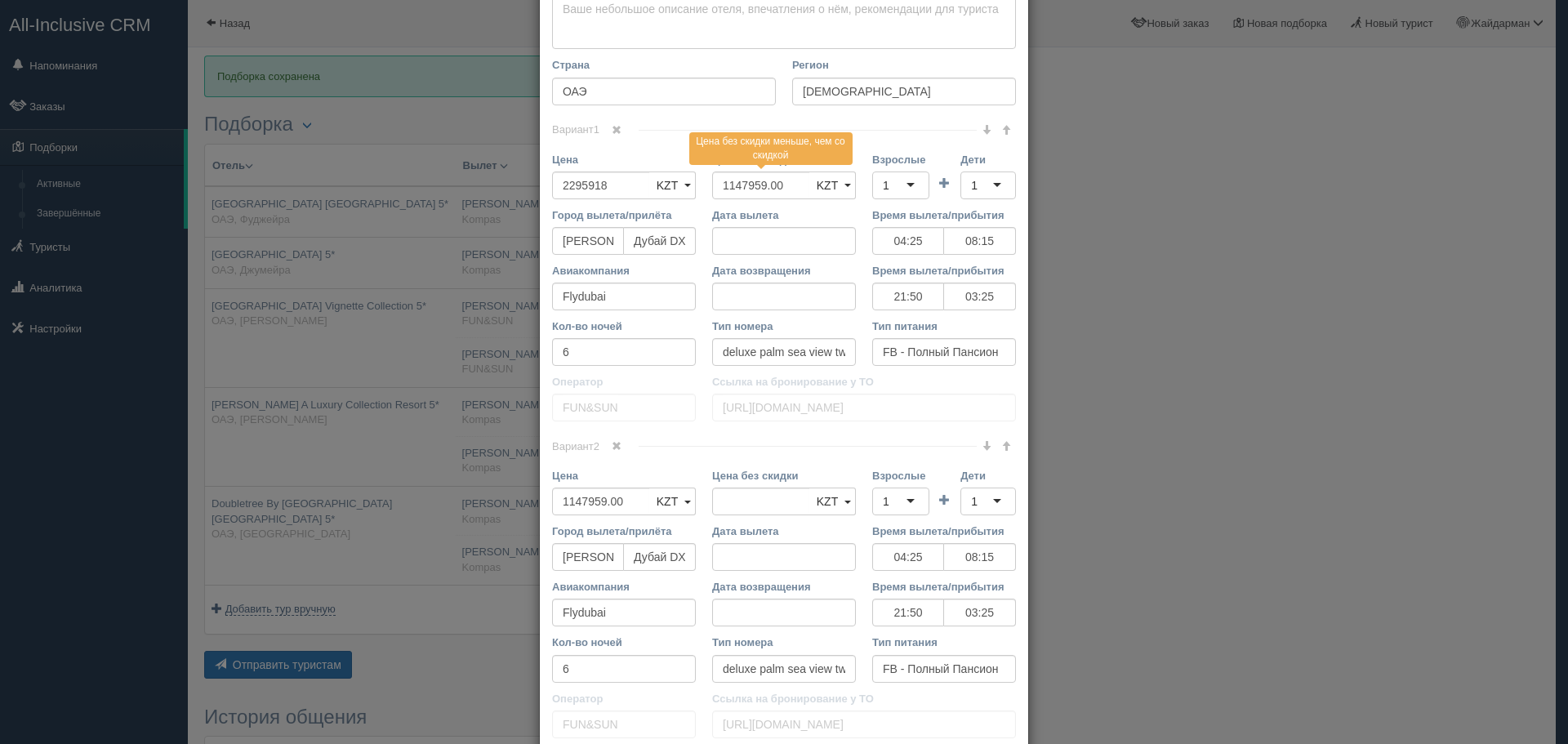
drag, startPoint x: 616, startPoint y: 446, endPoint x: 627, endPoint y: 454, distance: 13.6
click at [616, 446] on span at bounding box center [617, 446] width 10 height 10
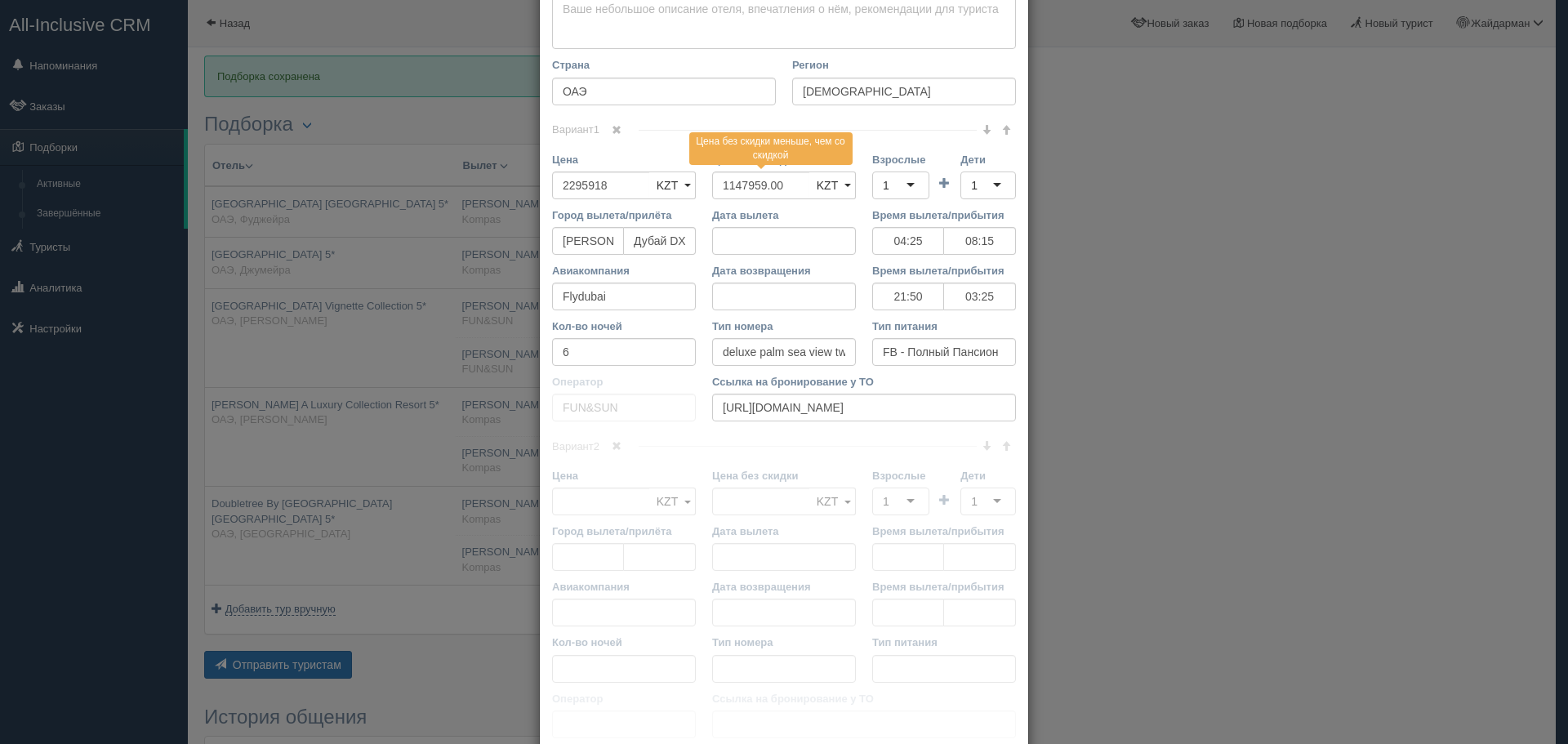
scroll to position [383, 0]
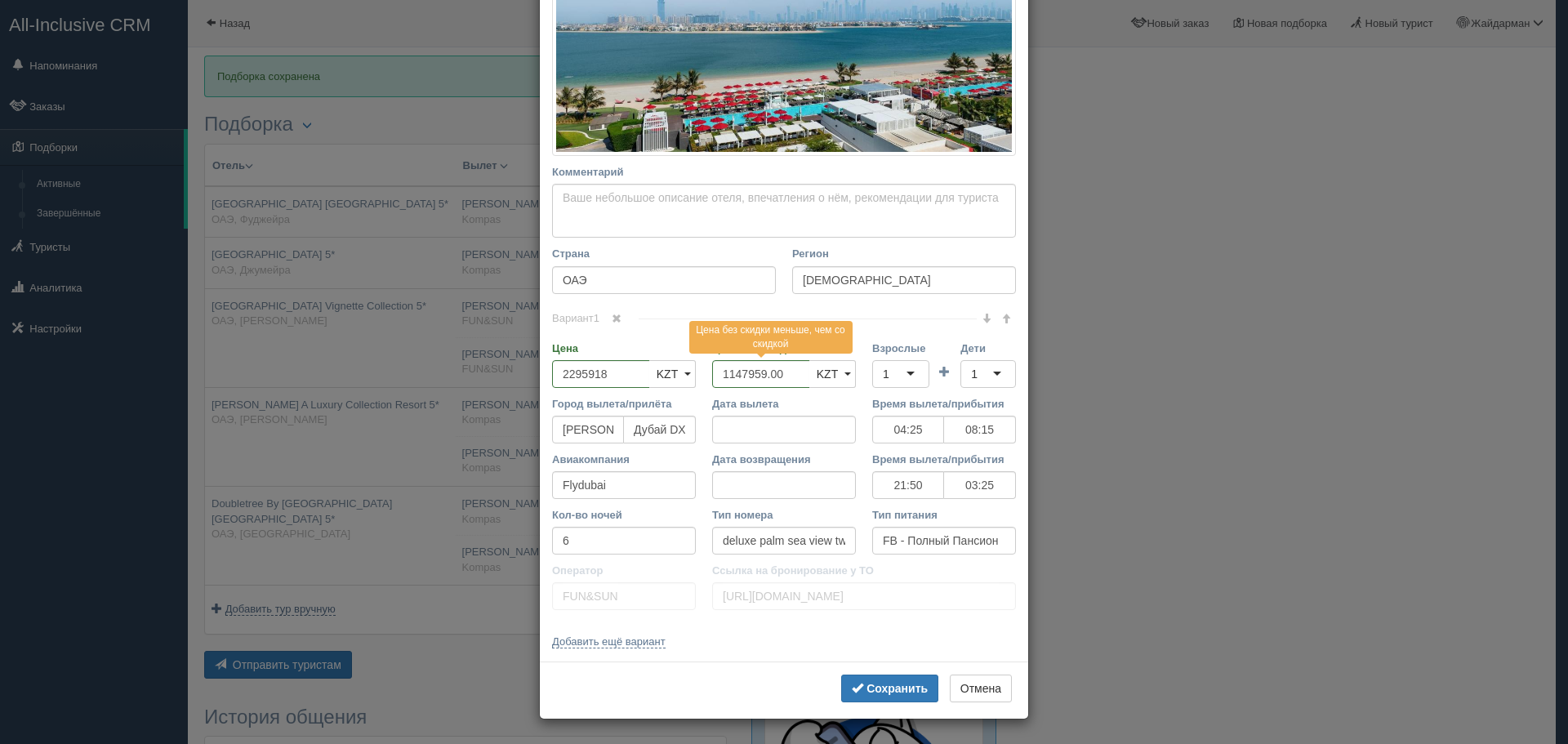
click at [903, 378] on div "1" at bounding box center [900, 373] width 57 height 27
click at [971, 371] on div "1" at bounding box center [974, 374] width 7 height 17
click at [905, 684] on b "Сохранить" at bounding box center [897, 688] width 62 height 13
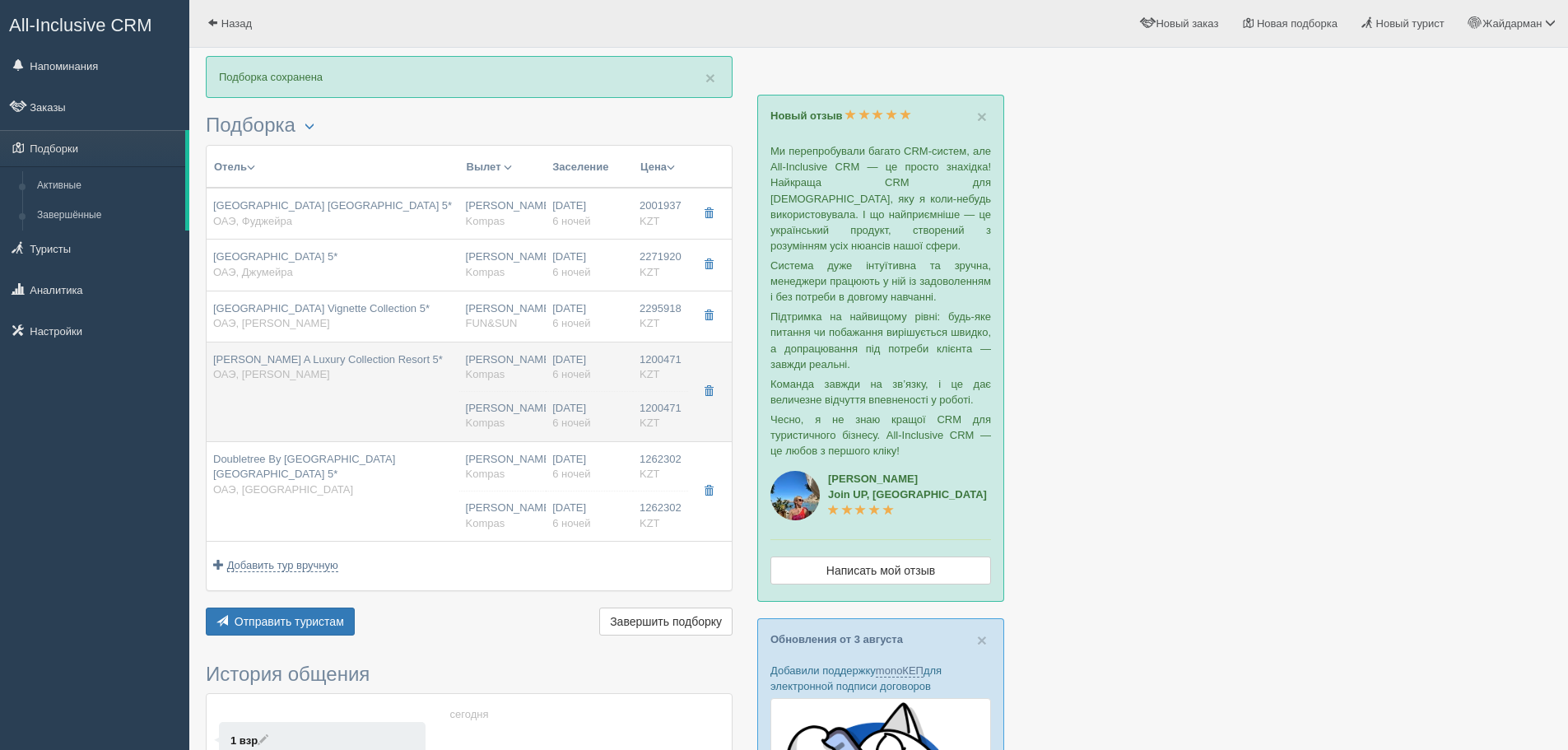
click at [366, 437] on td "Ajman Saray A Luxury Collection Resort 5* ОАЭ, Аджман" at bounding box center [334, 391] width 253 height 100
type input "Ajman Saray A Luxury Collection Resort 5*"
type input "https://www.booking.com/hotel/ae/ajman-saray-a-luxury-collection-resort.ru.html…"
type input "Аджман"
type input "1200471.00"
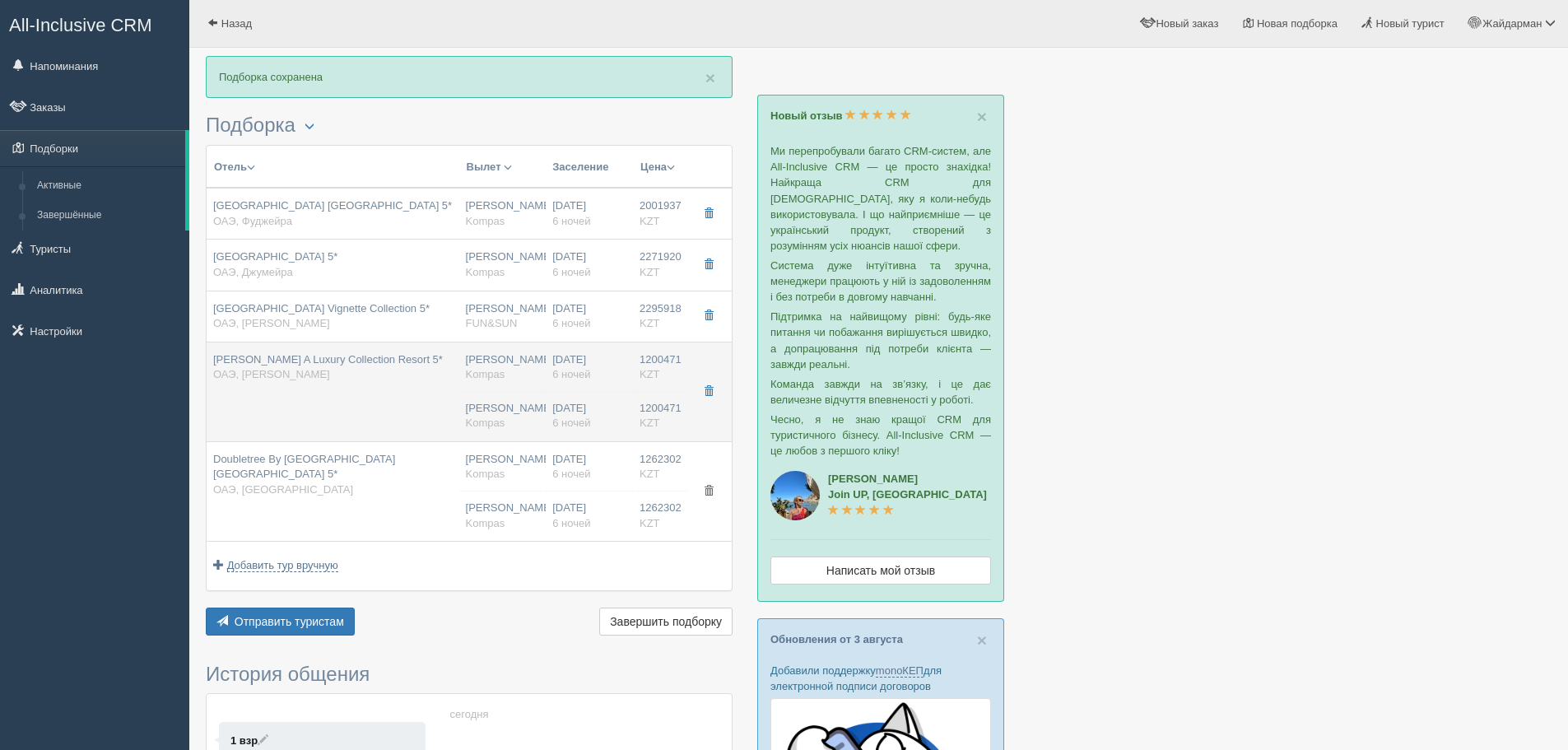
type input "04:20"
type input "08:20"
type input "21:45"
type input "03:20"
type input "deluxe sea view"
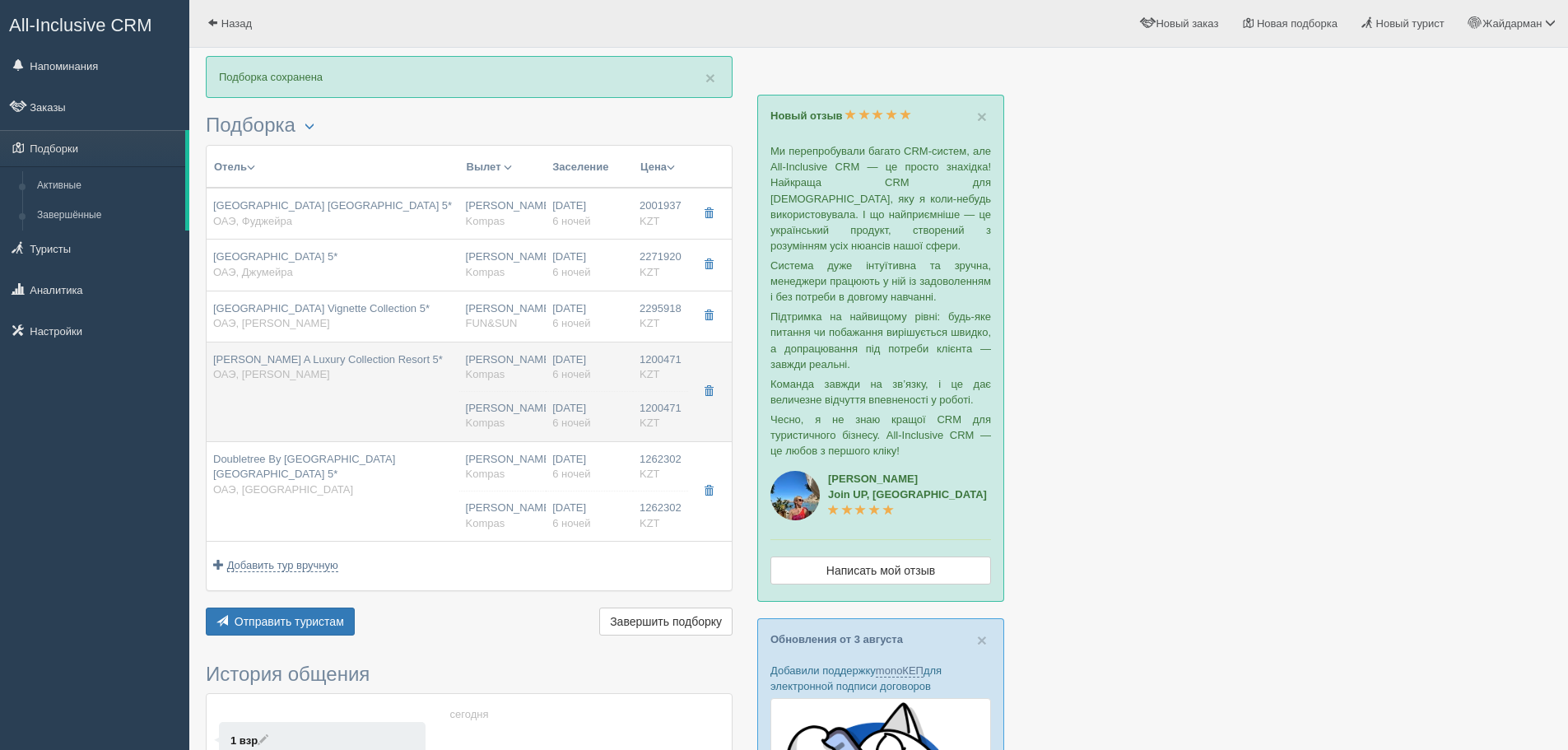
type input "AI - Все Включено"
type input "Kompas"
type input "https://tourvisor.ru/countries#!/hotel=ajman-saray"
type input "1200471.00"
type input "Нурсултан Назарбаев NQZ"
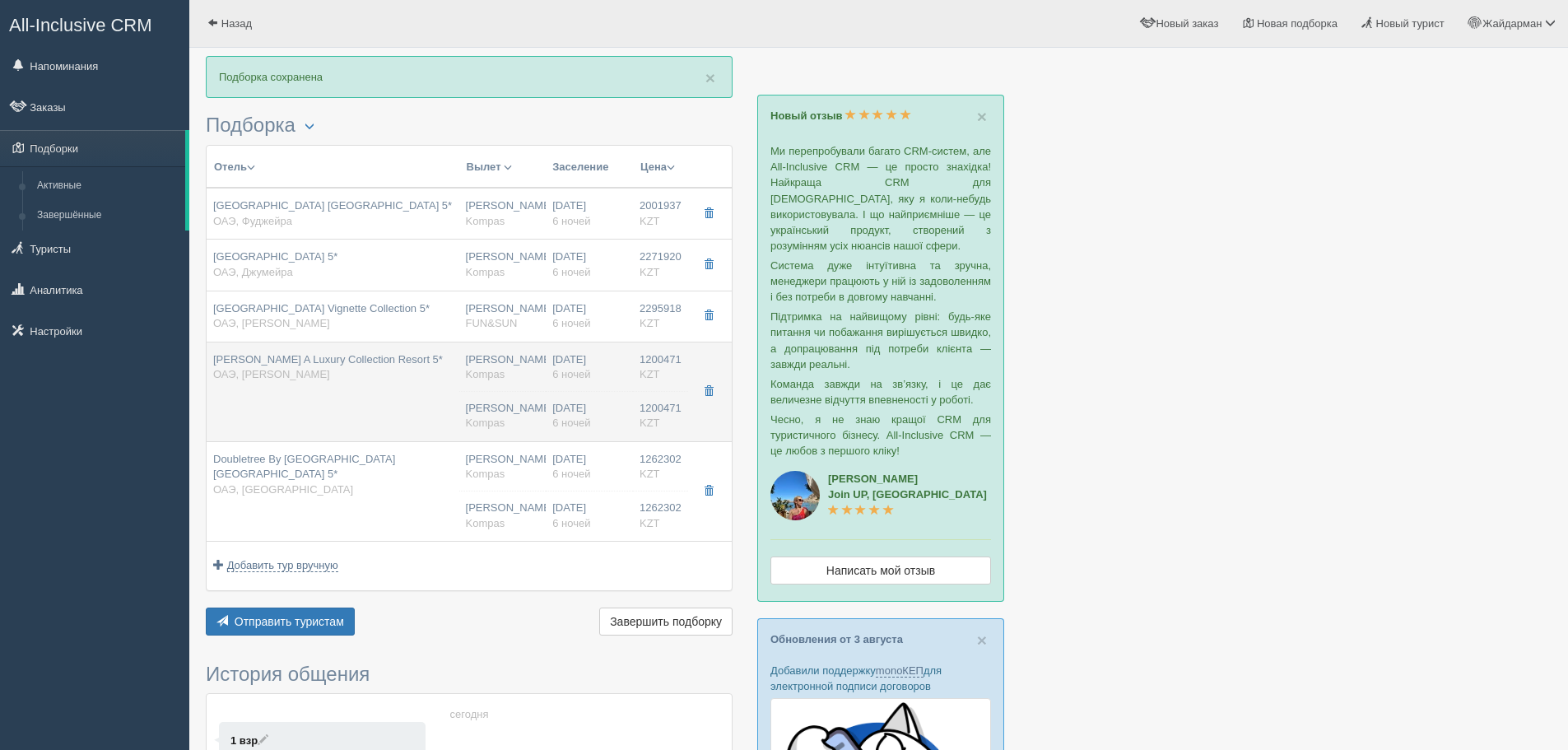
type input "Дубай DXB"
type input "04:20"
type input "08:20"
type input "Flydubai"
type input "21:45"
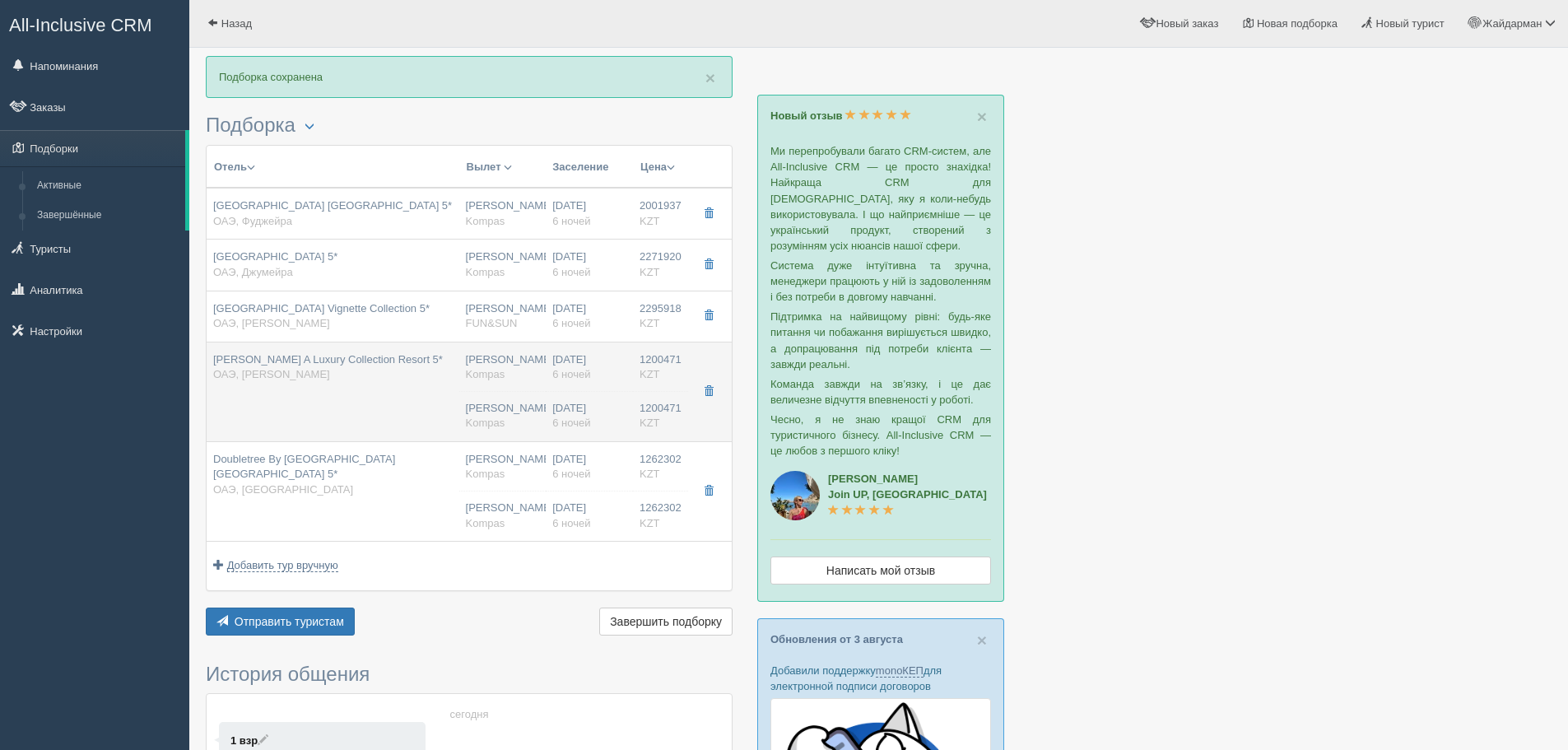
type input "03:20"
type input "6"
type input "deluxe sea view"
type input "AI - Все Включено"
type input "Kompas"
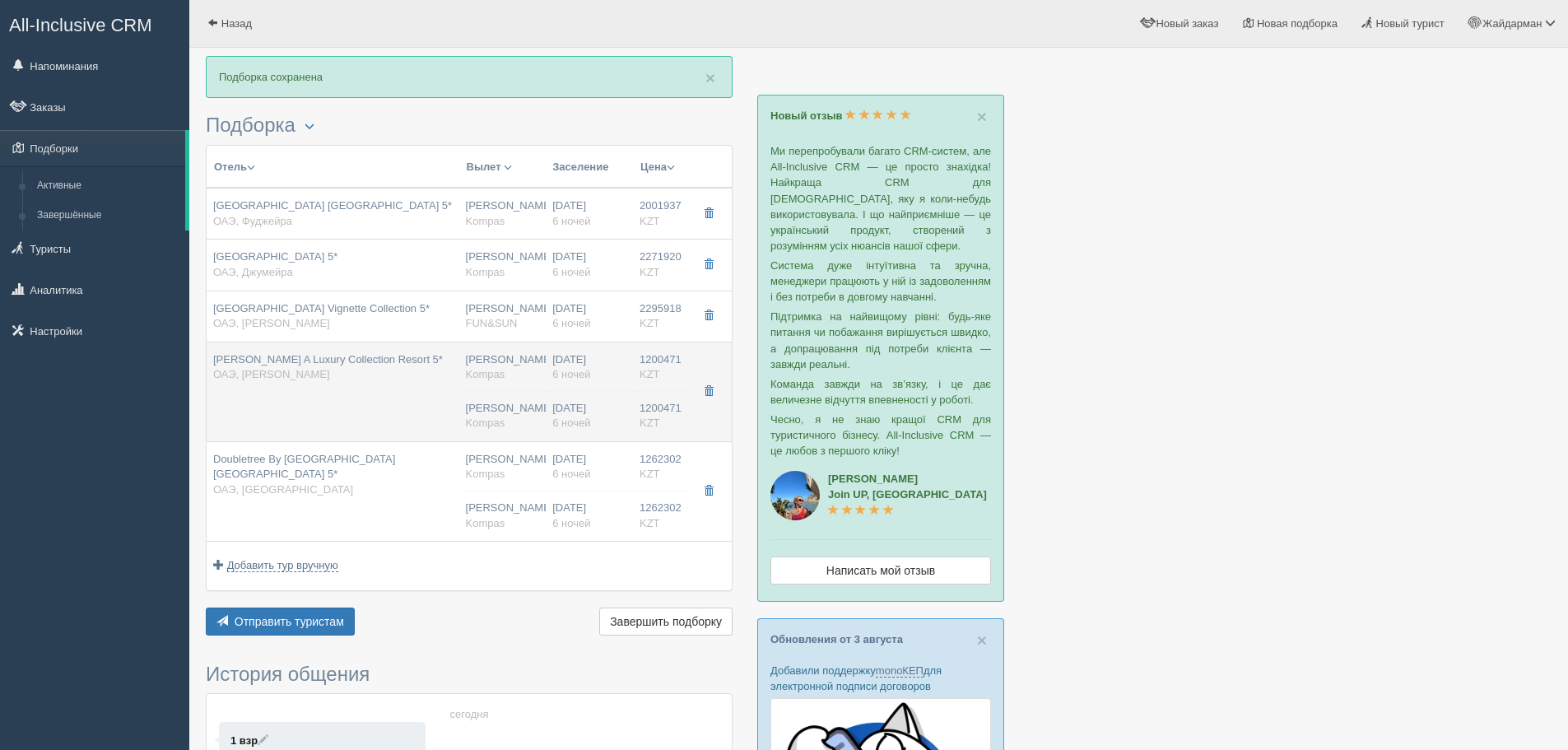
type input "https://tourvisor.ru/countries#!/hotel=ajman-saray"
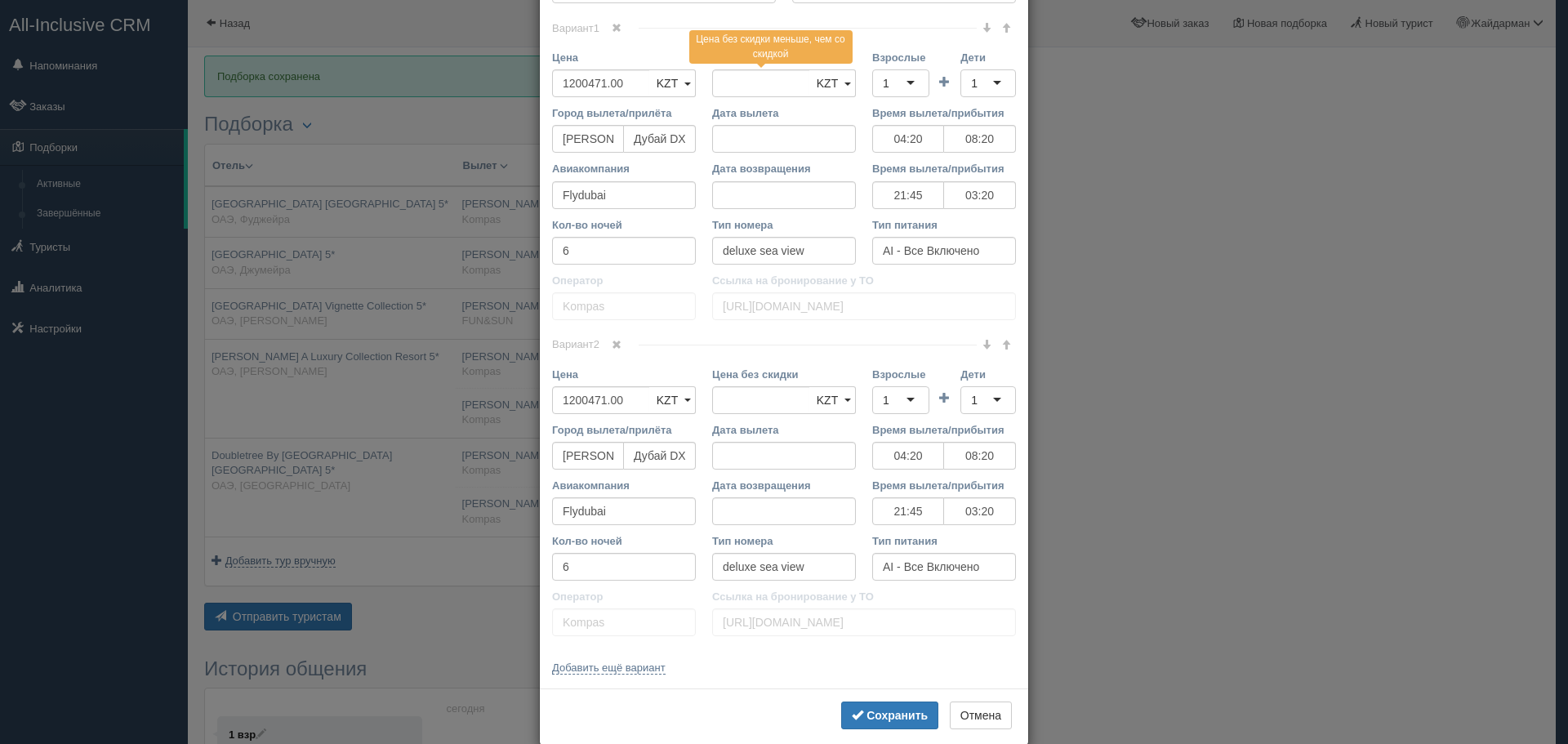
scroll to position [403, 0]
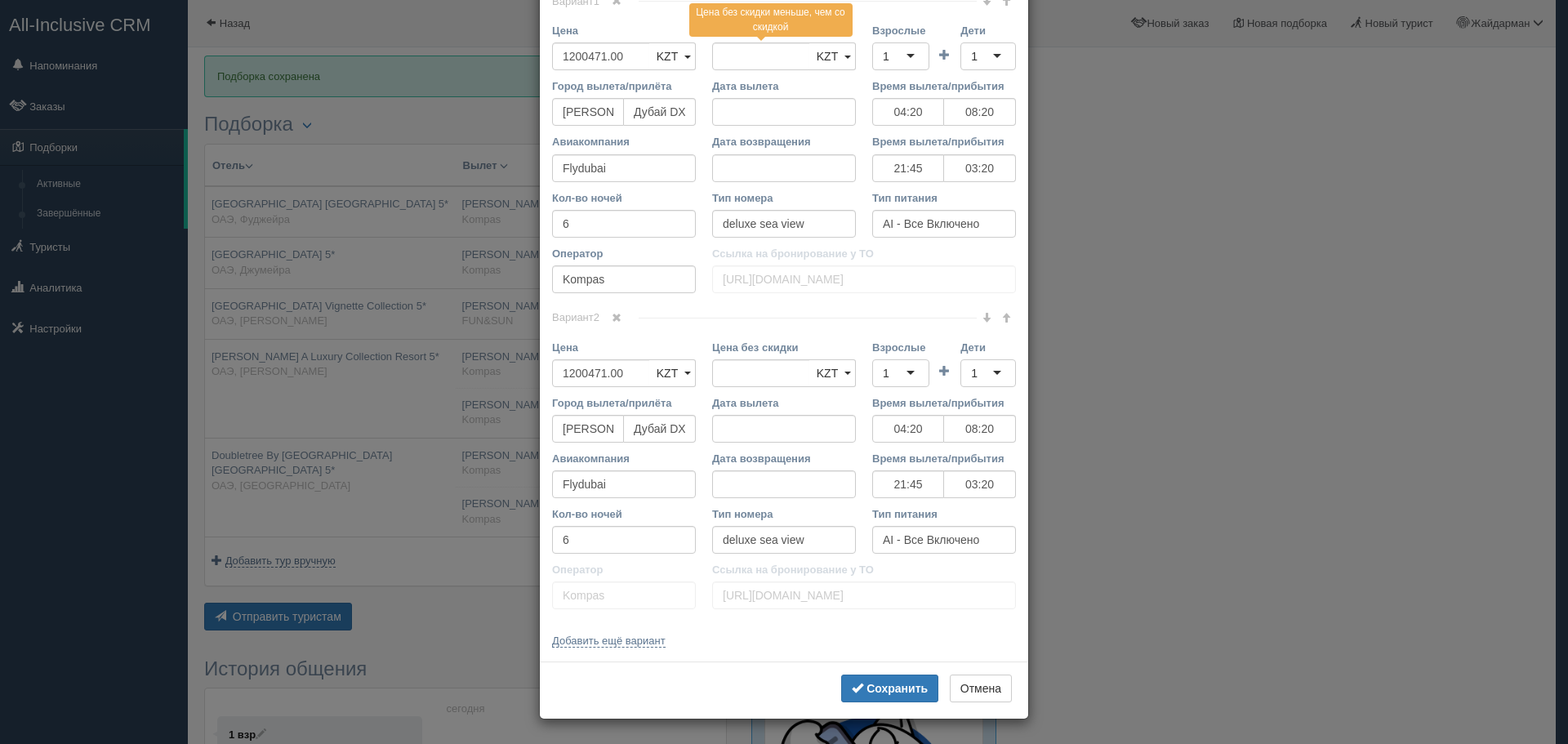
drag, startPoint x: 616, startPoint y: 315, endPoint x: 646, endPoint y: 249, distance: 72.5
click at [616, 315] on span at bounding box center [617, 318] width 10 height 10
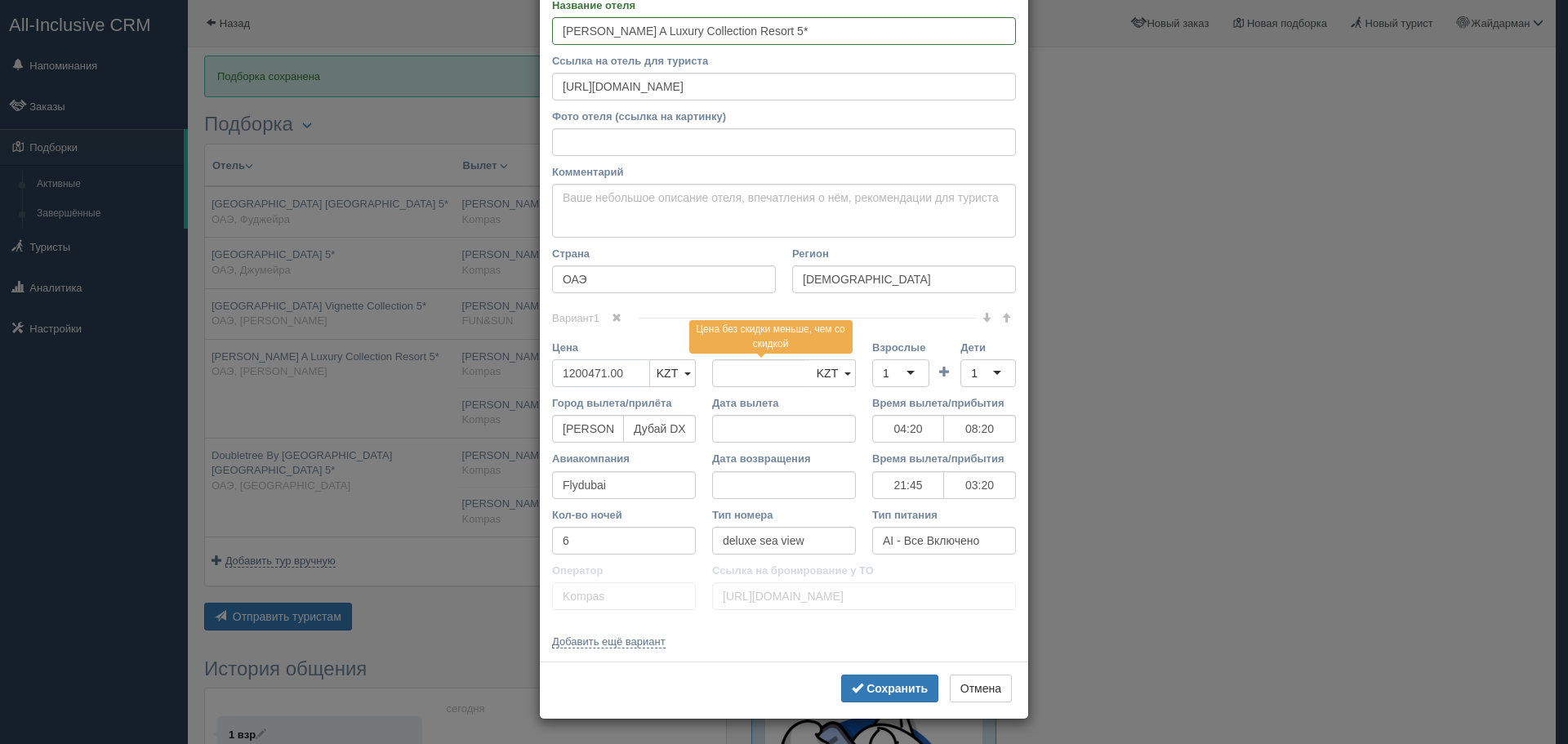
drag, startPoint x: 624, startPoint y: 377, endPoint x: 441, endPoint y: 367, distance: 183.3
click at [433, 373] on div "× Редактировать тур Название отеля Ajman Saray A Luxury Collection Resort 5* Сс…" at bounding box center [784, 372] width 1568 height 744
type input "2"
type input "1200471.00"
type input "2400942"
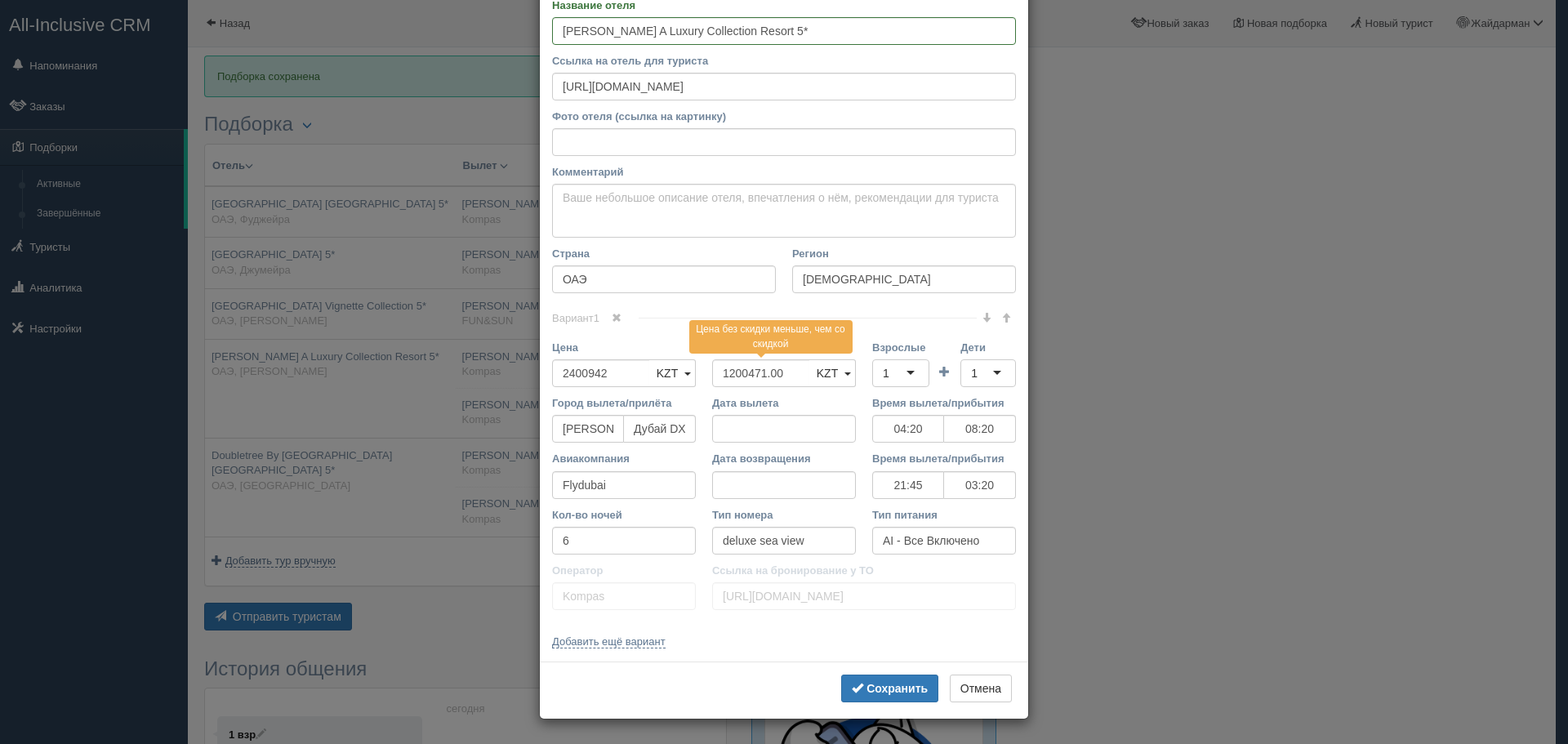
click at [900, 370] on div "1" at bounding box center [900, 372] width 57 height 27
click at [989, 373] on div "1" at bounding box center [988, 372] width 56 height 27
click at [893, 681] on button "Сохранить" at bounding box center [890, 687] width 97 height 27
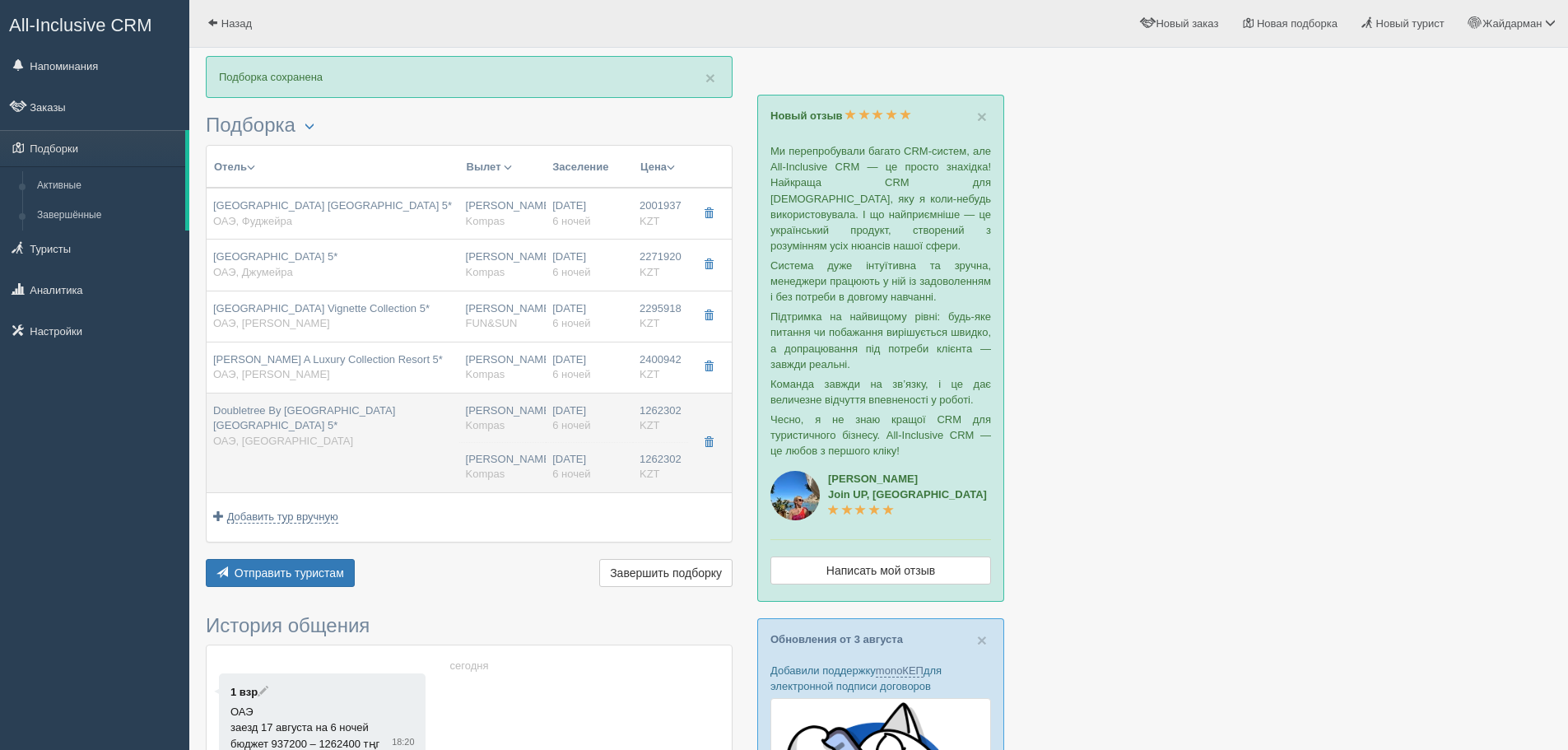
click at [404, 448] on div "Doubletree By Hilton Resort & Spa Marjan Island 5* ОАЭ, Рас-эль-Хайм" at bounding box center [333, 426] width 240 height 46
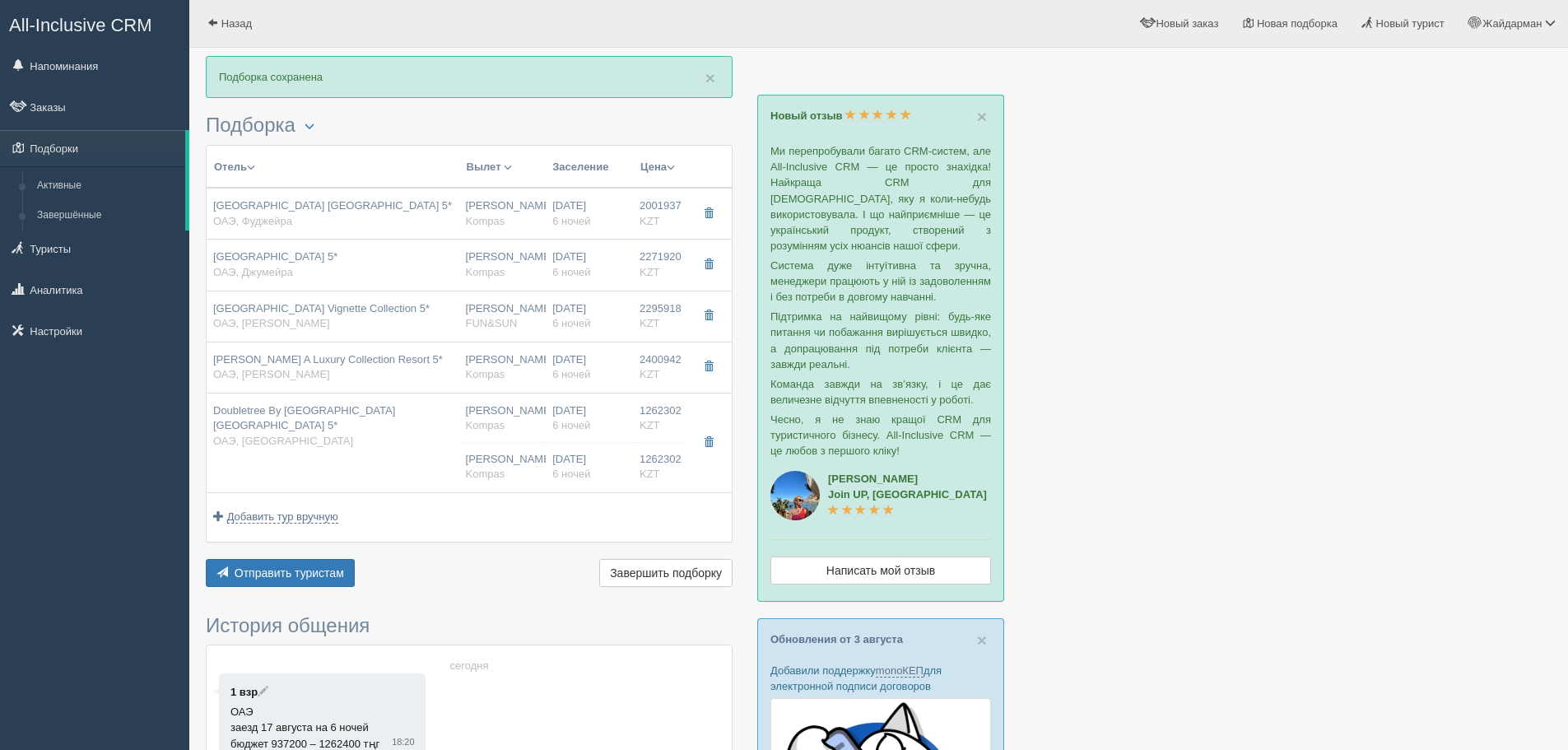
type input "Doubletree By Hilton Resort & Spa Marjan Island 5*"
type input "https://www.booking.com/hotel/ae/doubletree-by-hilton-ras-al-khaimah-a-marjan.r…"
type textarea "Хороший отель. Пляж первая береговая линия."
type input "Рас-эль-Хайм"
type input "1262302.00"
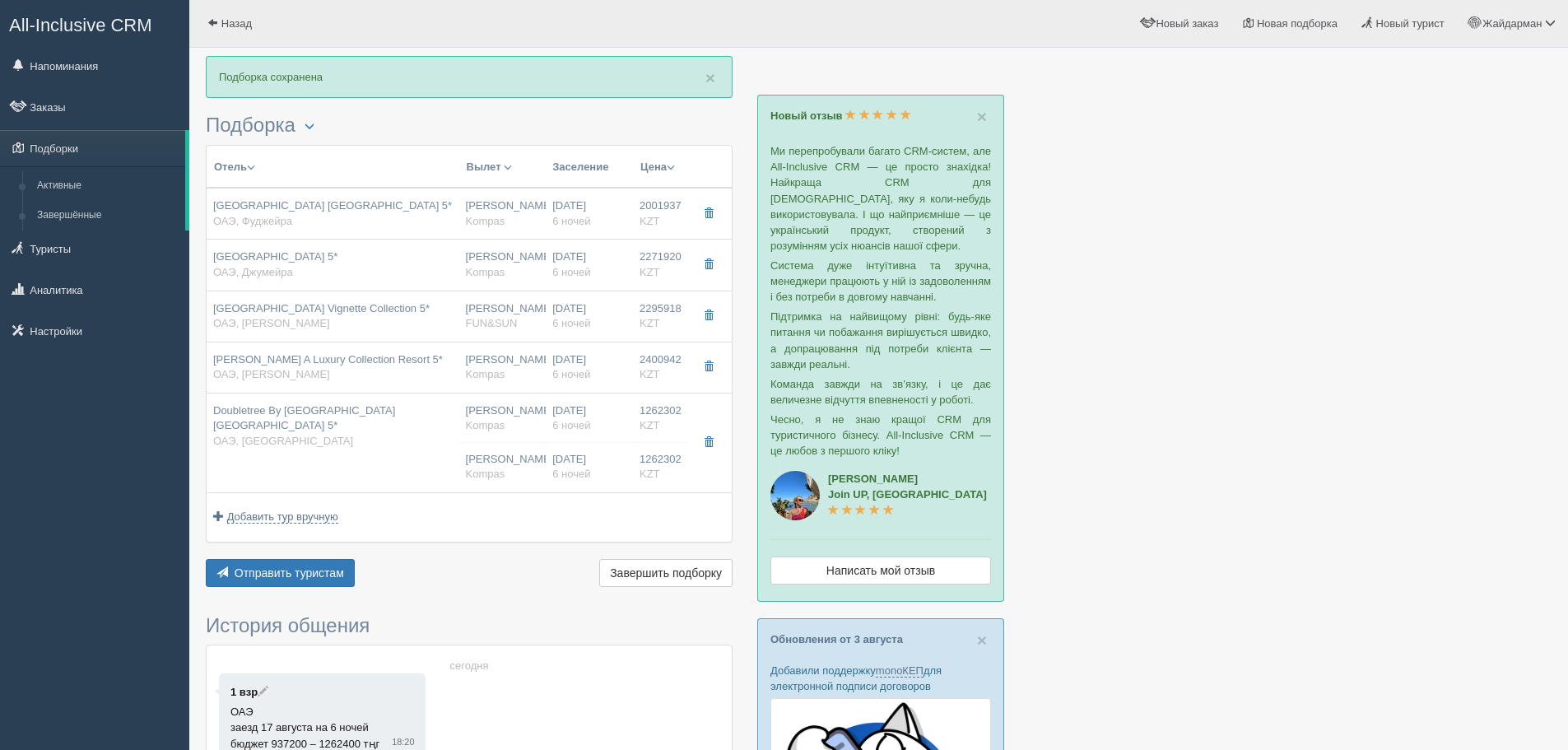
type input "04:20"
type input "08:20"
type input "21:45"
type input "03:20"
type input "bay club room sea view"
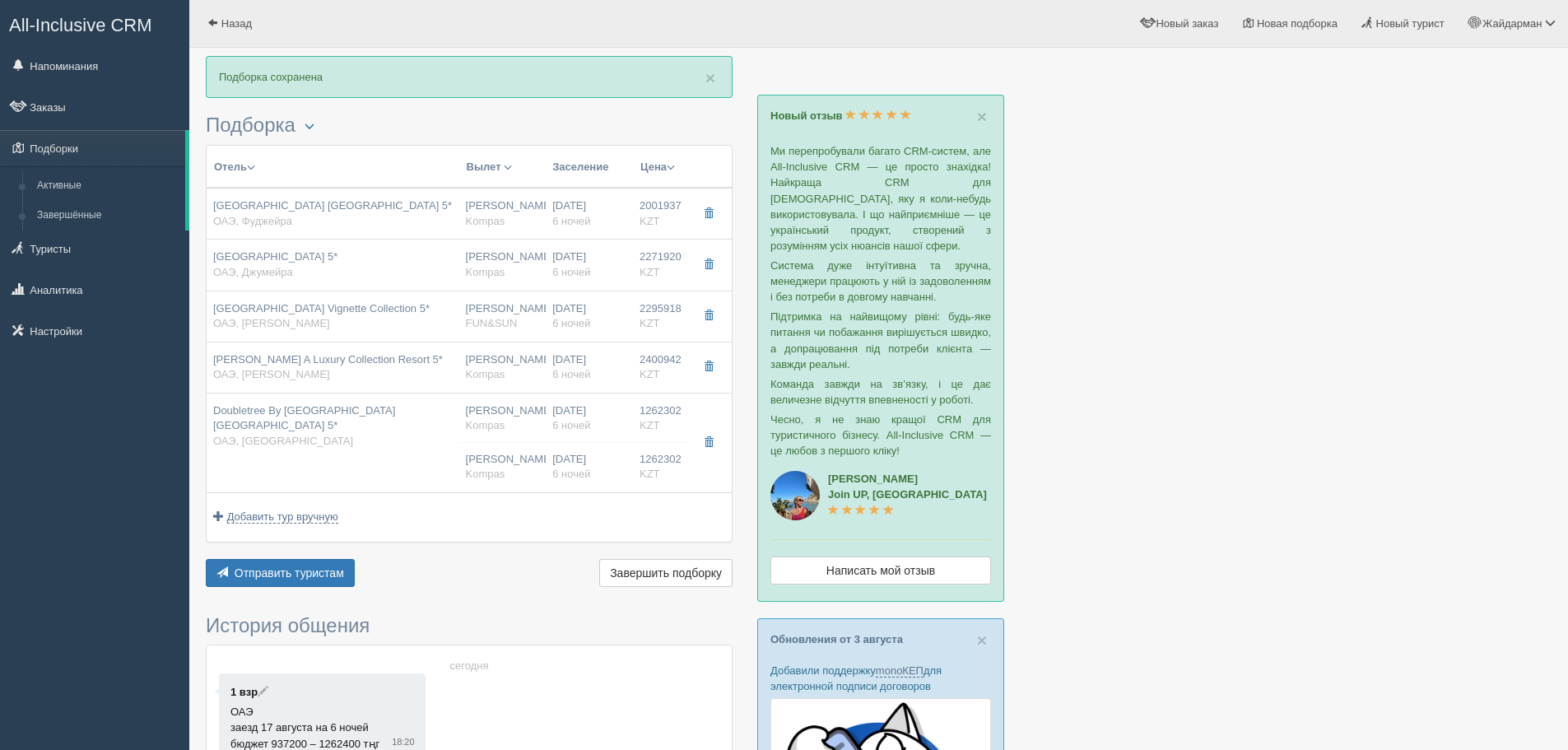
type input "https://tourvisor.ru/countries#!/hotel=double-tree-by-hilton-marjan-island-reso…"
type input "1262302.00"
type input "Нурсултан Назарбаев NQZ"
type input "Дубай DXB"
type input "04:20"
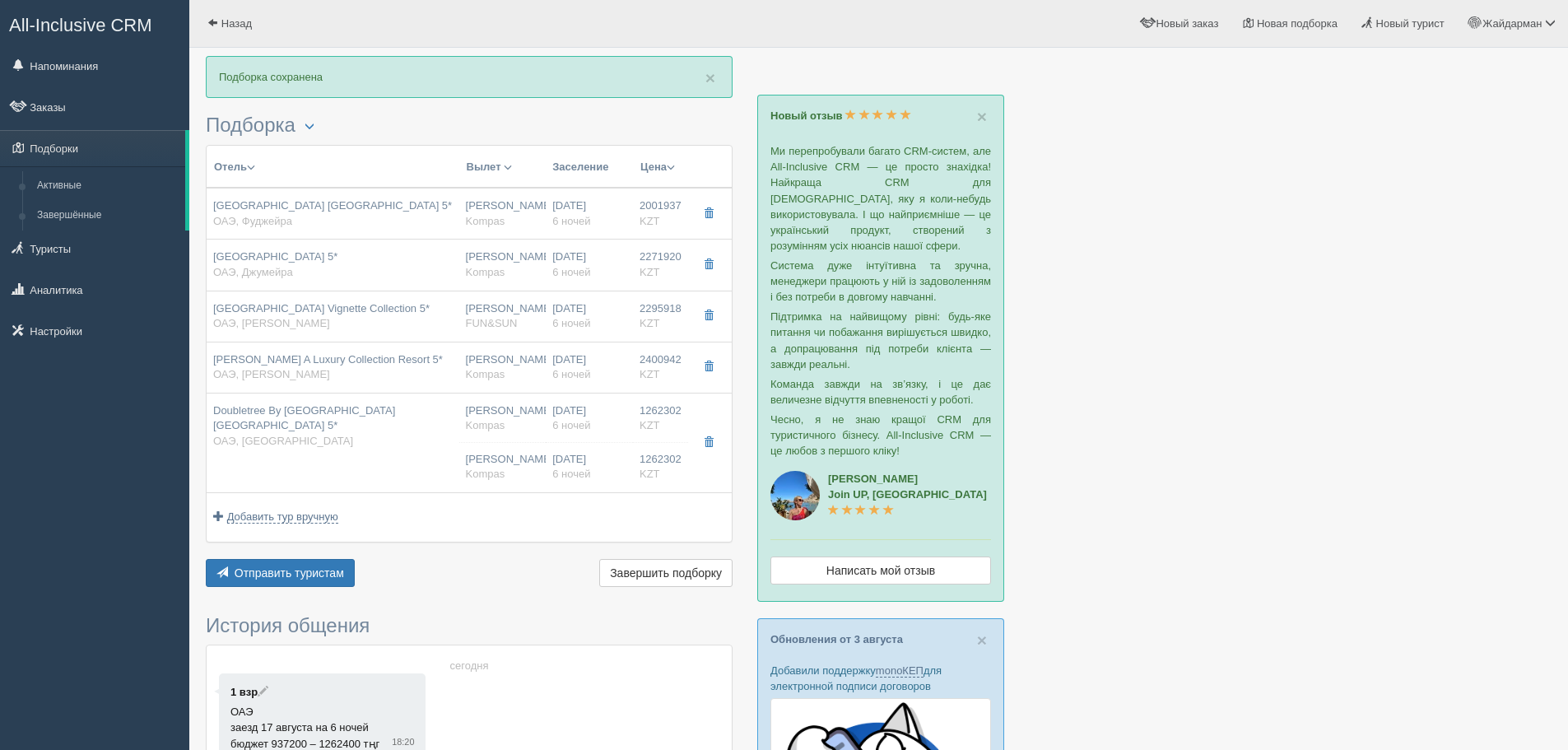
type input "08:20"
type input "Flydubai"
type input "21:45"
type input "03:20"
type input "6"
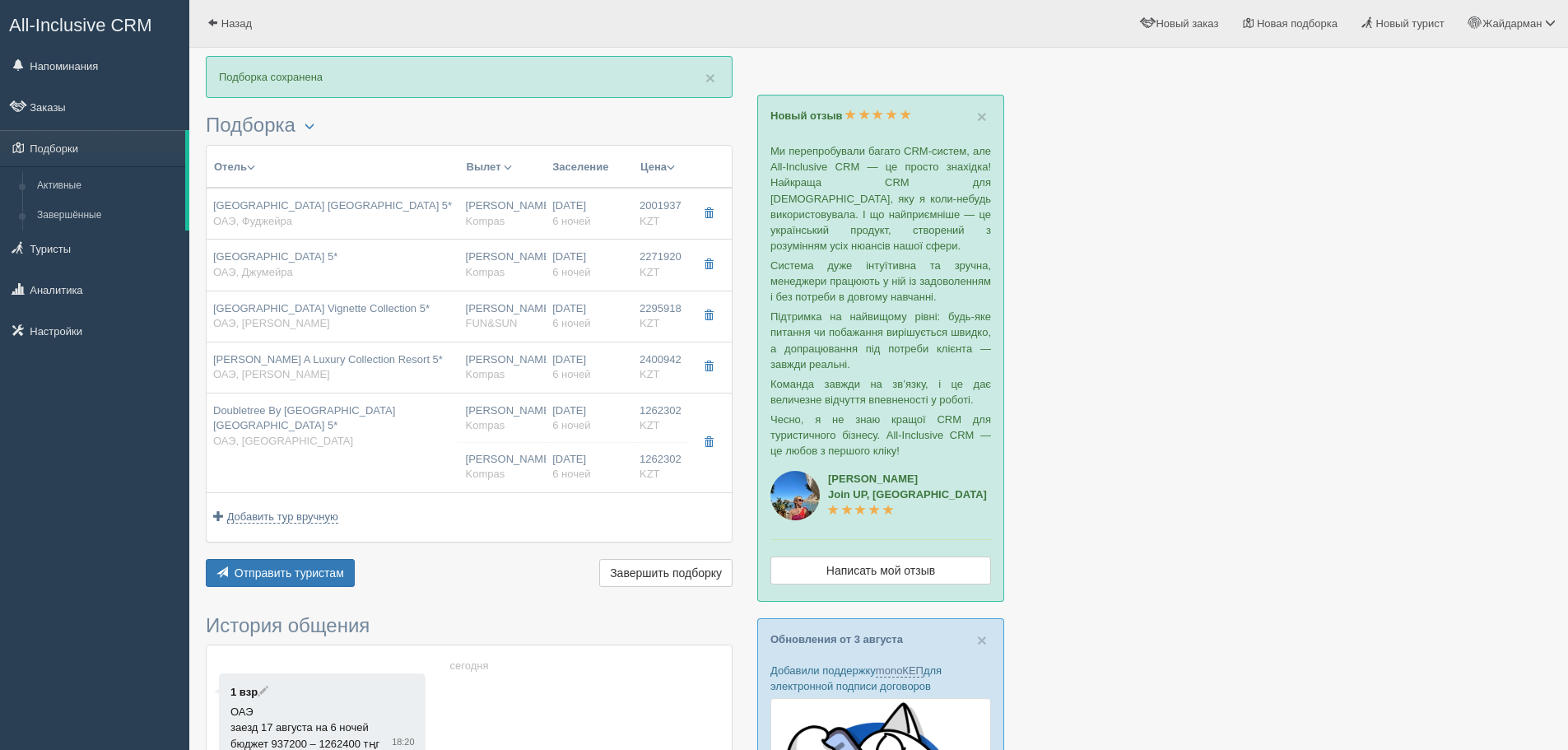
type input "bay club room sea view"
type input "AI - Все Включено"
type input "Kompas"
type input "https://tourvisor.ru/countries#!/hotel=double-tree-by-hilton-marjan-island-reso…"
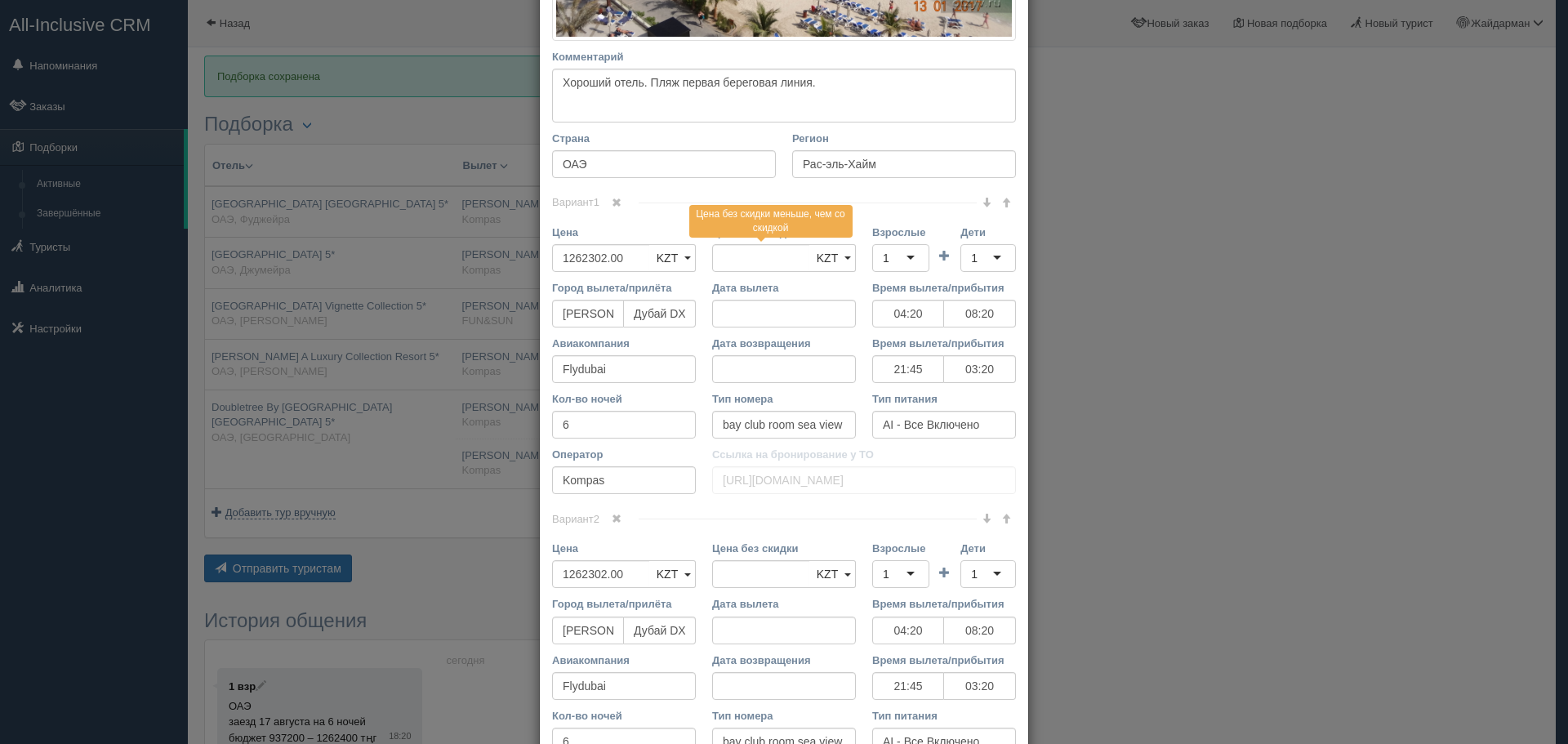
scroll to position [572, 0]
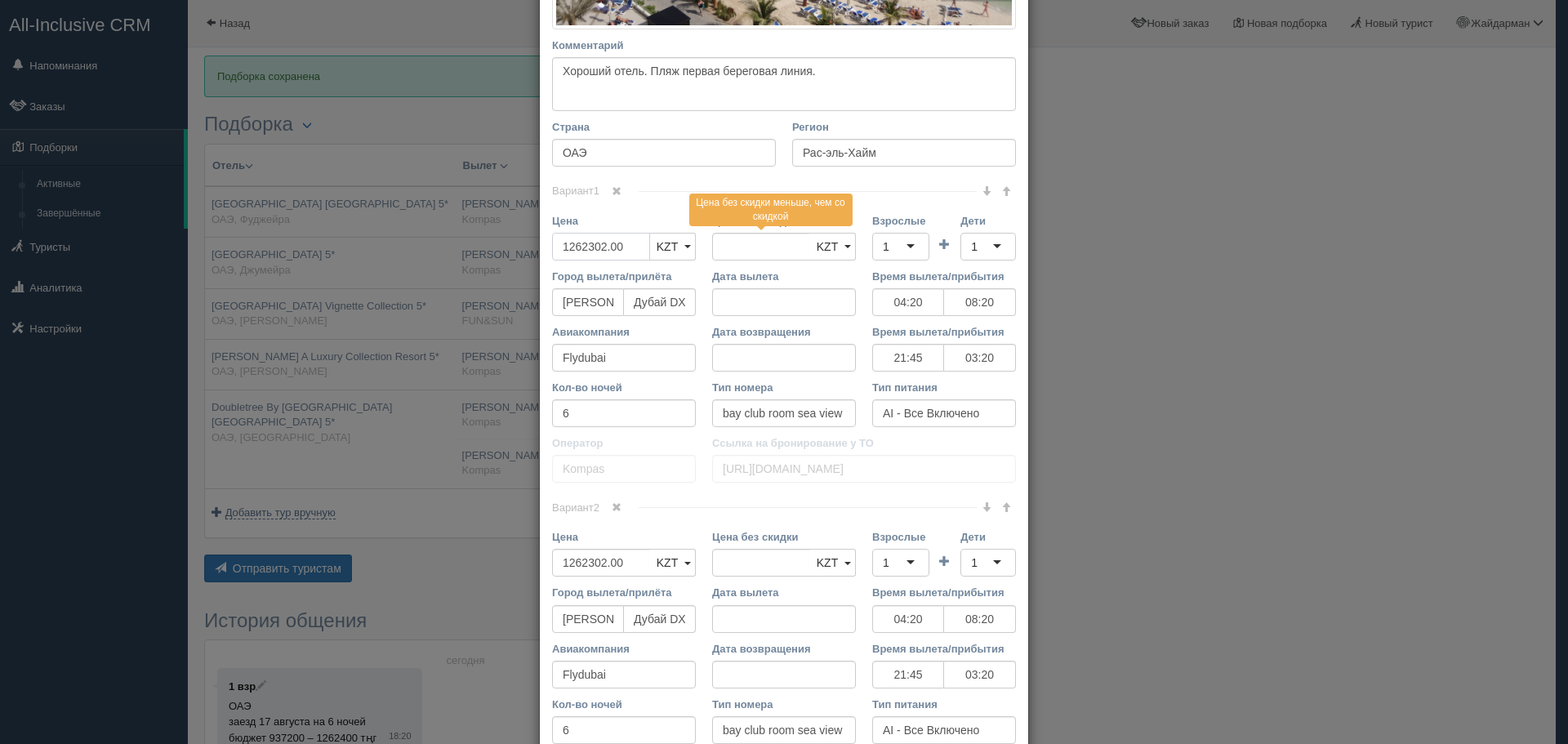
drag, startPoint x: 594, startPoint y: 243, endPoint x: 446, endPoint y: 237, distance: 148.1
click at [446, 237] on div "× Редактировать тур Название отеля Doubletree By Hilton Resort & Spa Marjan Isl…" at bounding box center [784, 372] width 1568 height 744
type input "2"
type input "1262302.00"
type input "2524604"
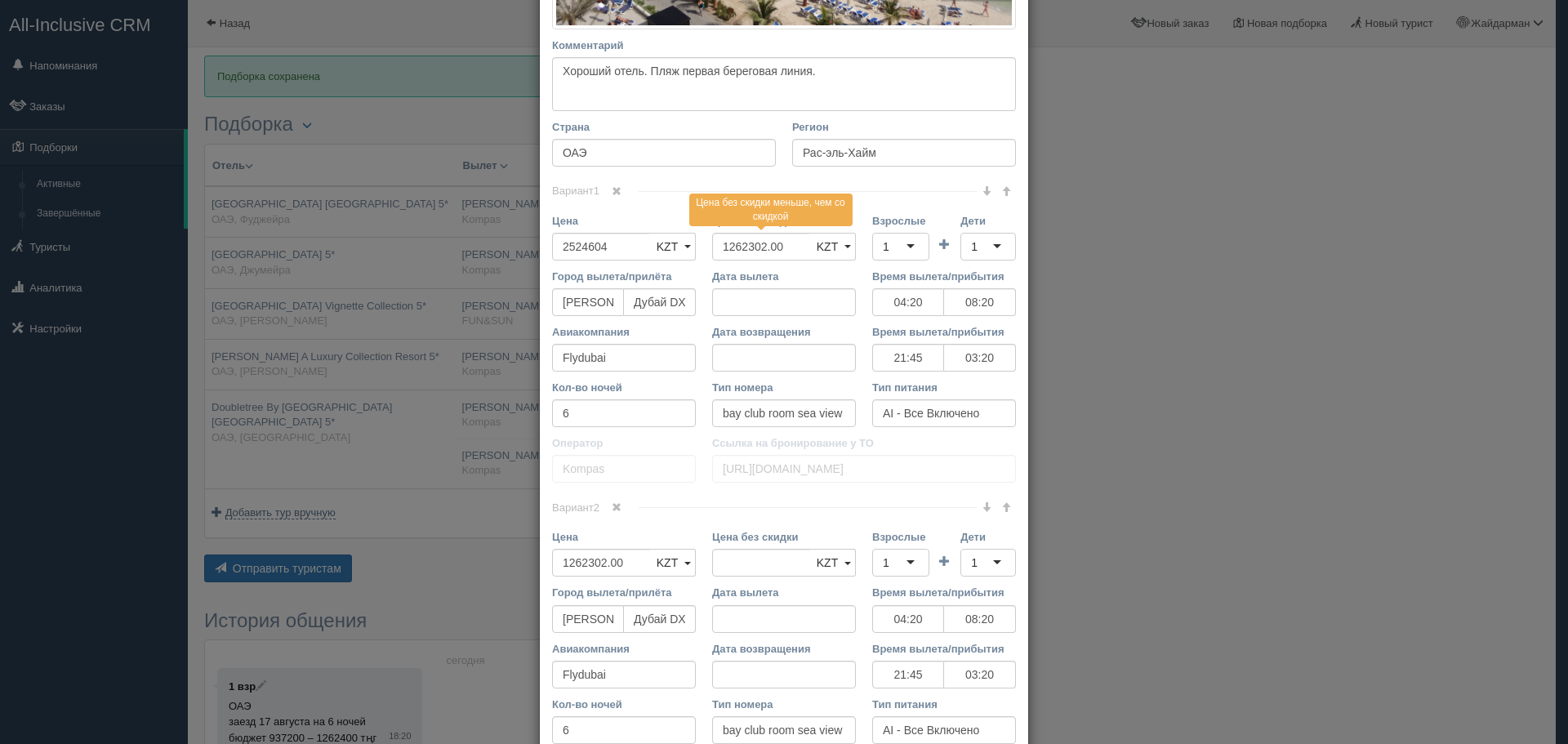
click at [908, 249] on div "1" at bounding box center [900, 246] width 57 height 27
click at [986, 245] on div "1" at bounding box center [988, 246] width 56 height 27
click at [614, 506] on span at bounding box center [617, 507] width 10 height 10
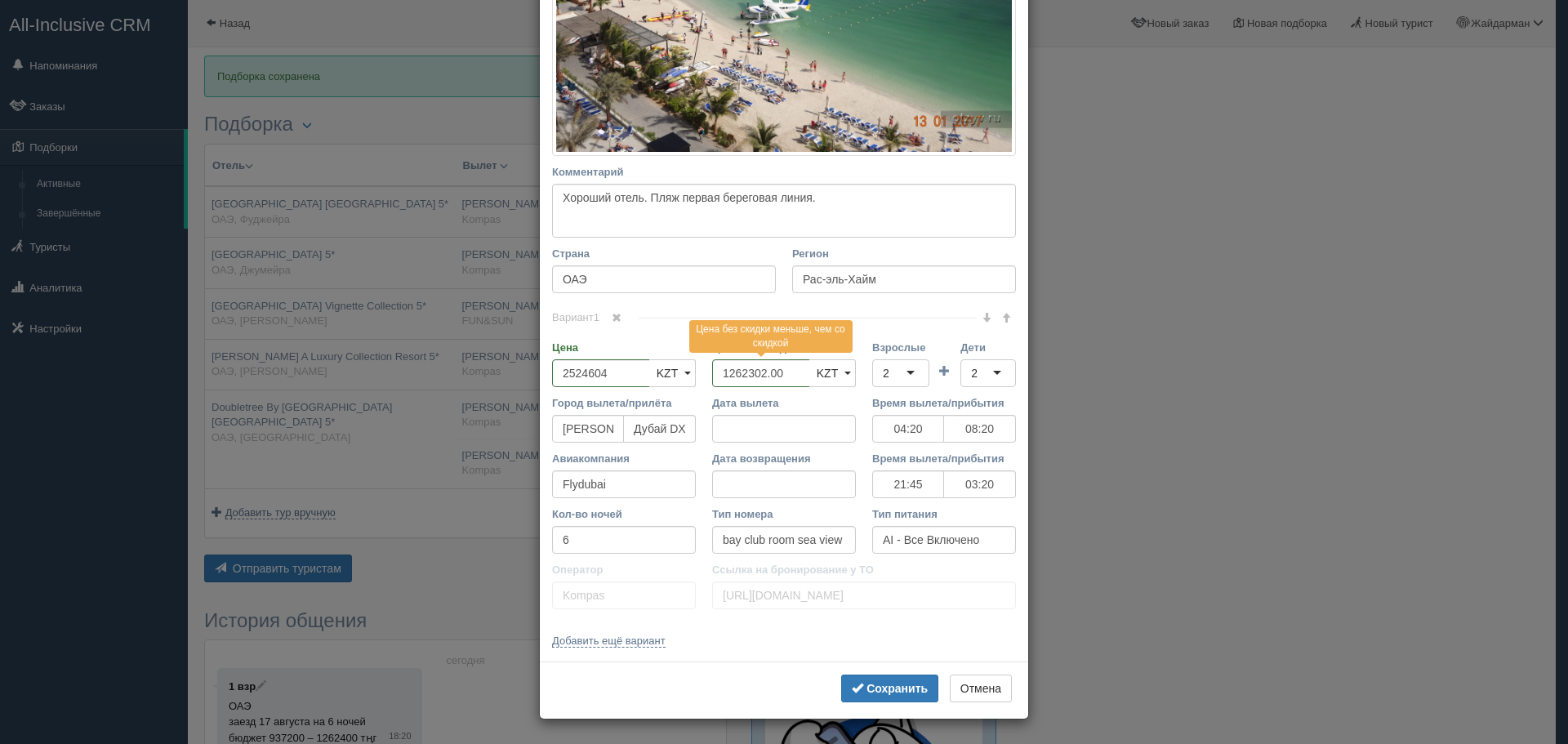
scroll to position [445, 0]
click at [880, 688] on b "Сохранить" at bounding box center [897, 688] width 62 height 13
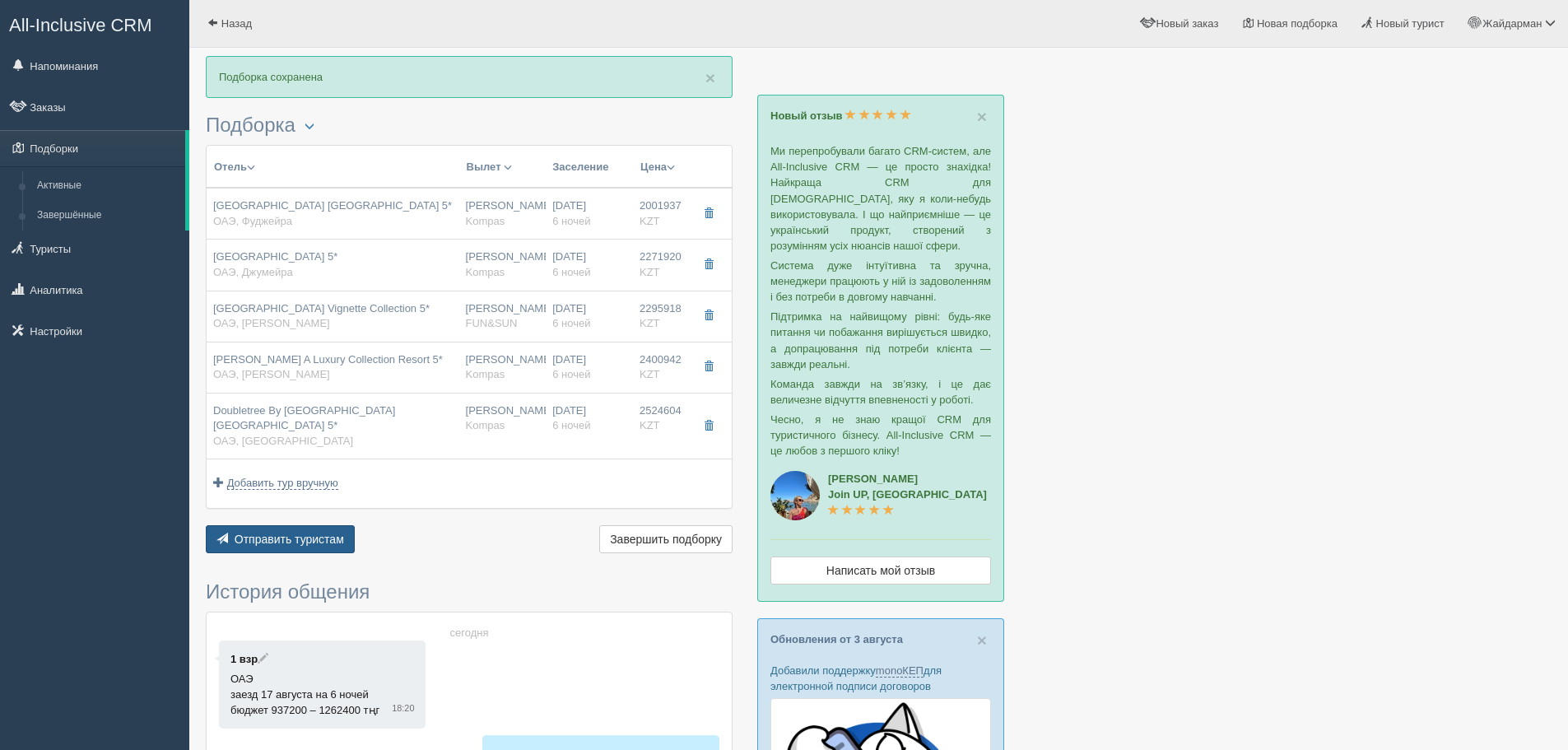
click at [311, 546] on span "Отправить туристам" at bounding box center [289, 540] width 110 height 13
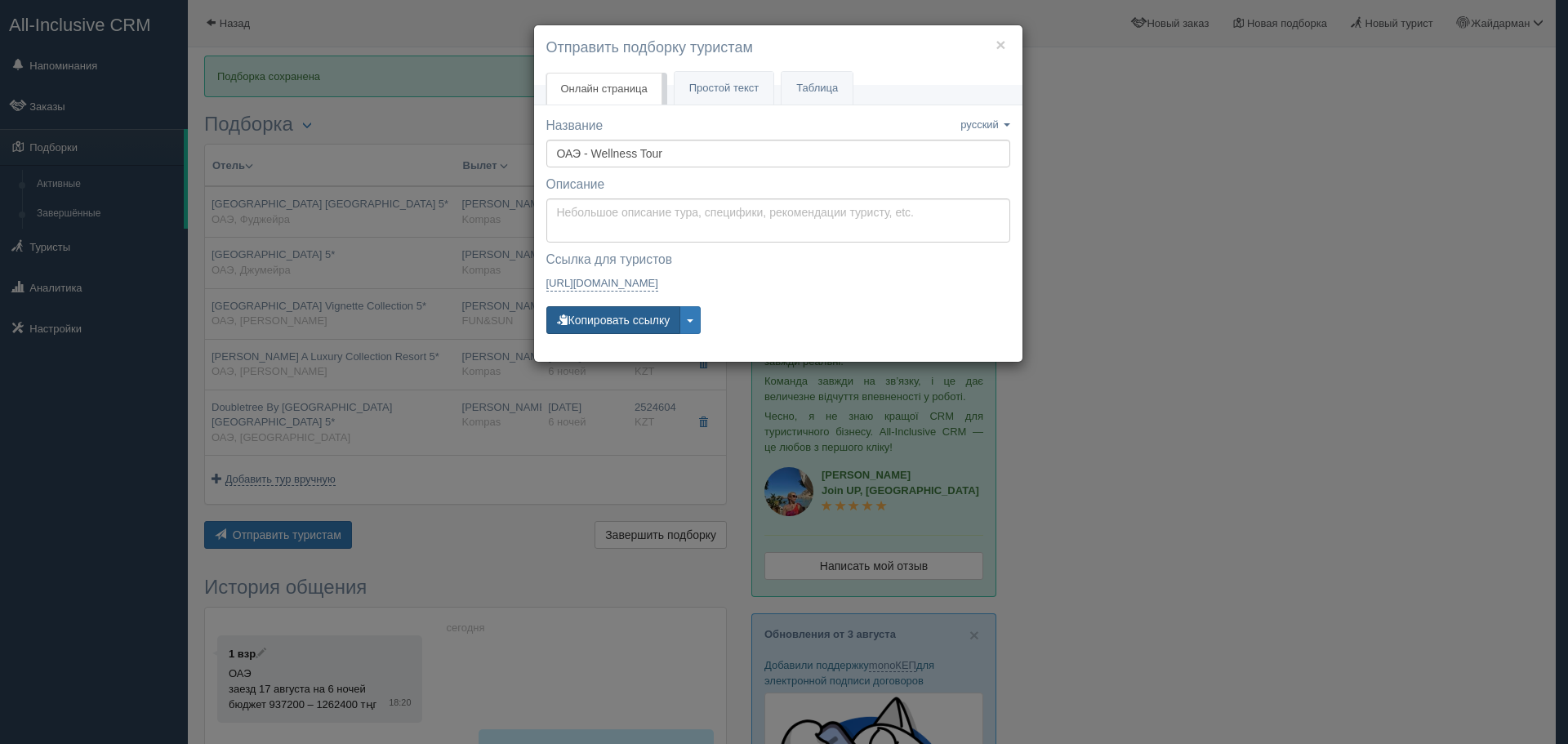
click at [622, 317] on button "Копировать ссылку" at bounding box center [614, 319] width 135 height 27
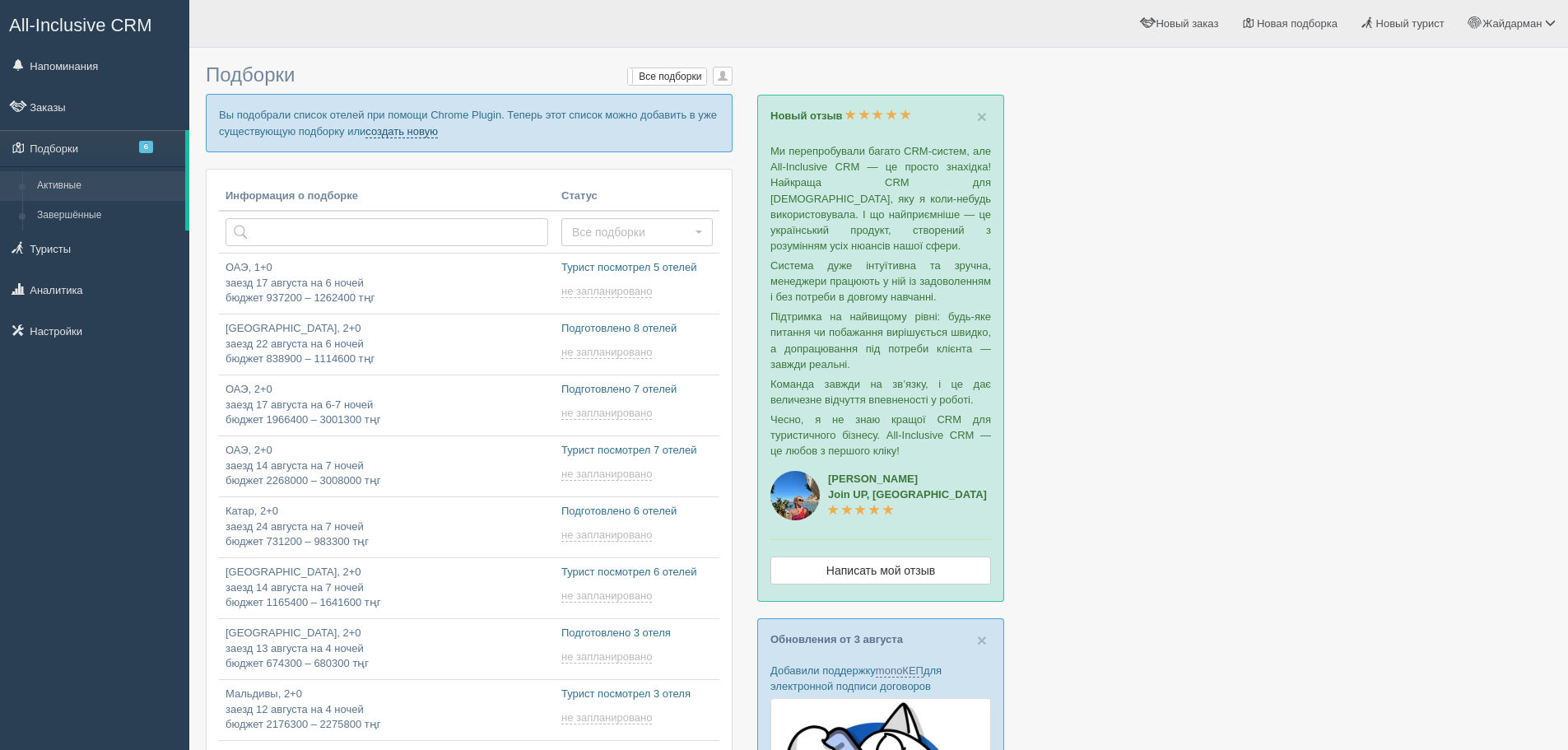
click at [412, 133] on link "создать новую" at bounding box center [401, 132] width 72 height 13
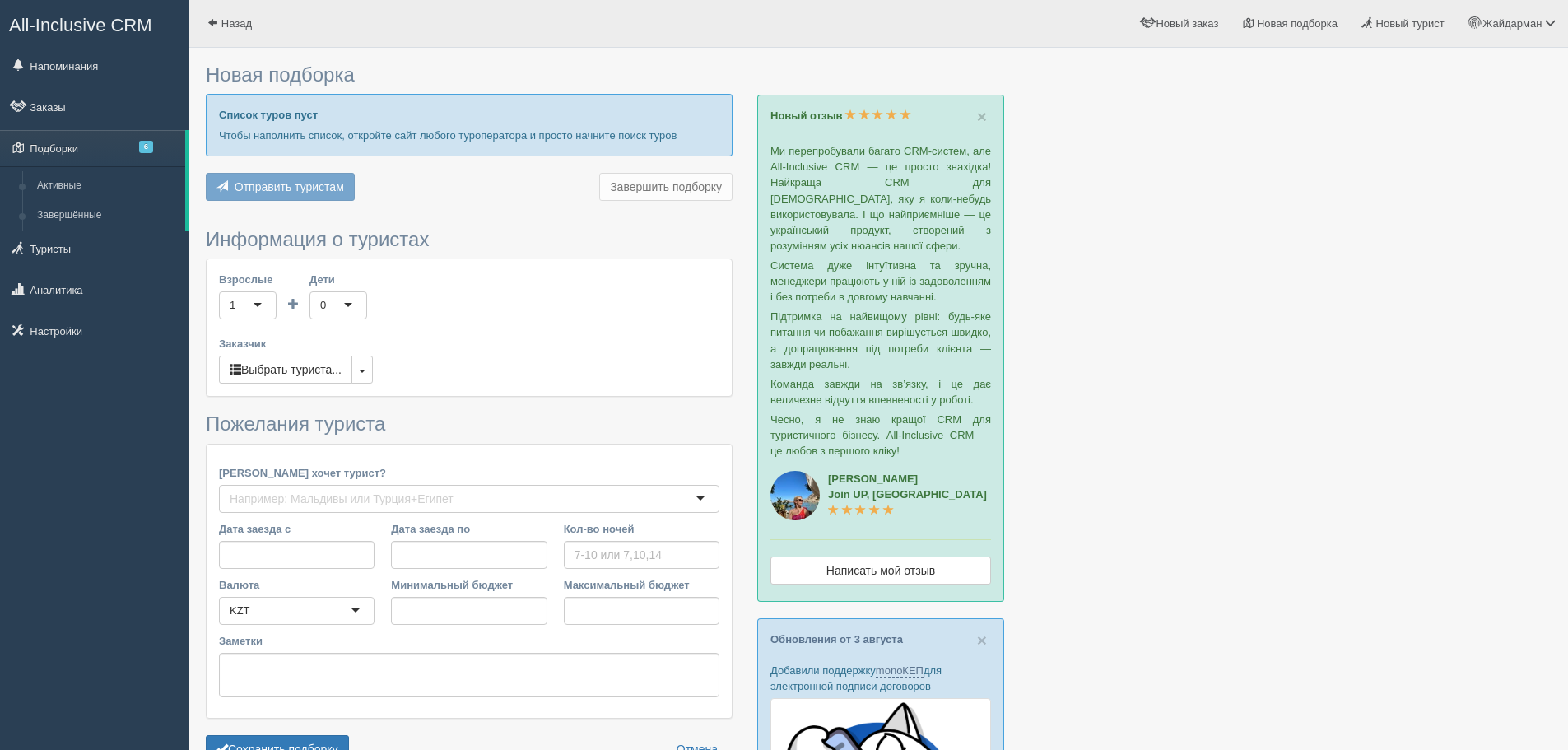
type input "4"
type input "919000"
type input "1235800"
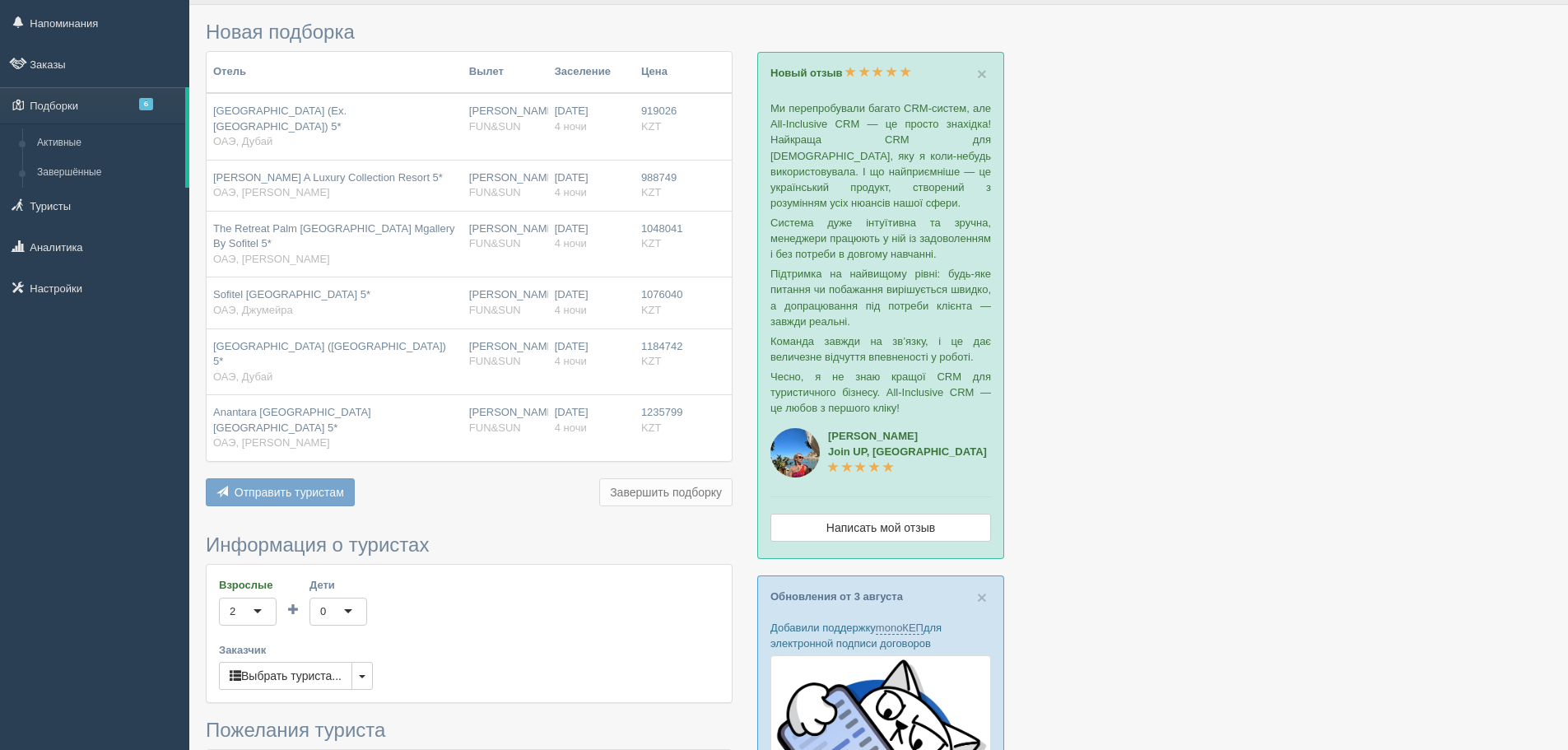
scroll to position [82, 0]
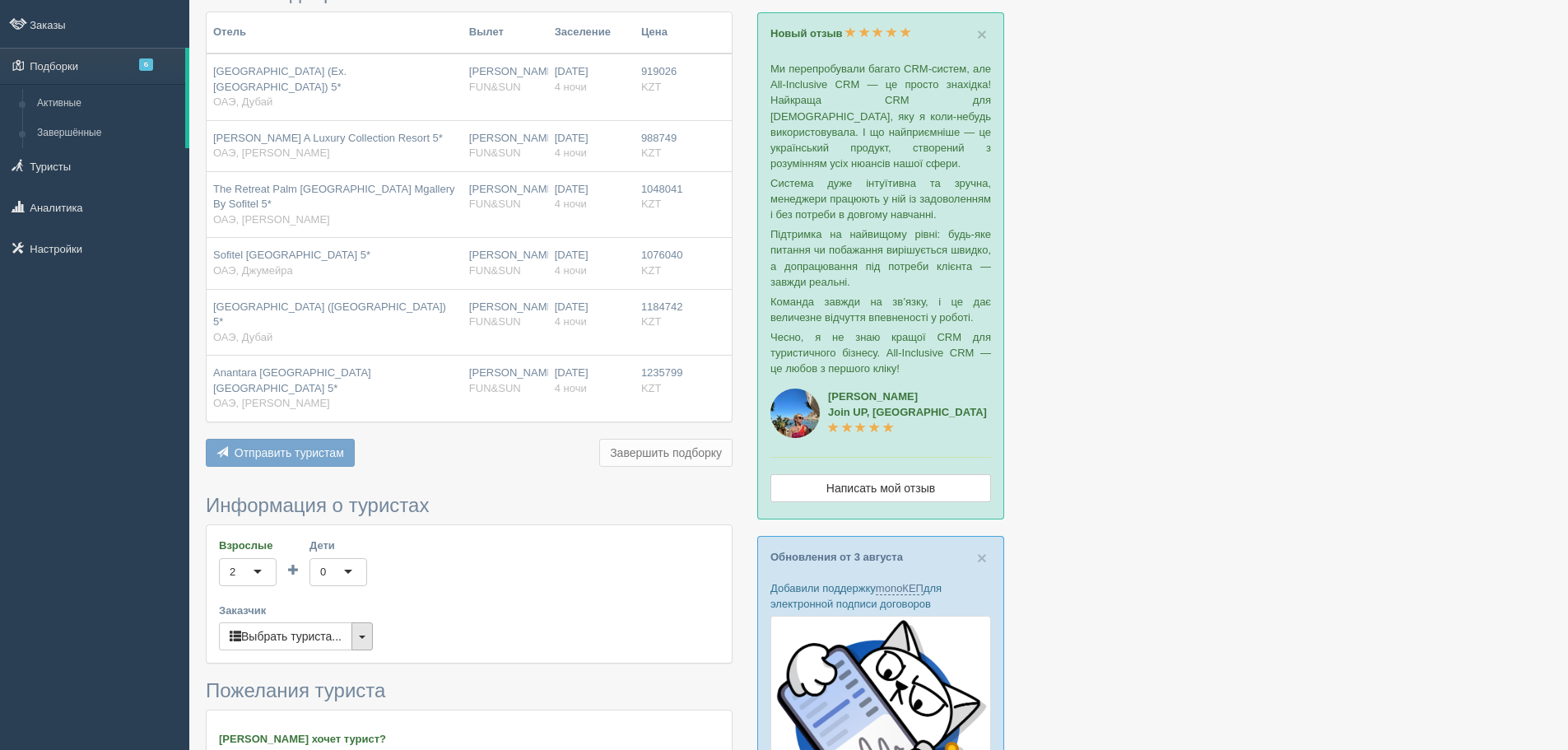
click at [362, 623] on button "button" at bounding box center [362, 636] width 22 height 28
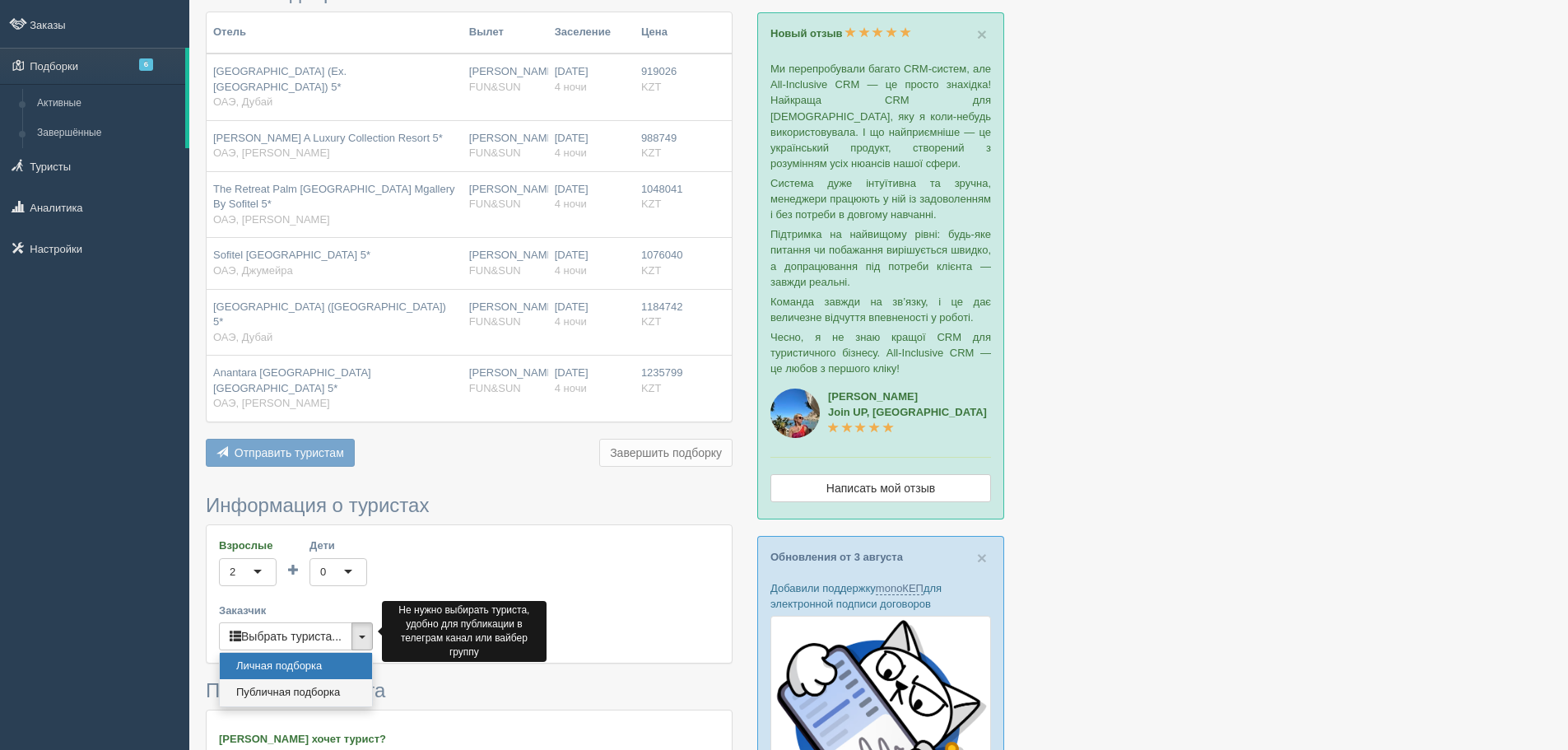
click at [338, 679] on link "Публичная подборка" at bounding box center [296, 692] width 153 height 27
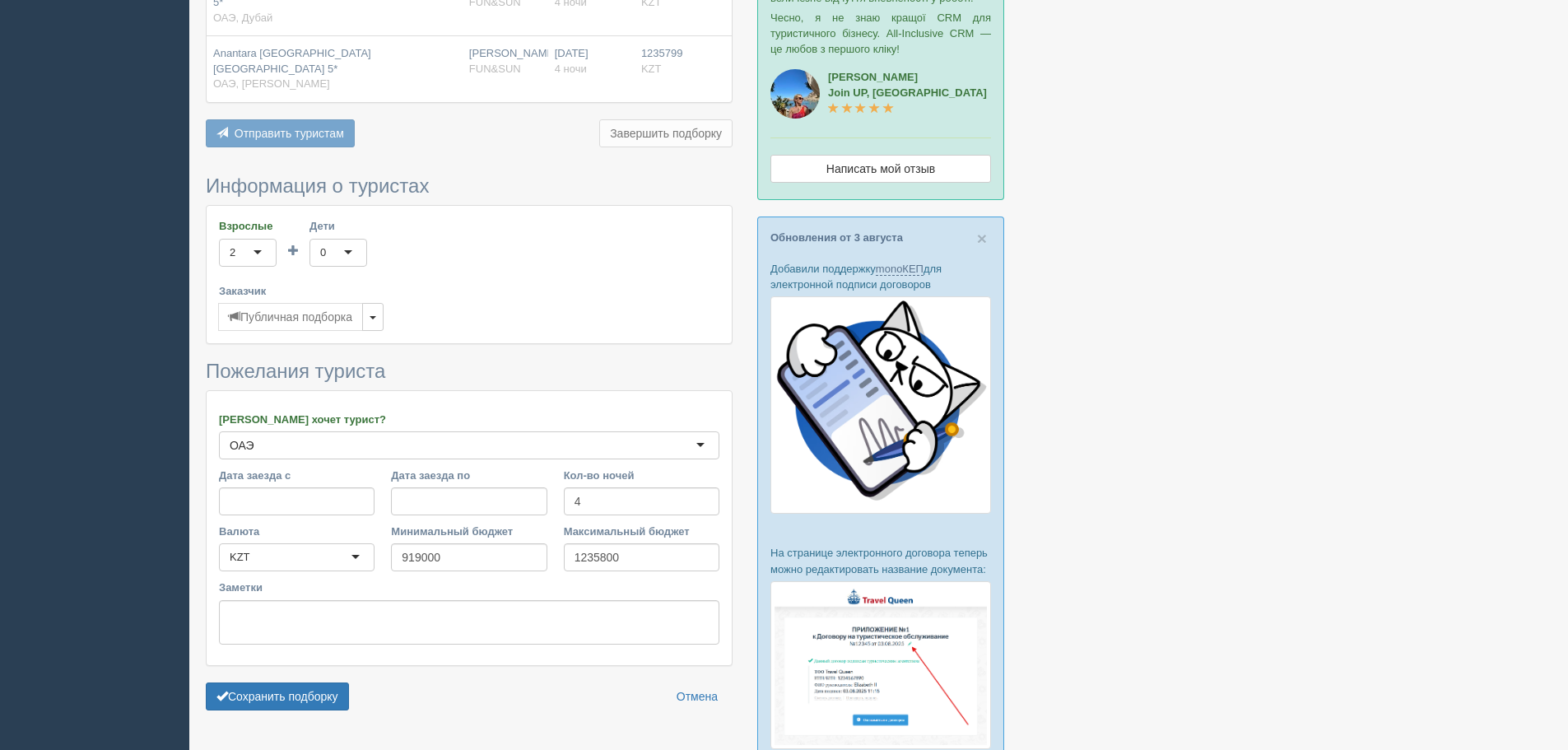
scroll to position [411, 0]
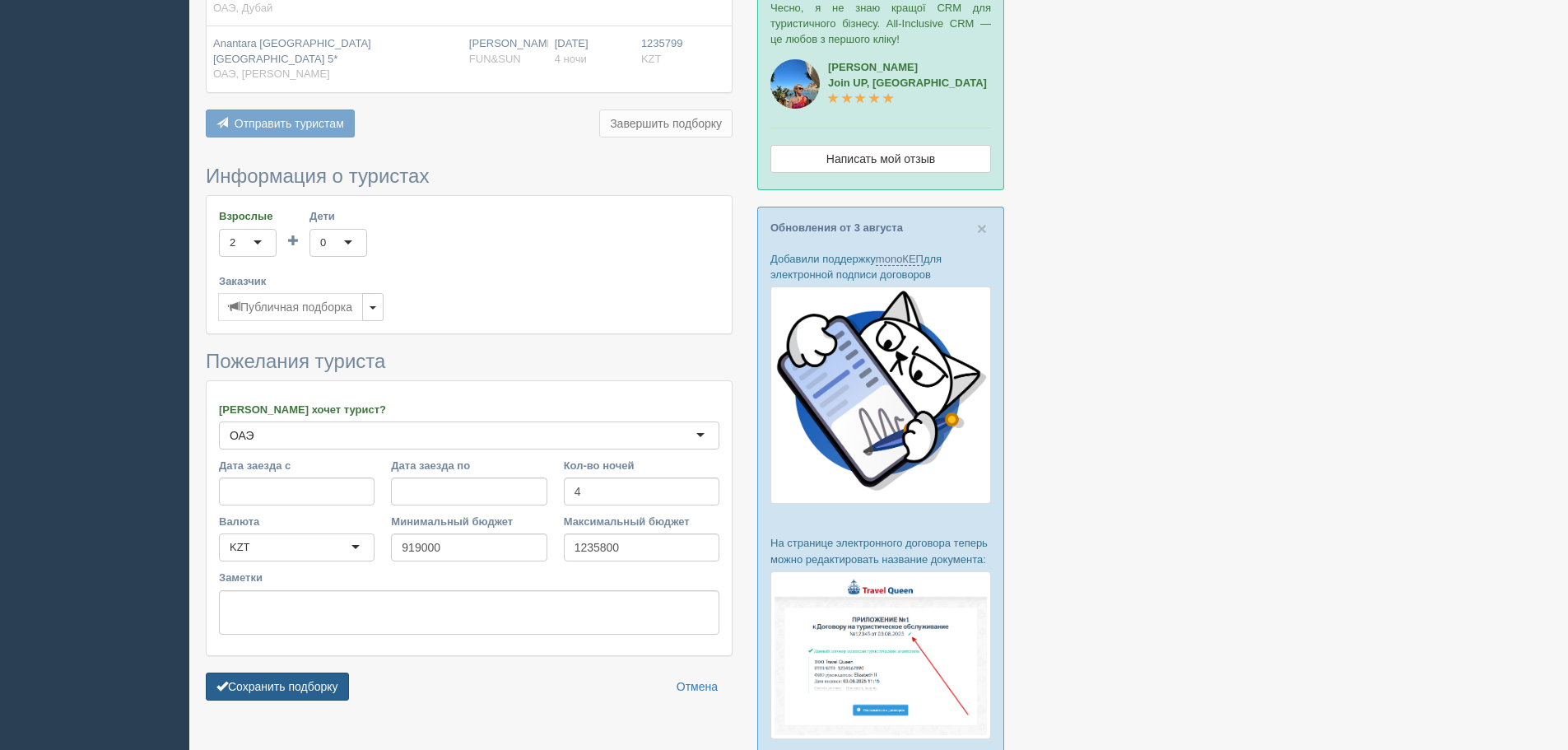
click at [308, 673] on button "Сохранить подборку" at bounding box center [277, 686] width 143 height 28
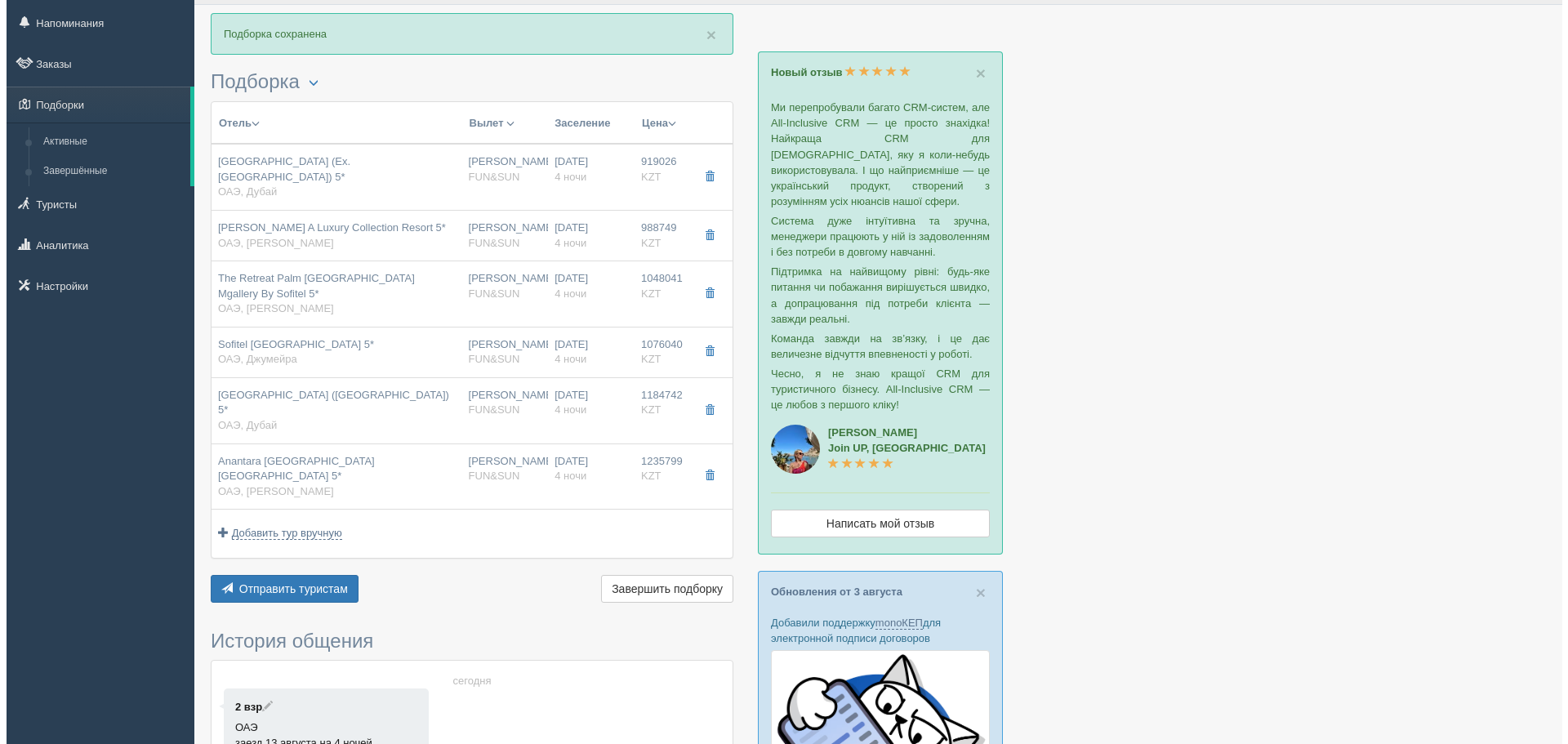
scroll to position [81, 0]
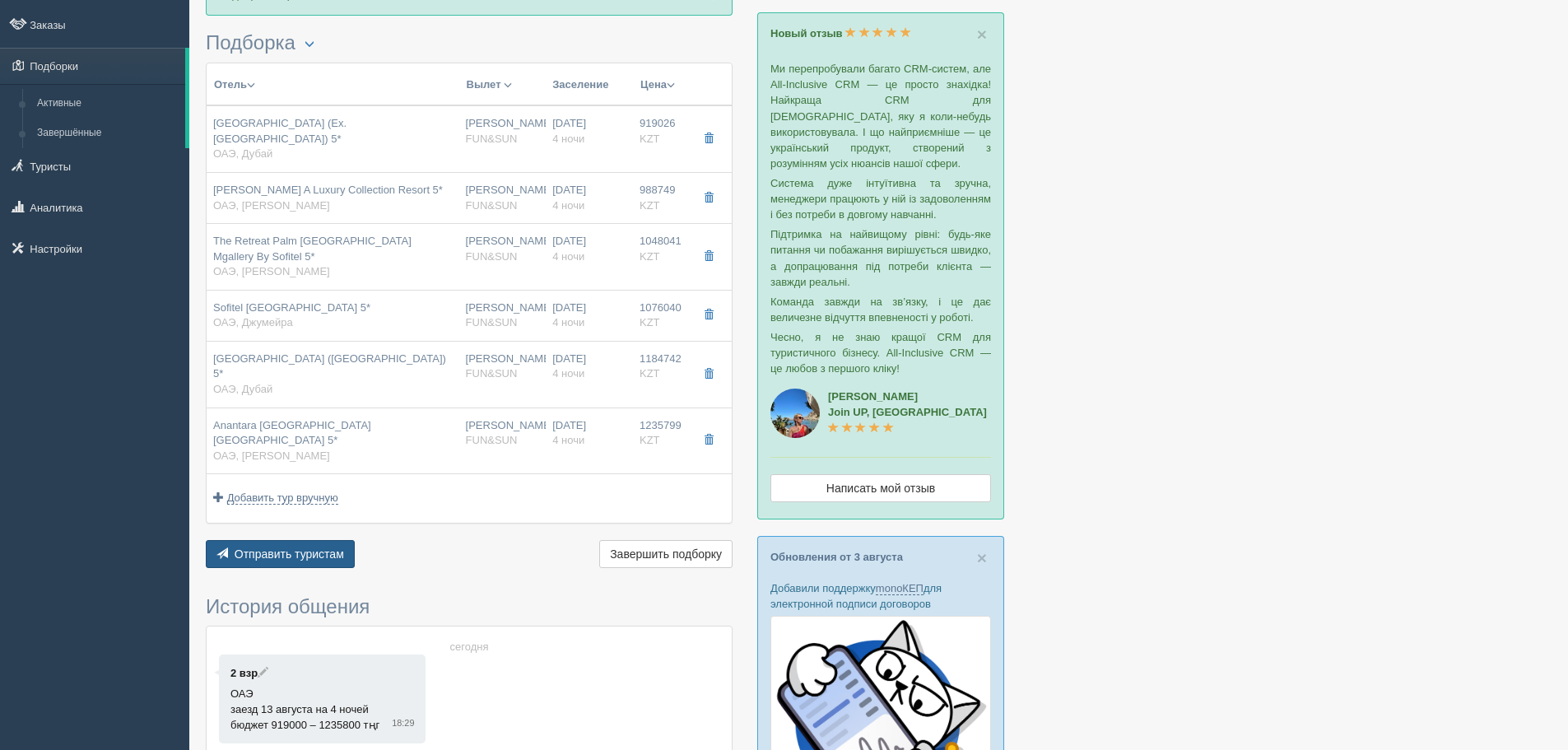
click at [298, 547] on span "Отправить туристам" at bounding box center [289, 554] width 110 height 13
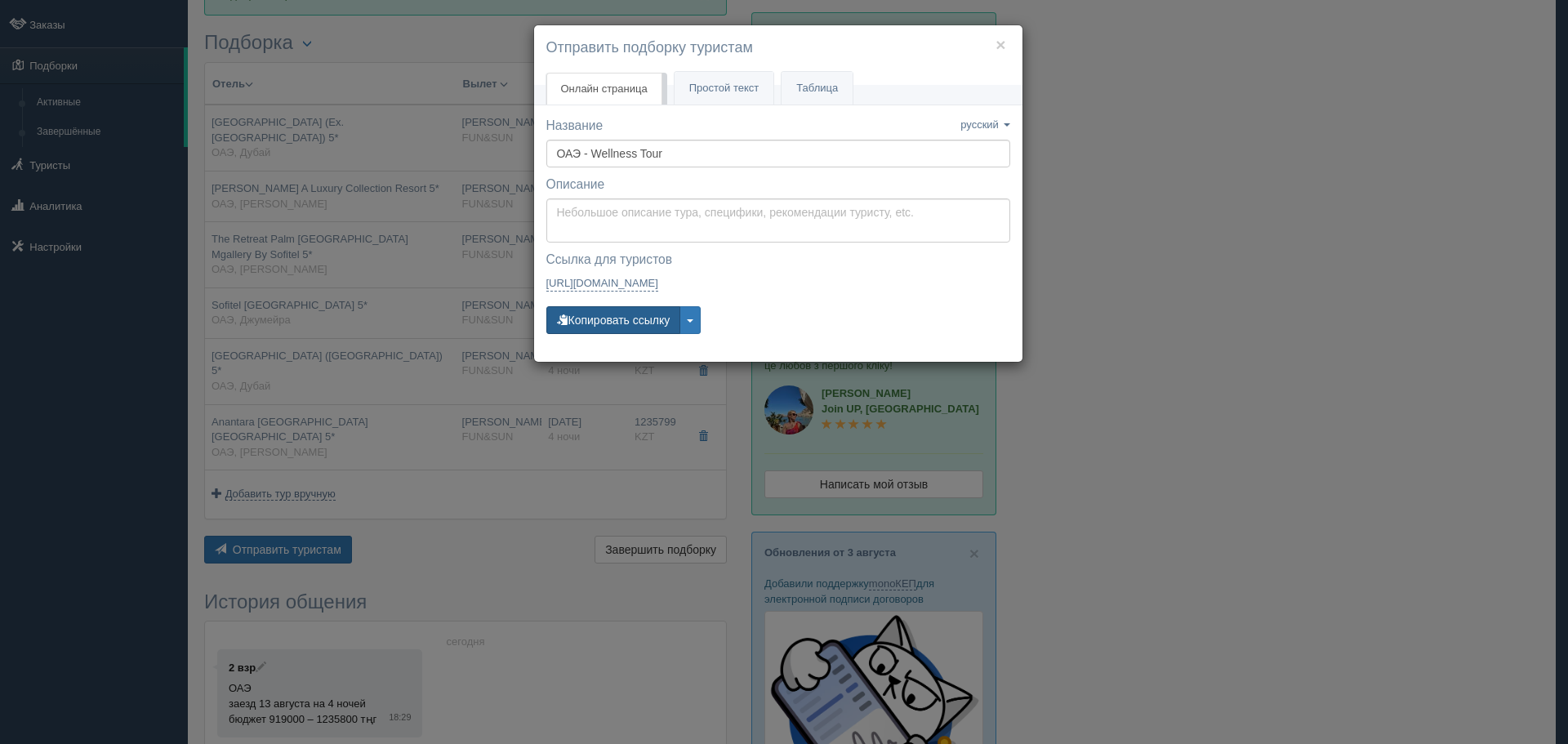
click at [639, 317] on button "Копировать ссылку" at bounding box center [614, 319] width 135 height 27
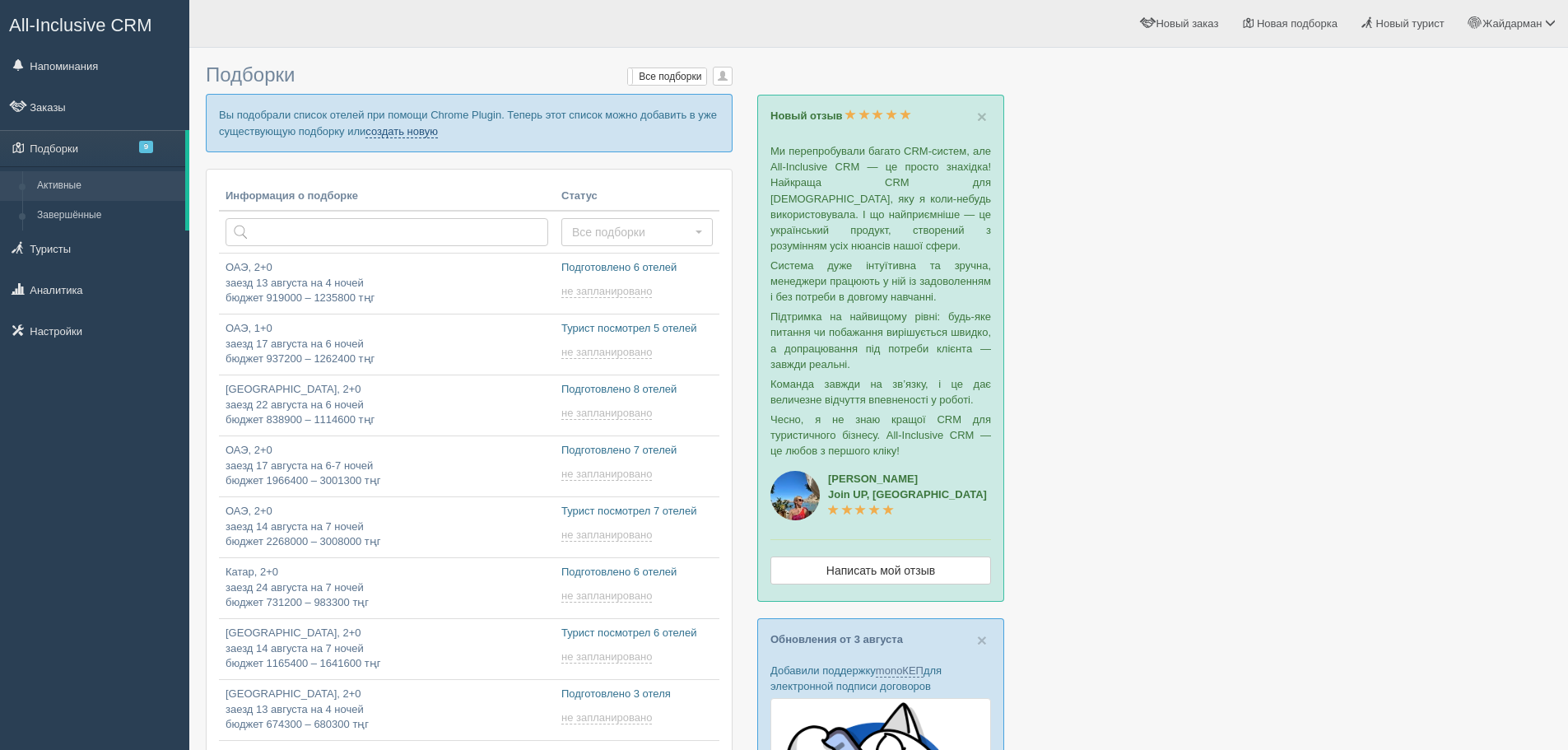
click at [412, 130] on link "создать новую" at bounding box center [401, 132] width 72 height 13
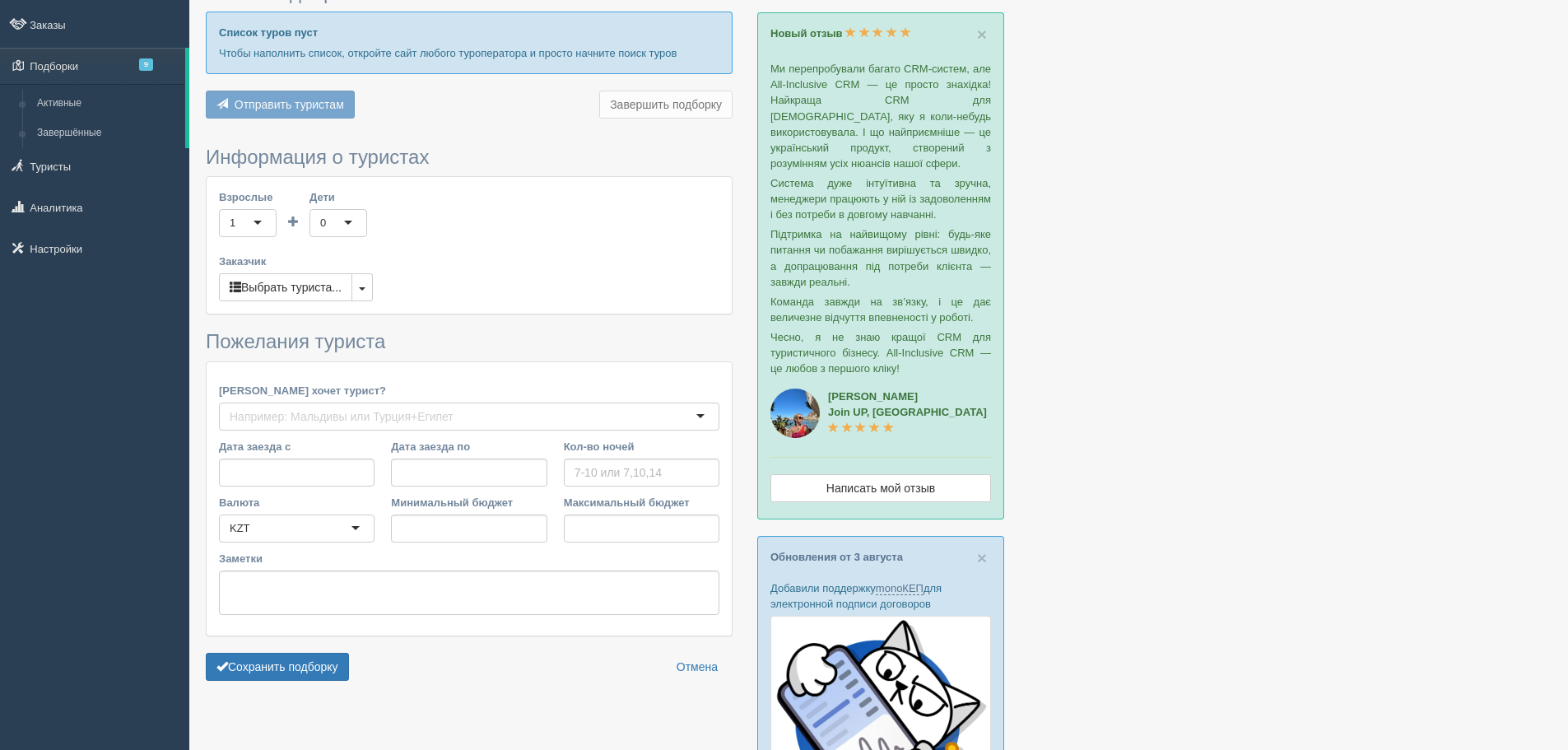
type input "4"
type input "728500"
type input "1250900"
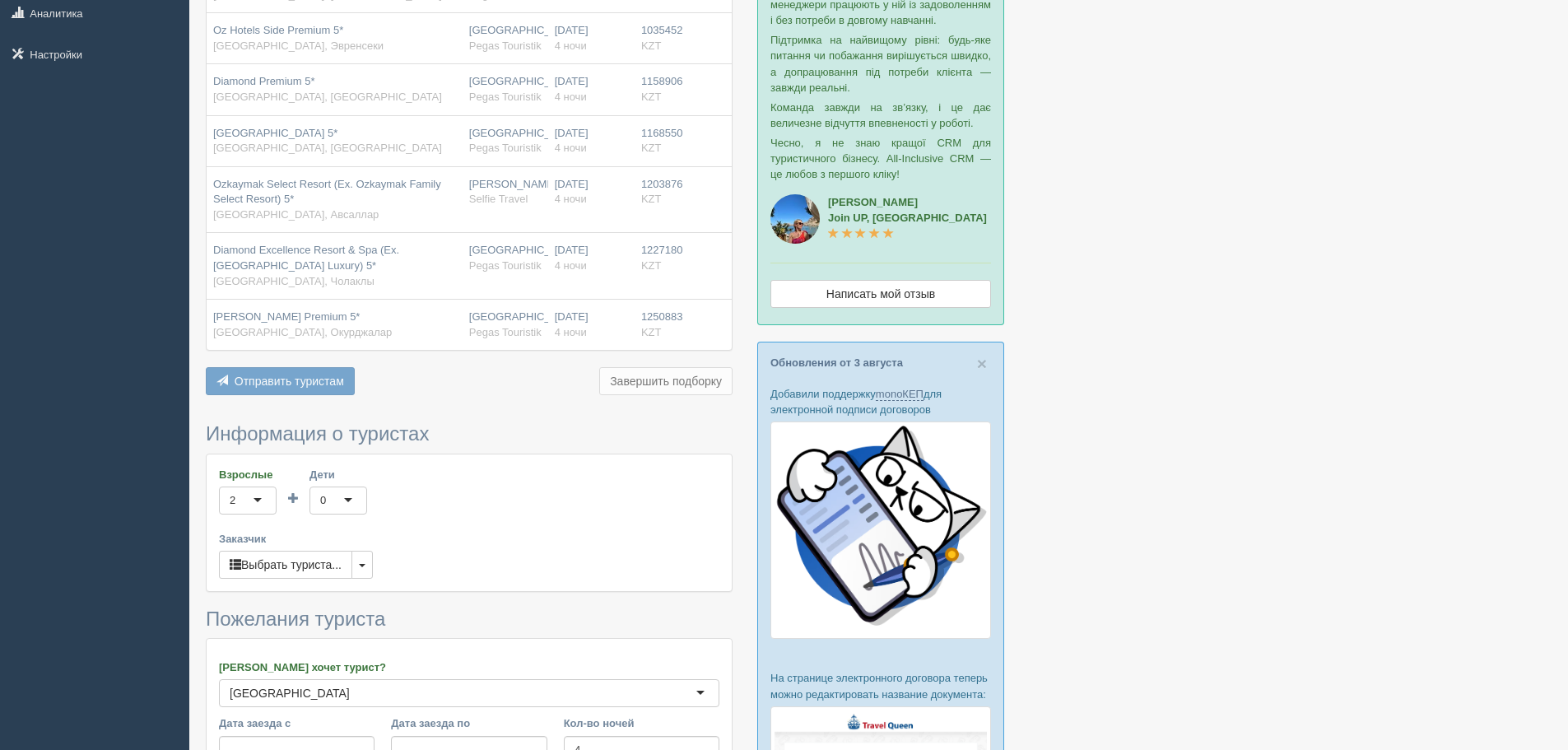
scroll to position [329, 0]
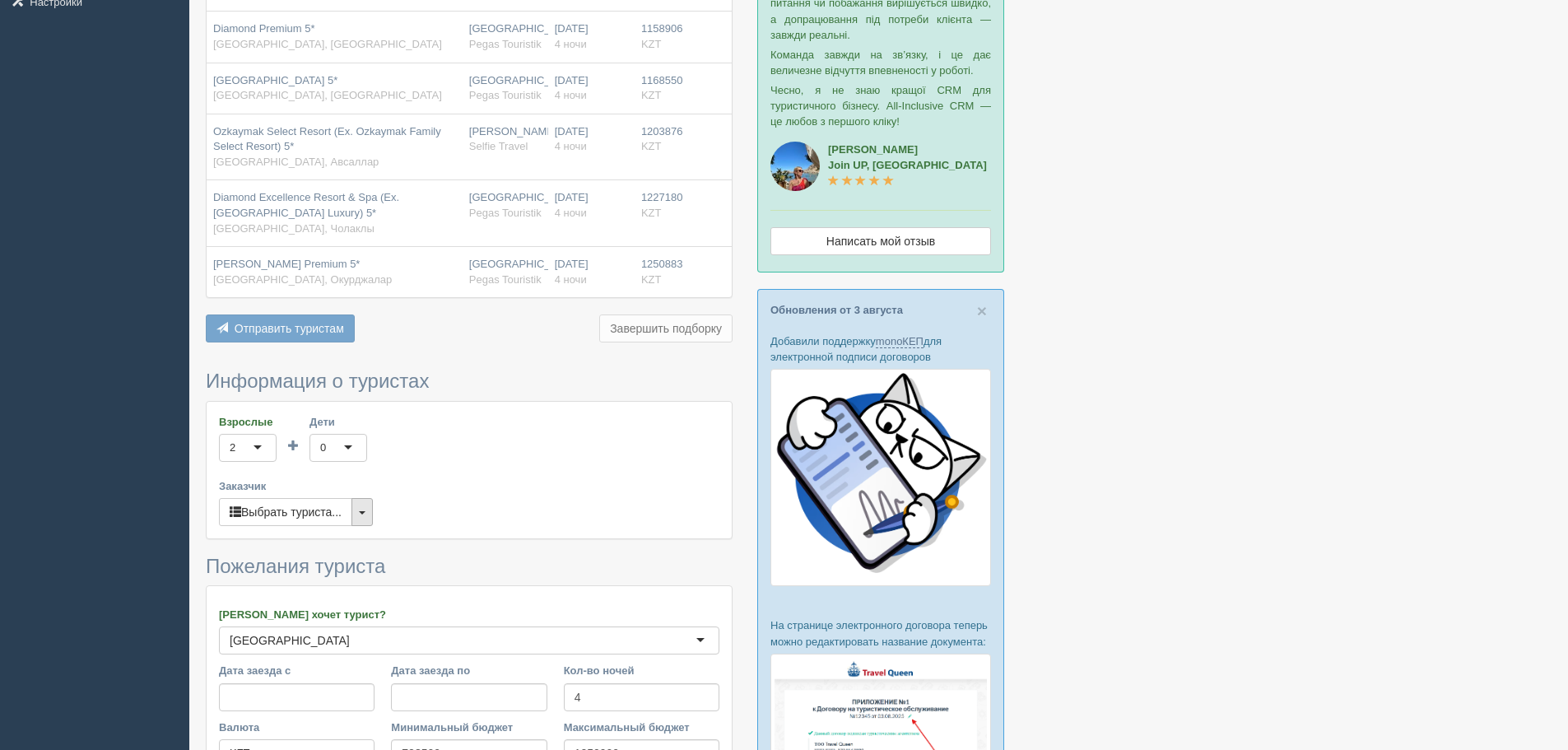
click at [369, 515] on button "button" at bounding box center [362, 511] width 22 height 28
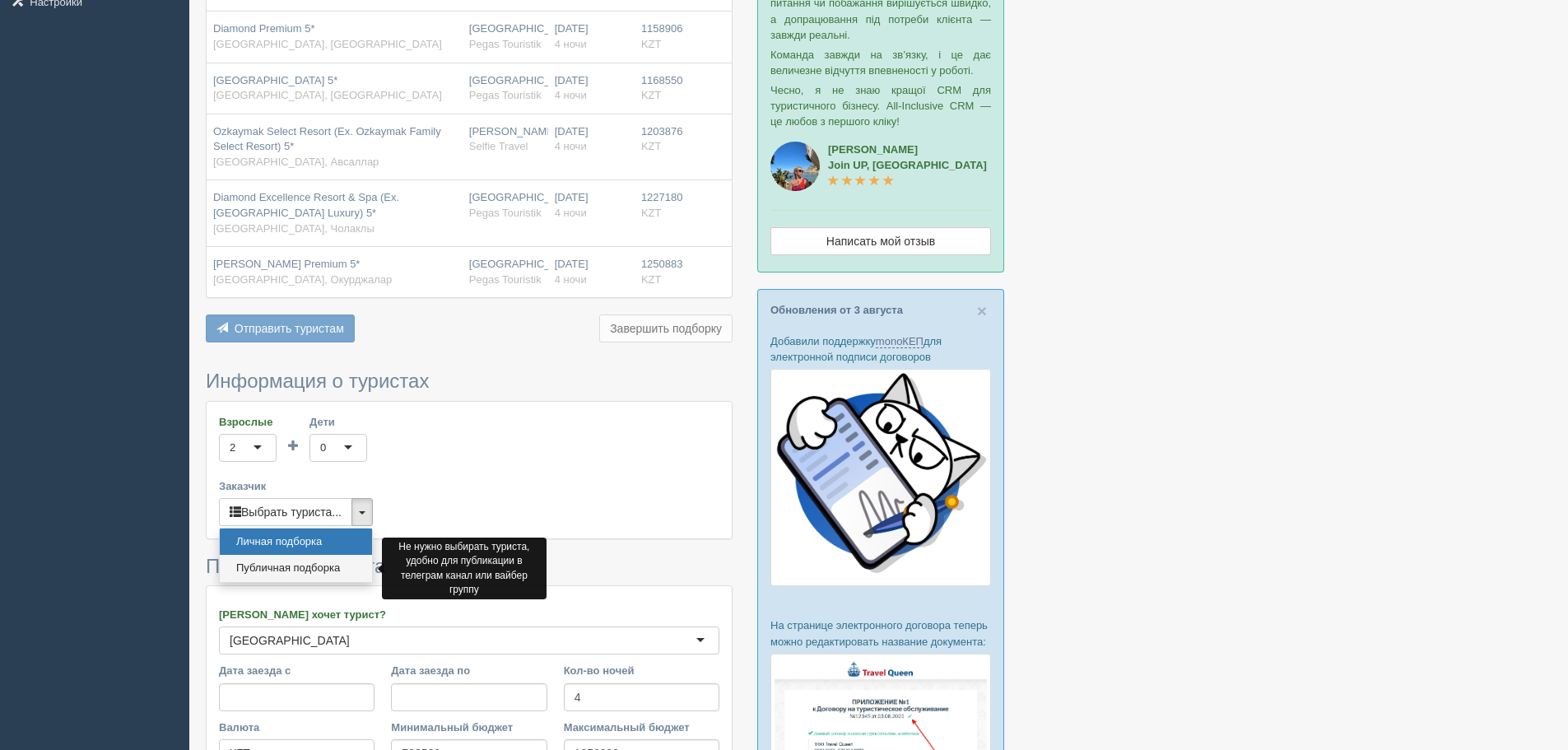
click at [329, 567] on link "Публичная подборка" at bounding box center [296, 568] width 153 height 27
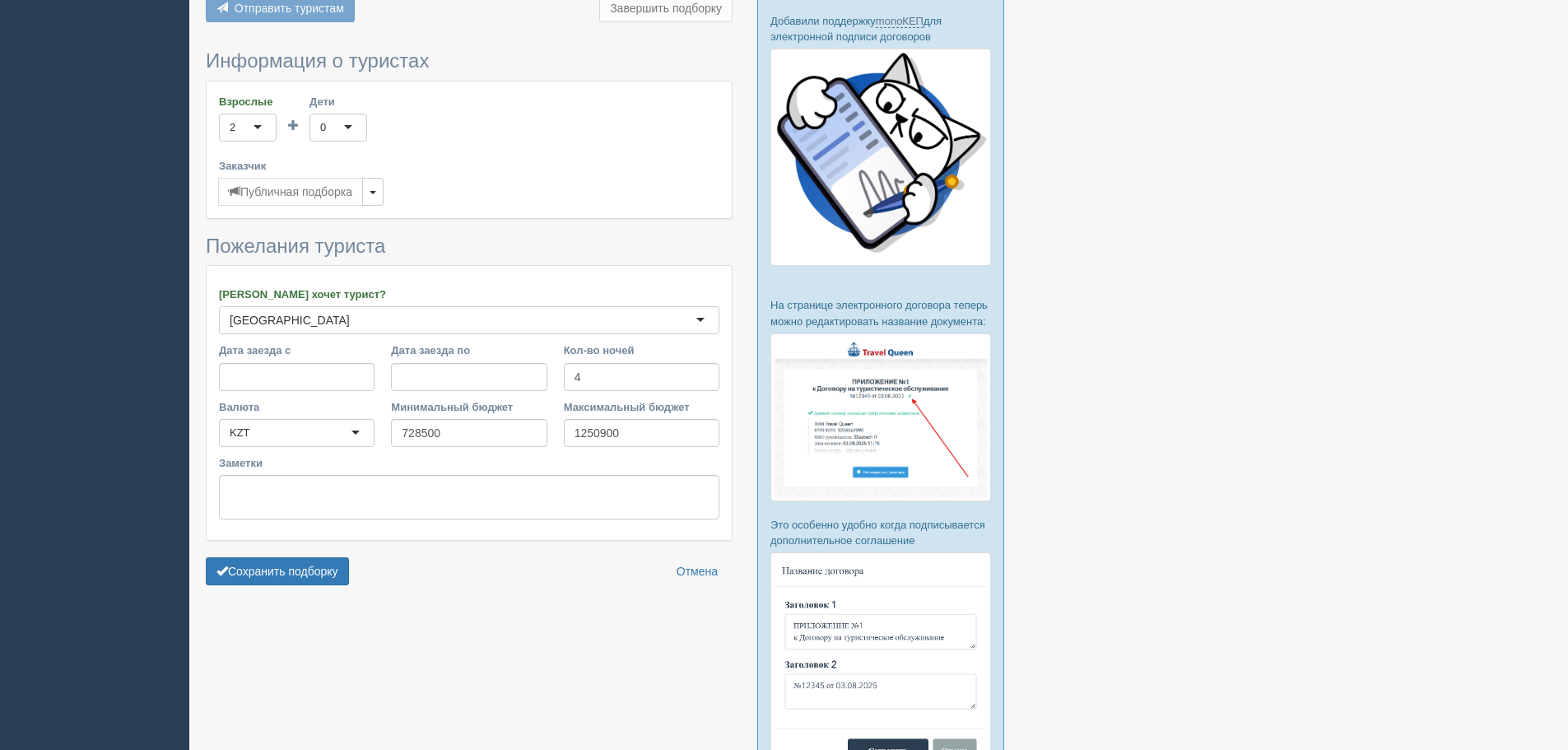
scroll to position [659, 0]
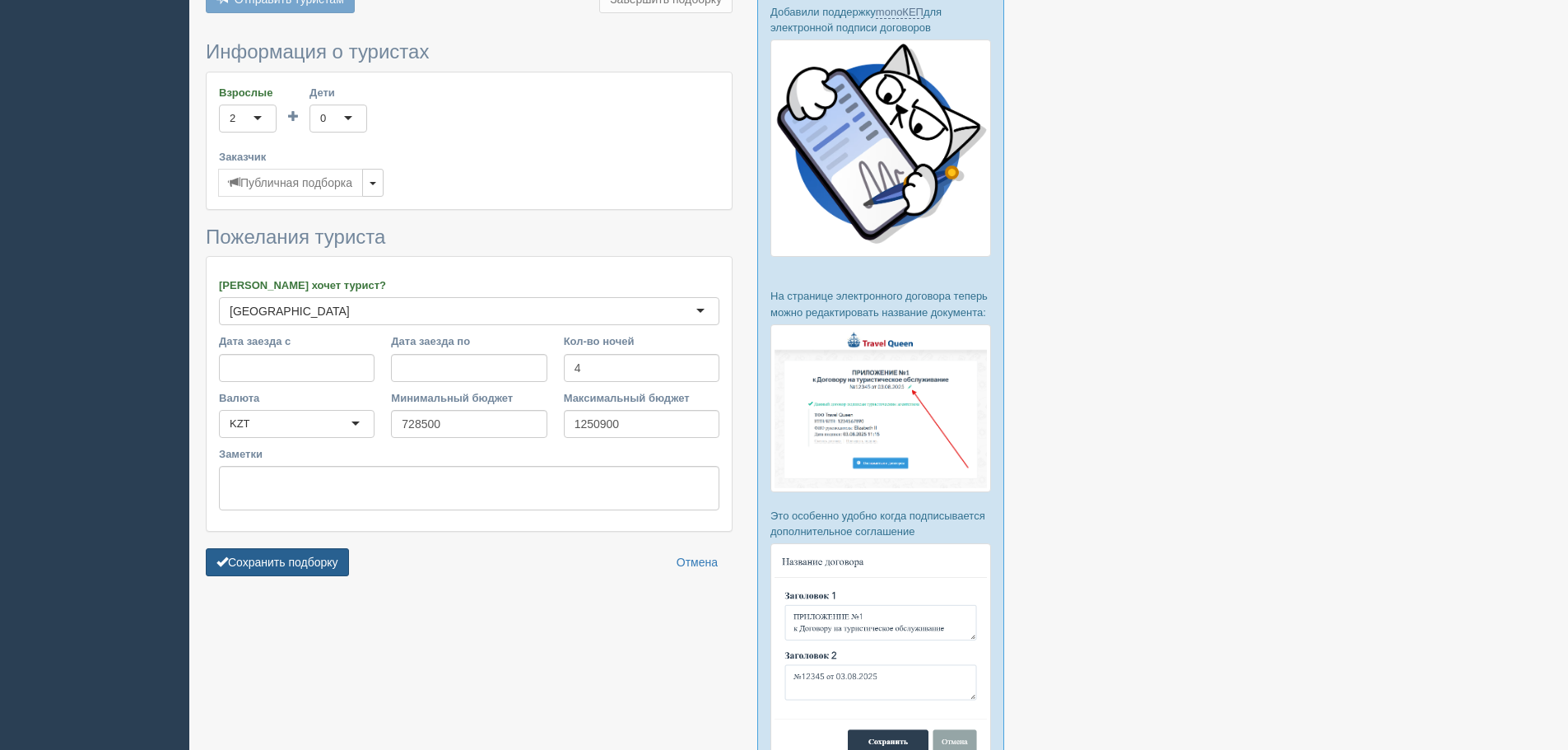
click at [312, 570] on button "Сохранить подборку" at bounding box center [277, 561] width 143 height 28
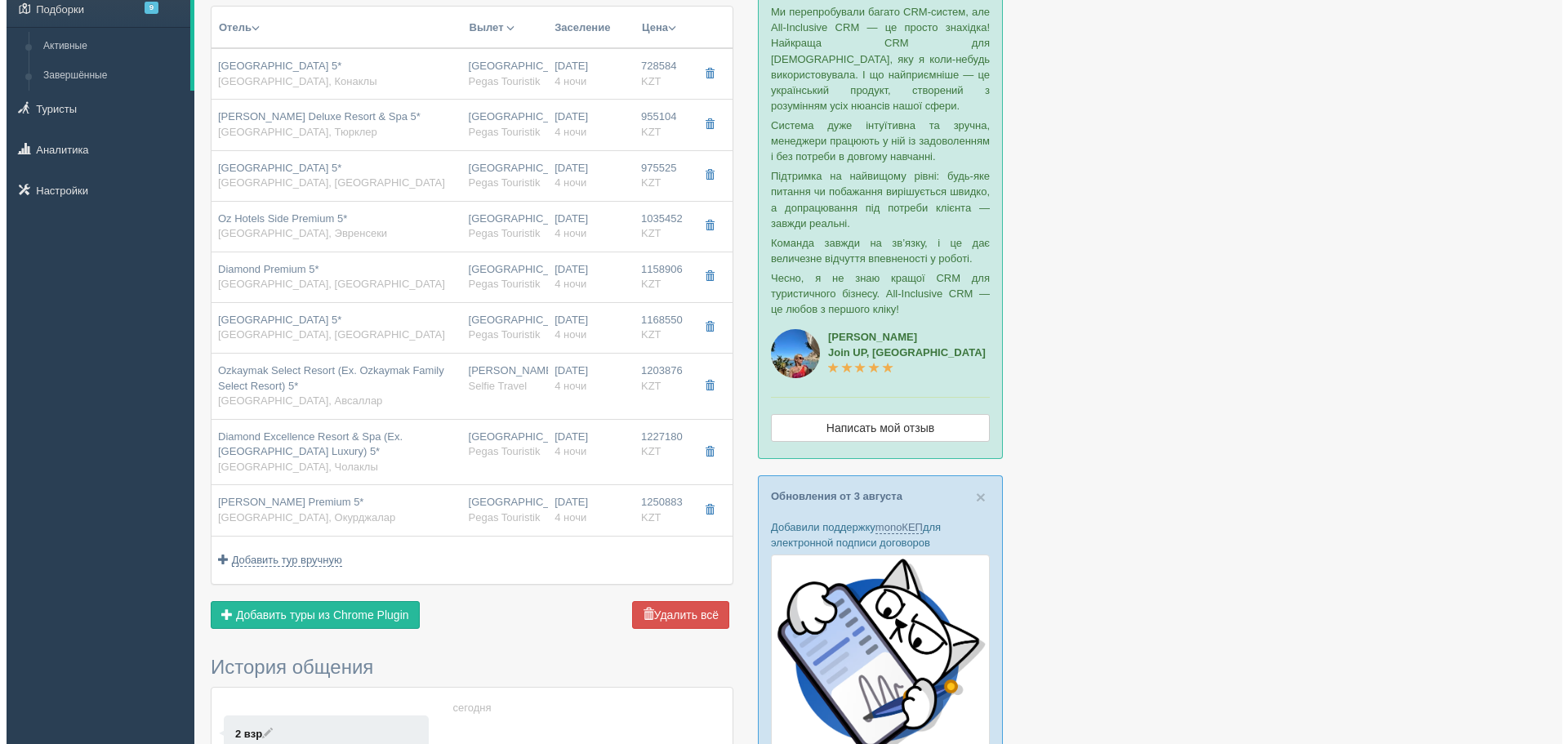
scroll to position [163, 0]
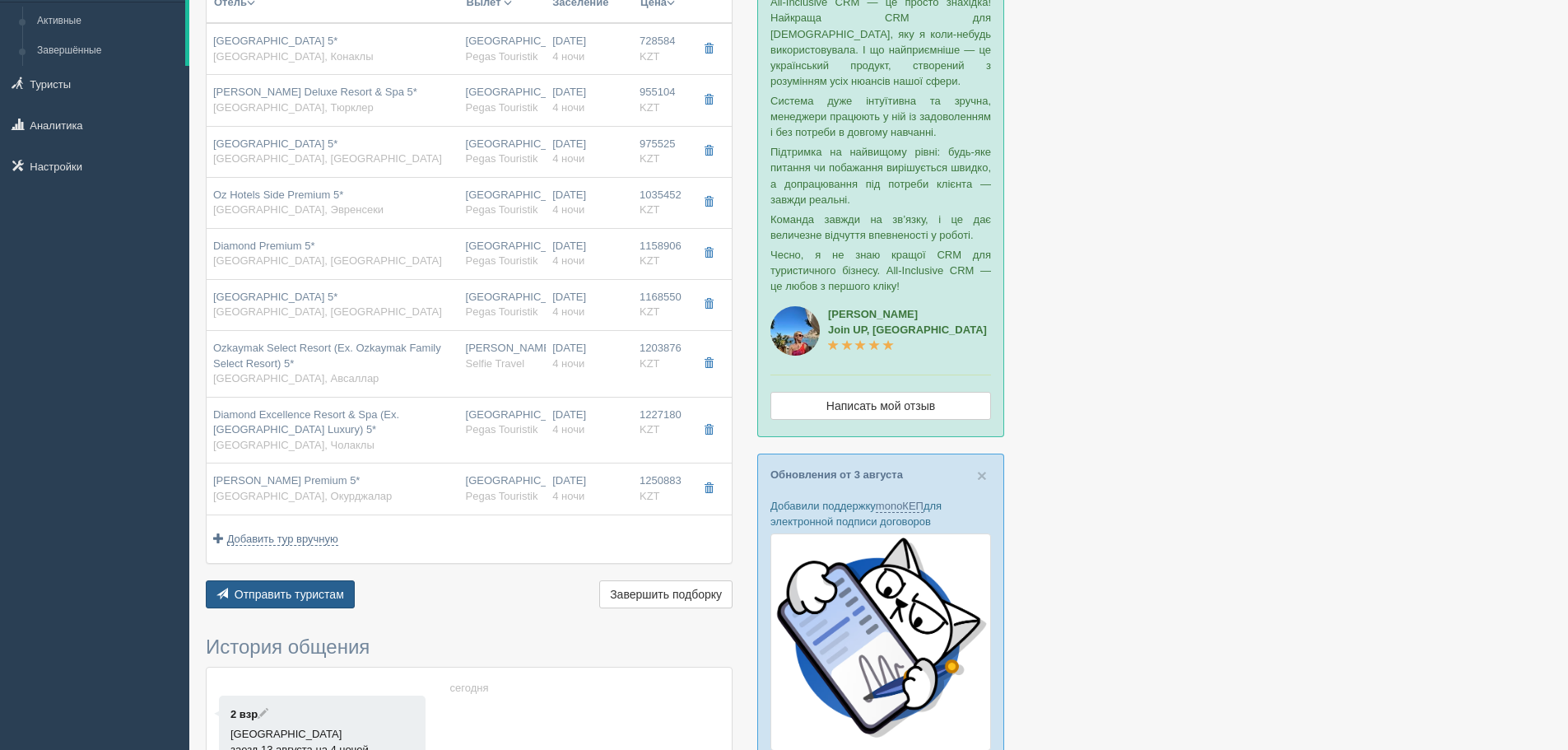
click at [308, 589] on span "Отправить туристам" at bounding box center [289, 594] width 110 height 13
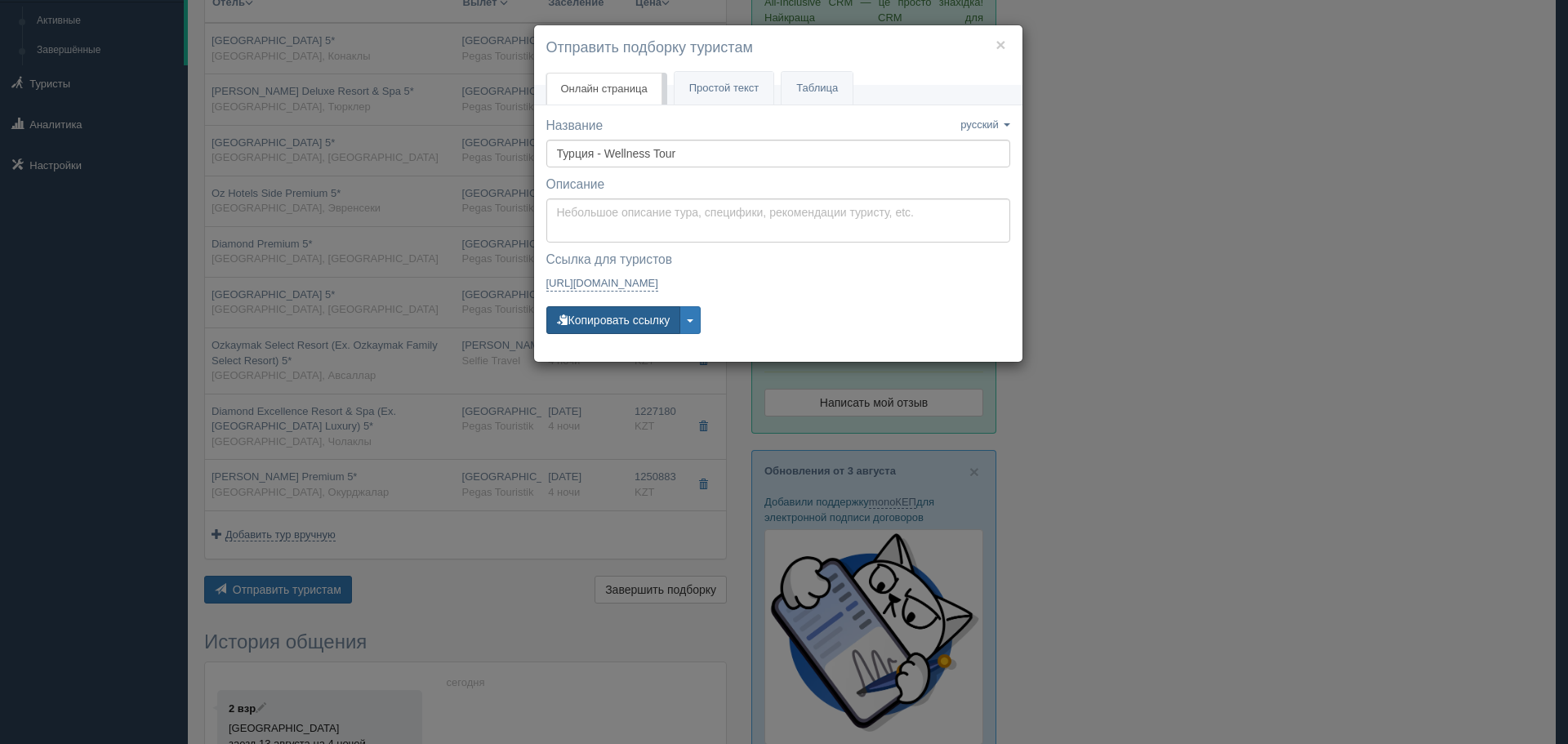
click at [648, 325] on button "Копировать ссылку" at bounding box center [614, 319] width 135 height 27
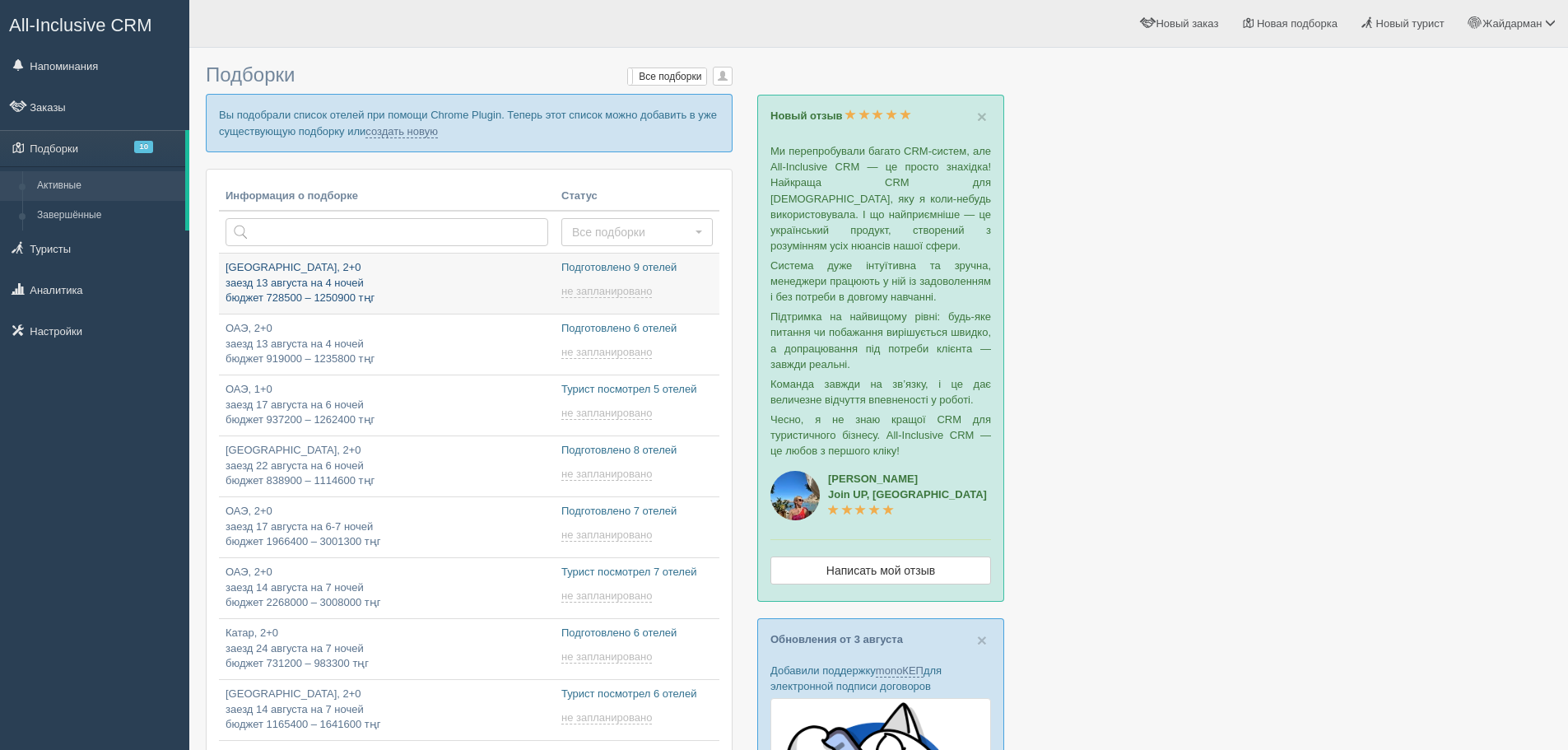
type input "[DATE] 19:30"
click at [422, 134] on link "создать новую" at bounding box center [401, 132] width 72 height 13
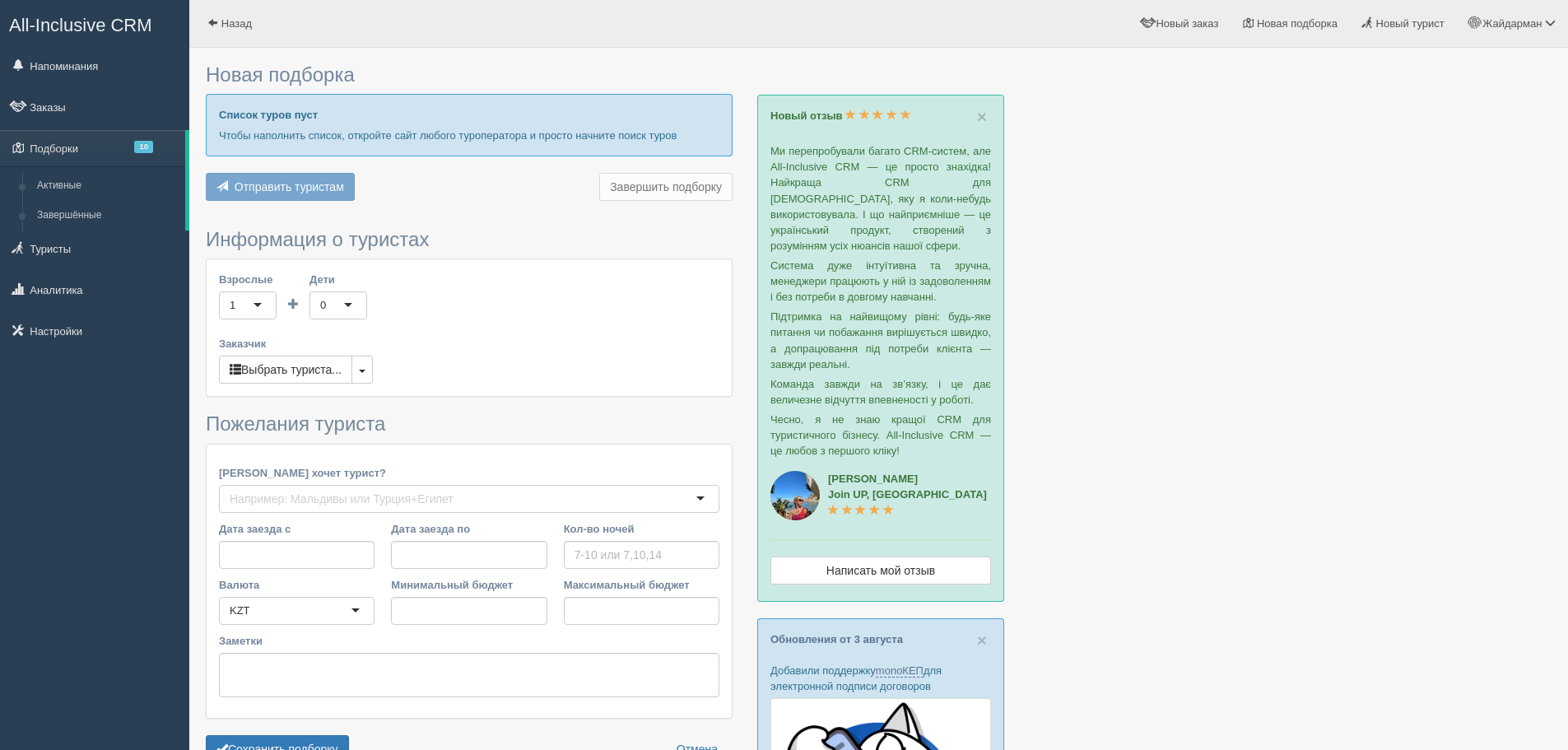
type input "4"
type input "2039600"
type input "2275800"
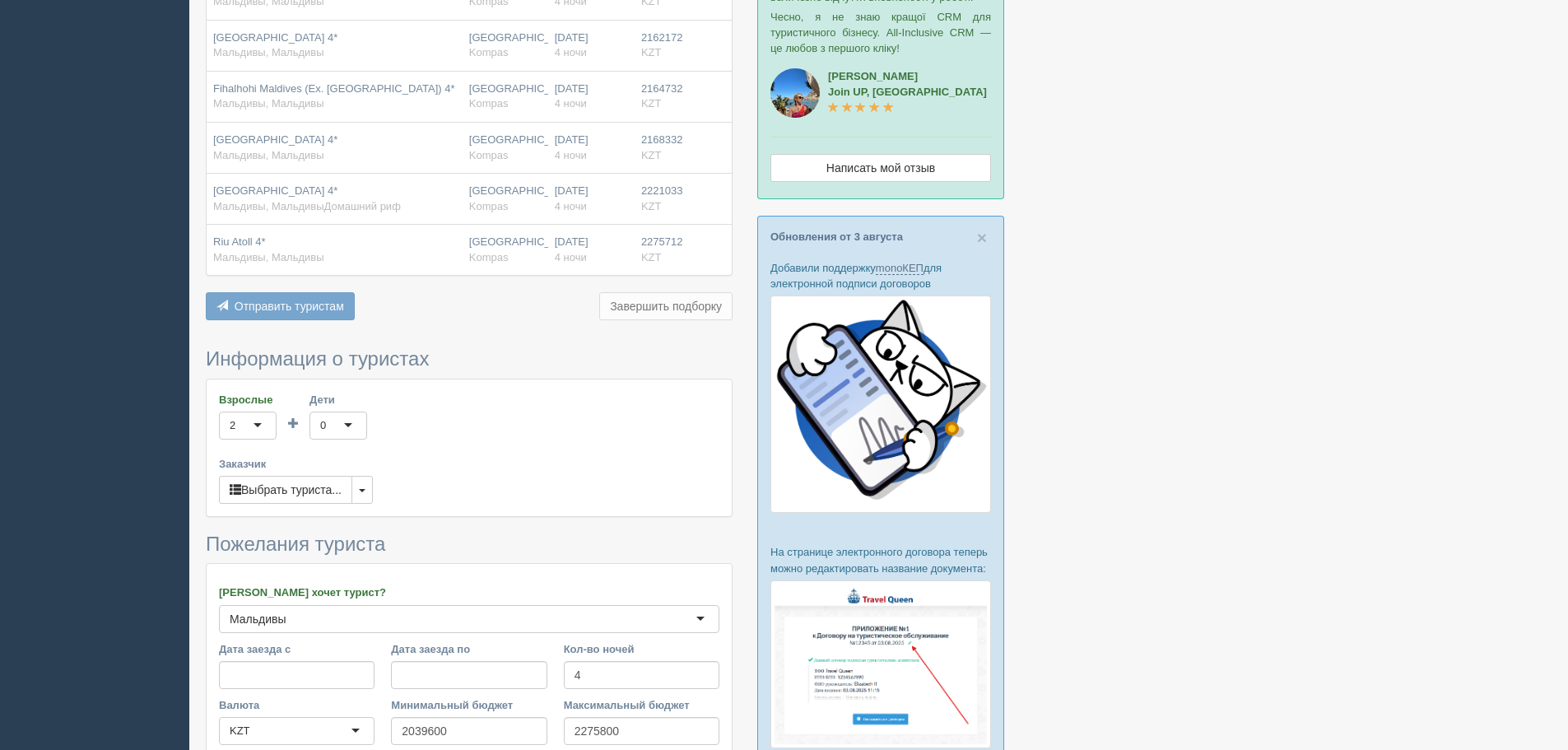
scroll to position [411, 0]
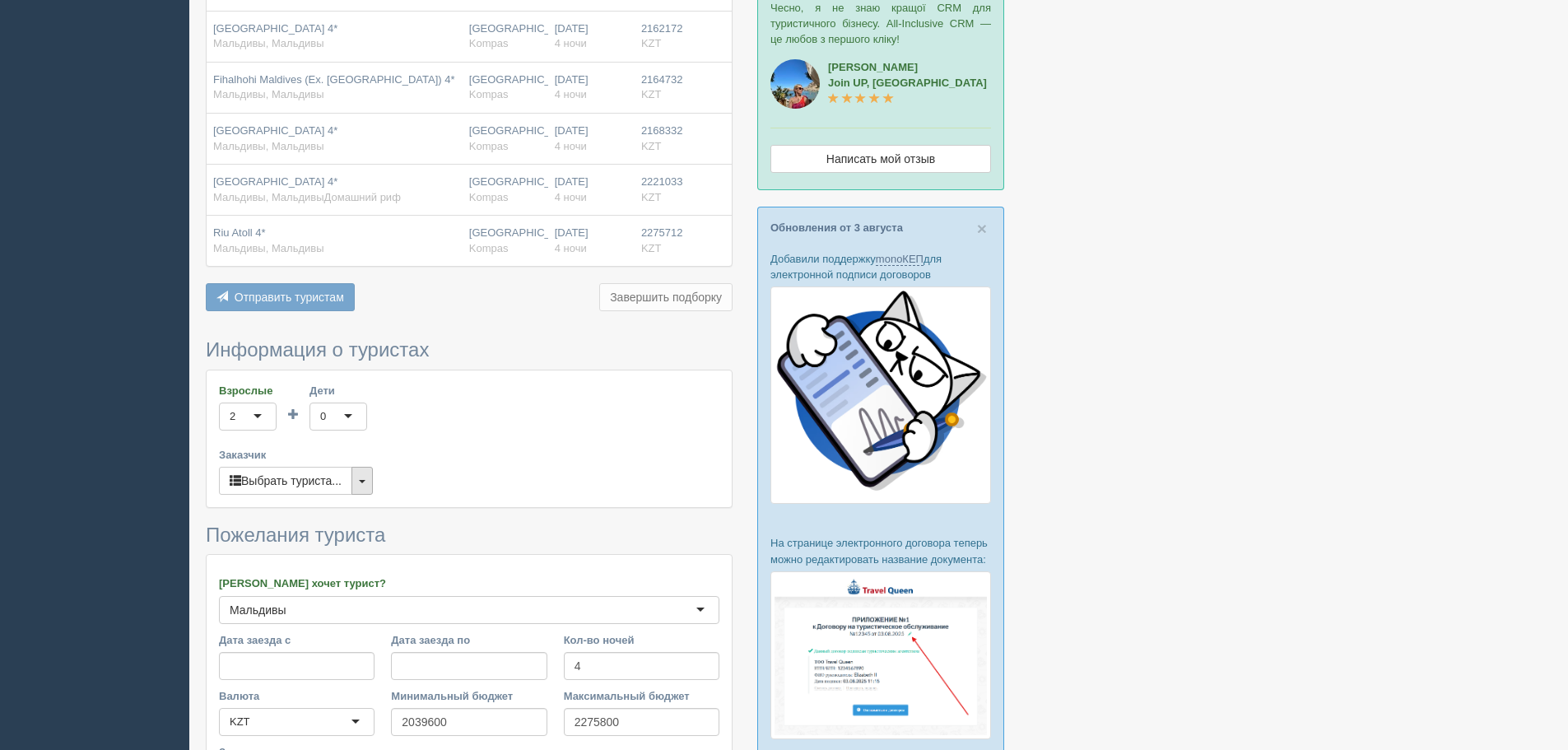
click at [362, 478] on button "button" at bounding box center [362, 480] width 22 height 28
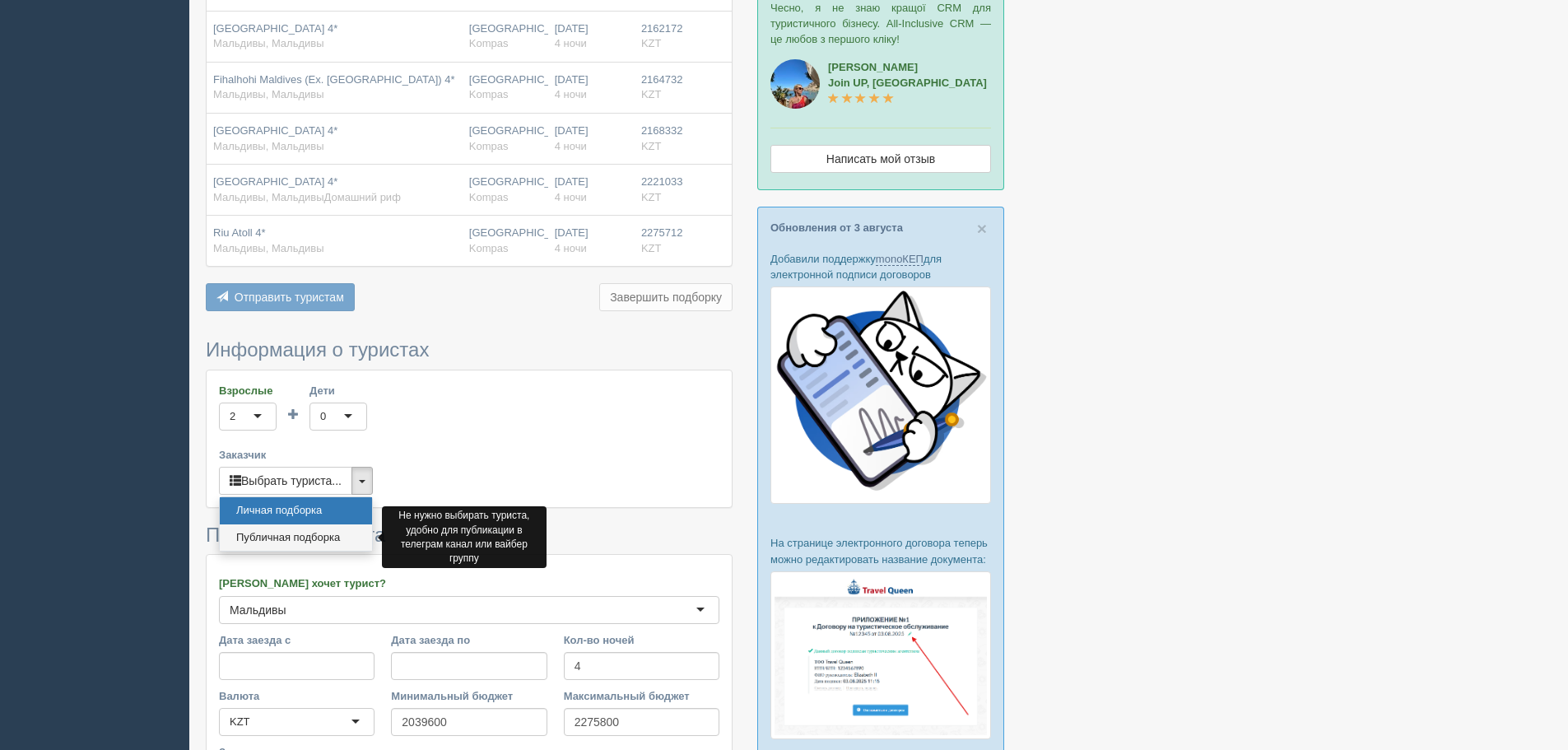
click at [335, 535] on link "Публичная подборка" at bounding box center [296, 538] width 153 height 27
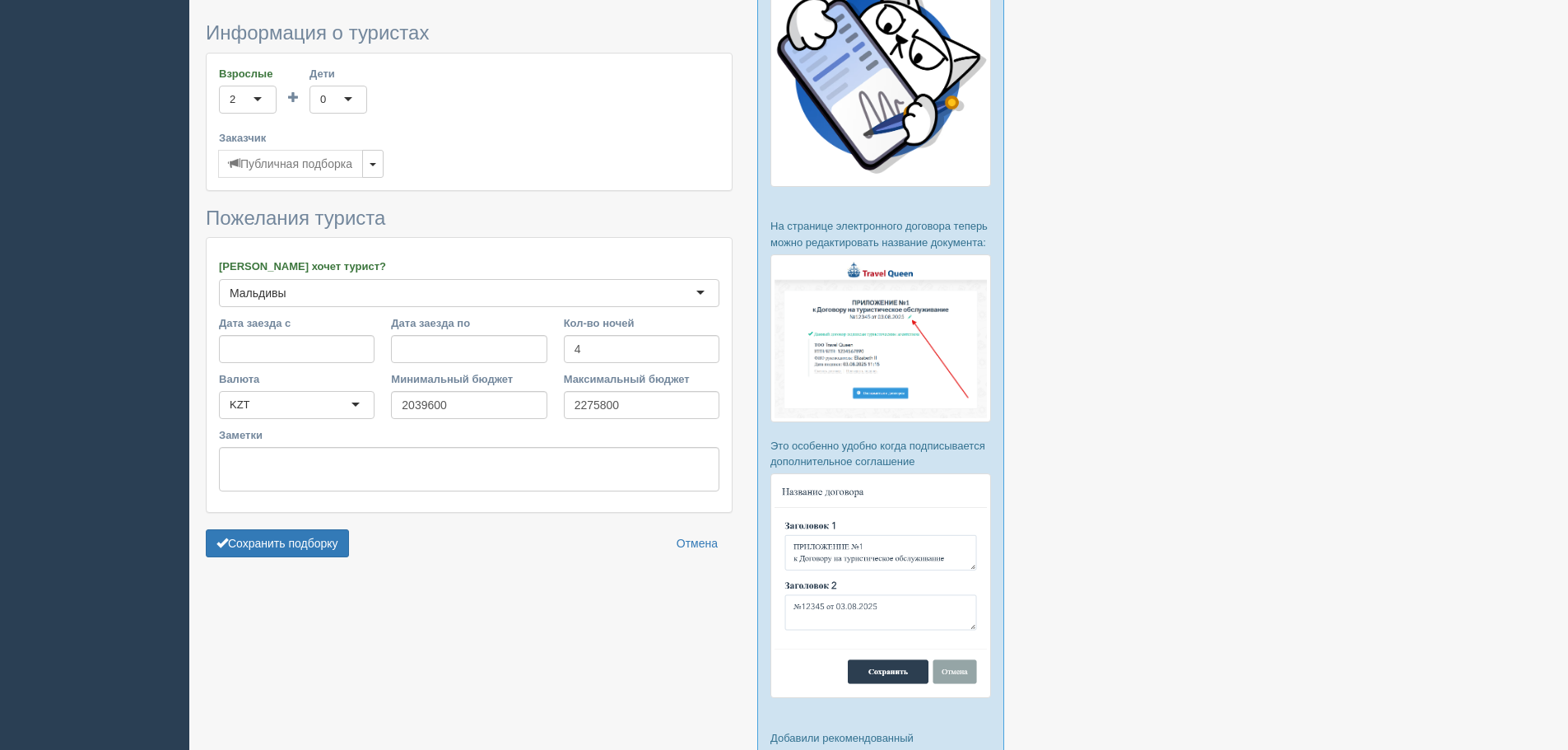
scroll to position [741, 0]
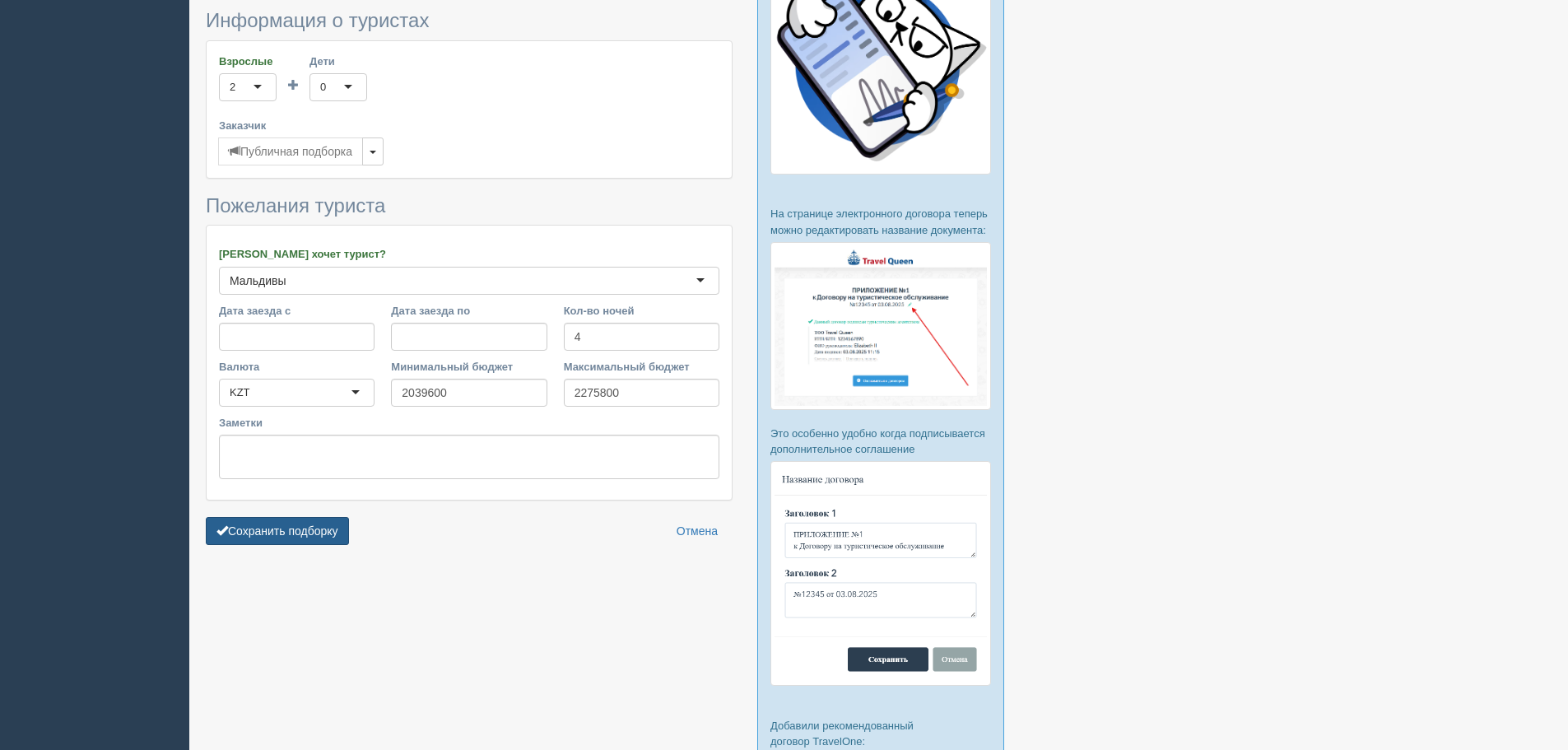
click at [306, 535] on button "Сохранить подборку" at bounding box center [277, 530] width 143 height 28
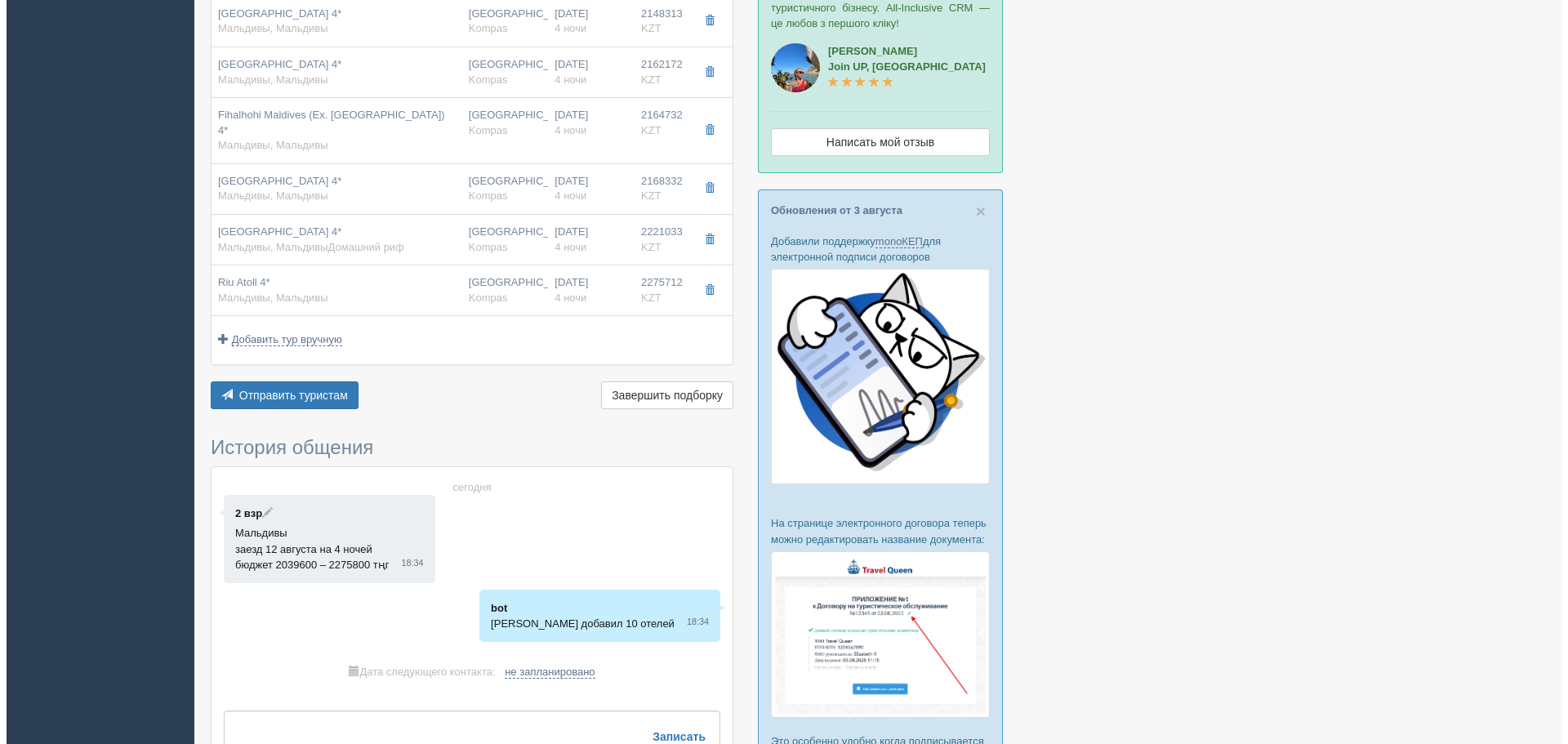
scroll to position [490, 0]
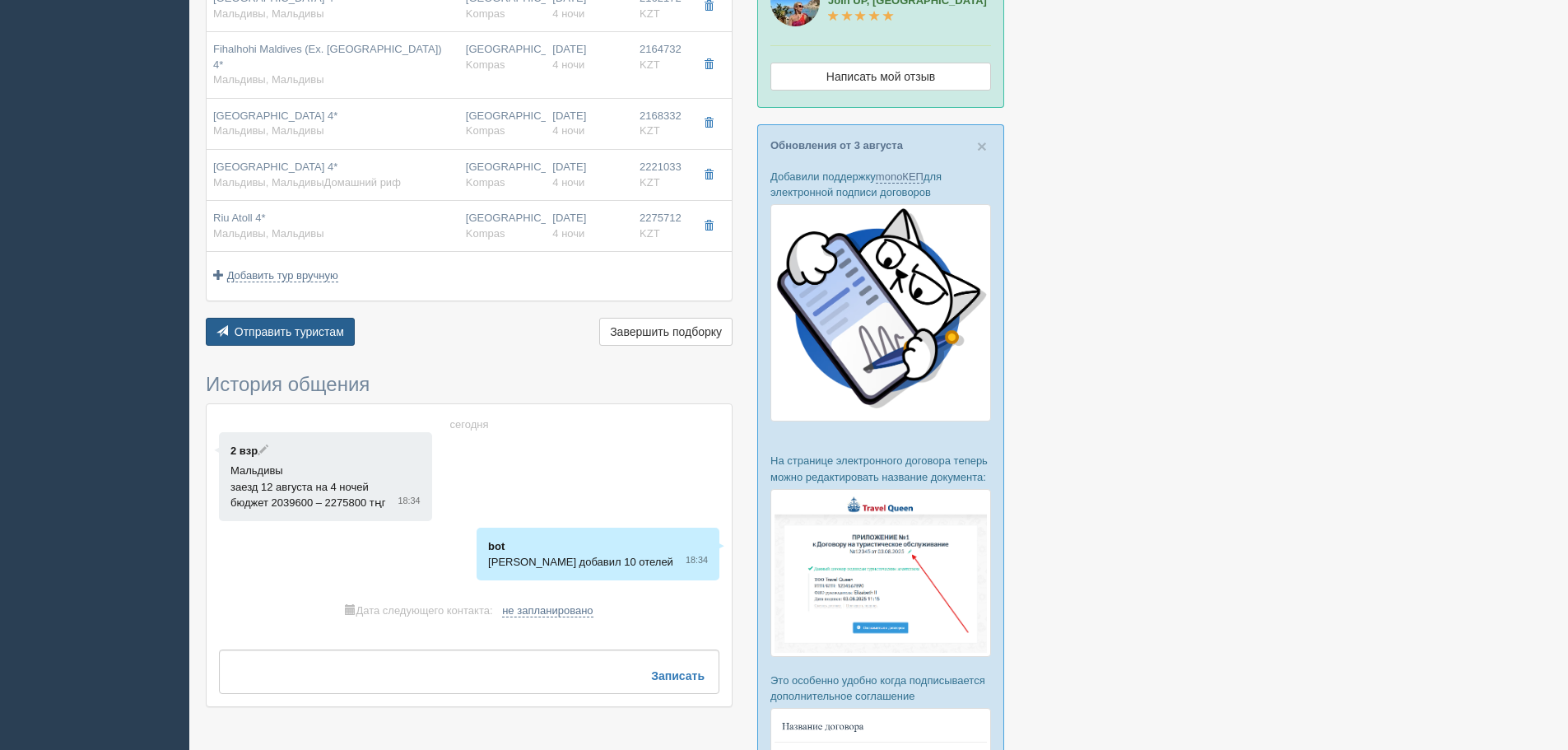
click at [300, 330] on span "Отправить туристам" at bounding box center [289, 332] width 110 height 13
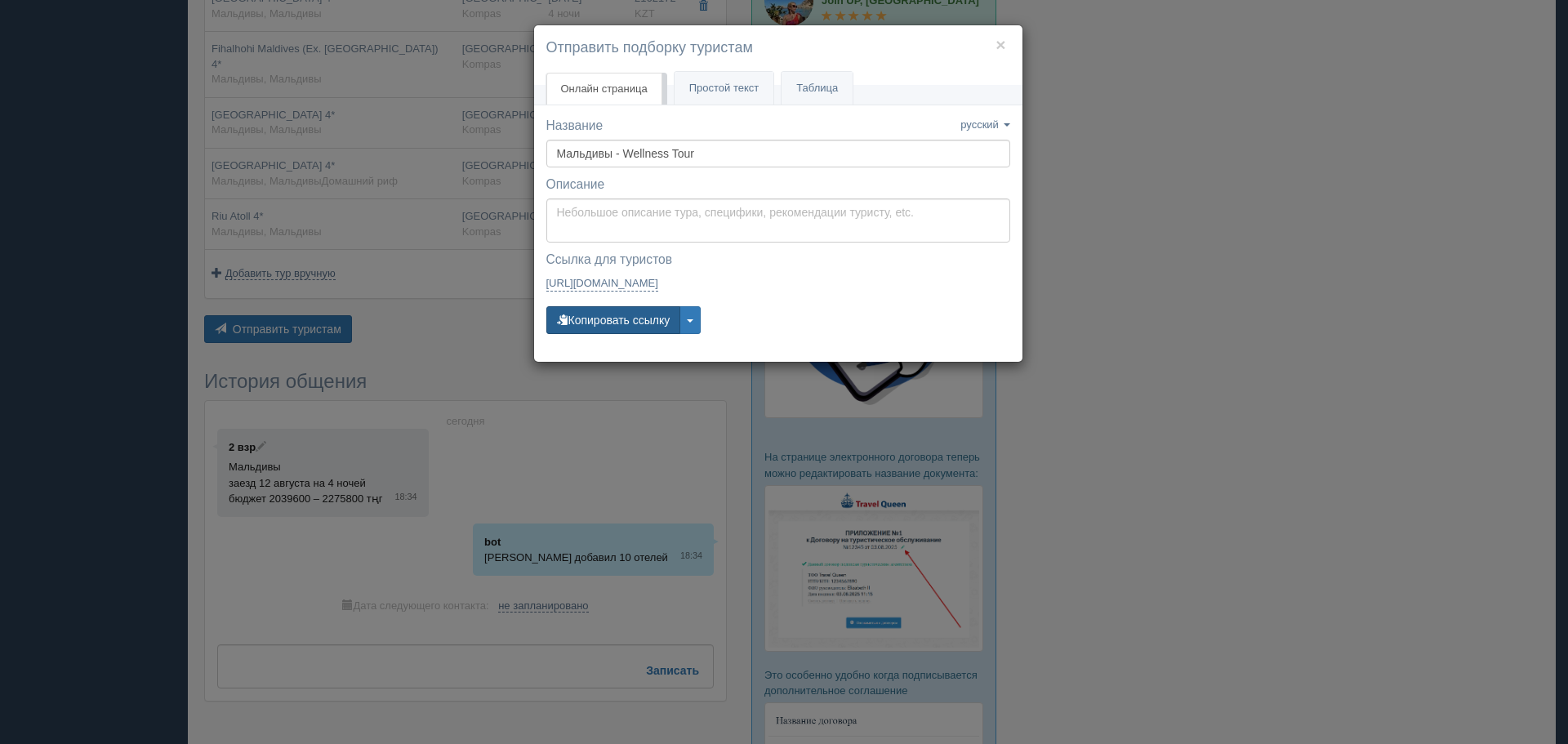
click at [599, 321] on button "Копировать ссылку" at bounding box center [614, 319] width 135 height 27
